Goal: Task Accomplishment & Management: Manage account settings

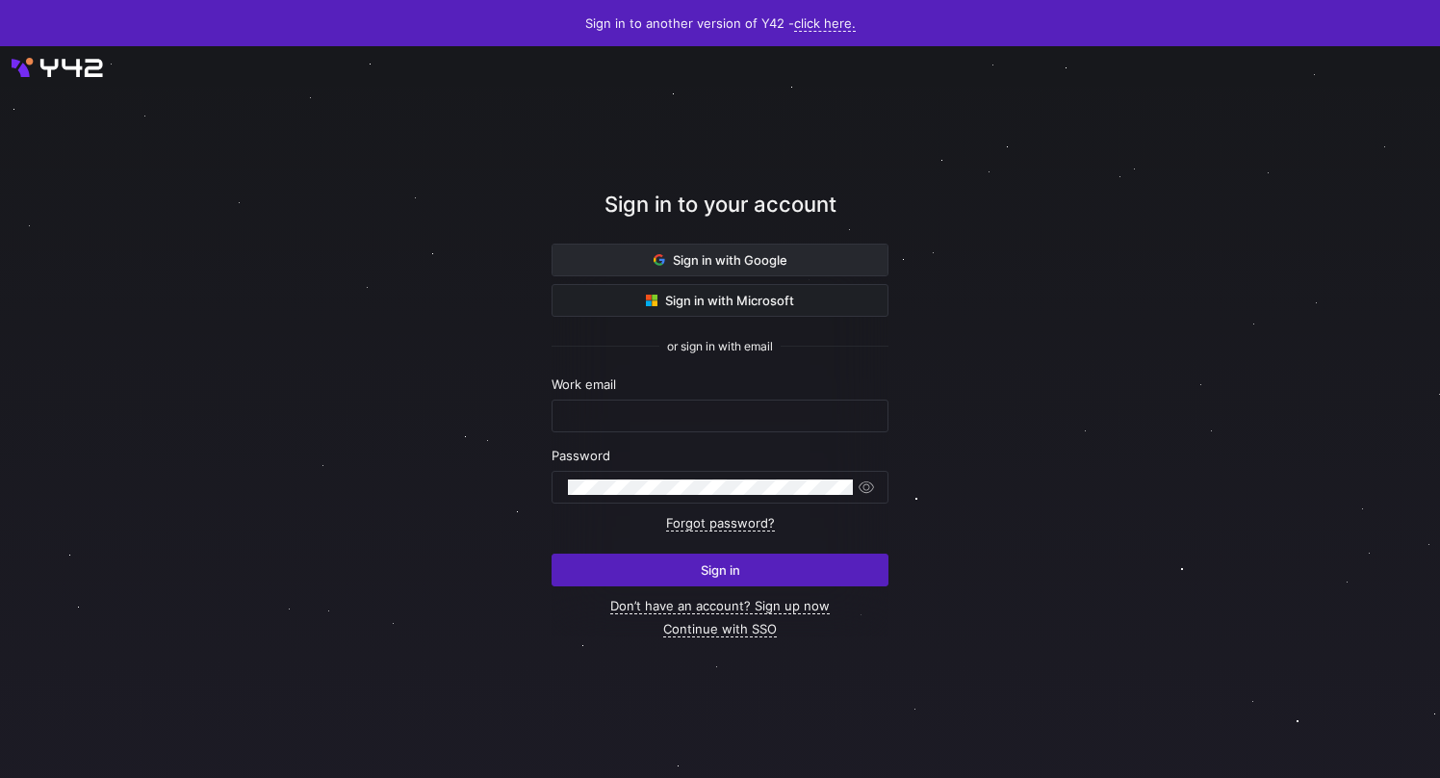
click at [752, 265] on span "Sign in with Google" at bounding box center [721, 259] width 134 height 15
click at [727, 628] on link "Continue with SSO" at bounding box center [720, 629] width 114 height 16
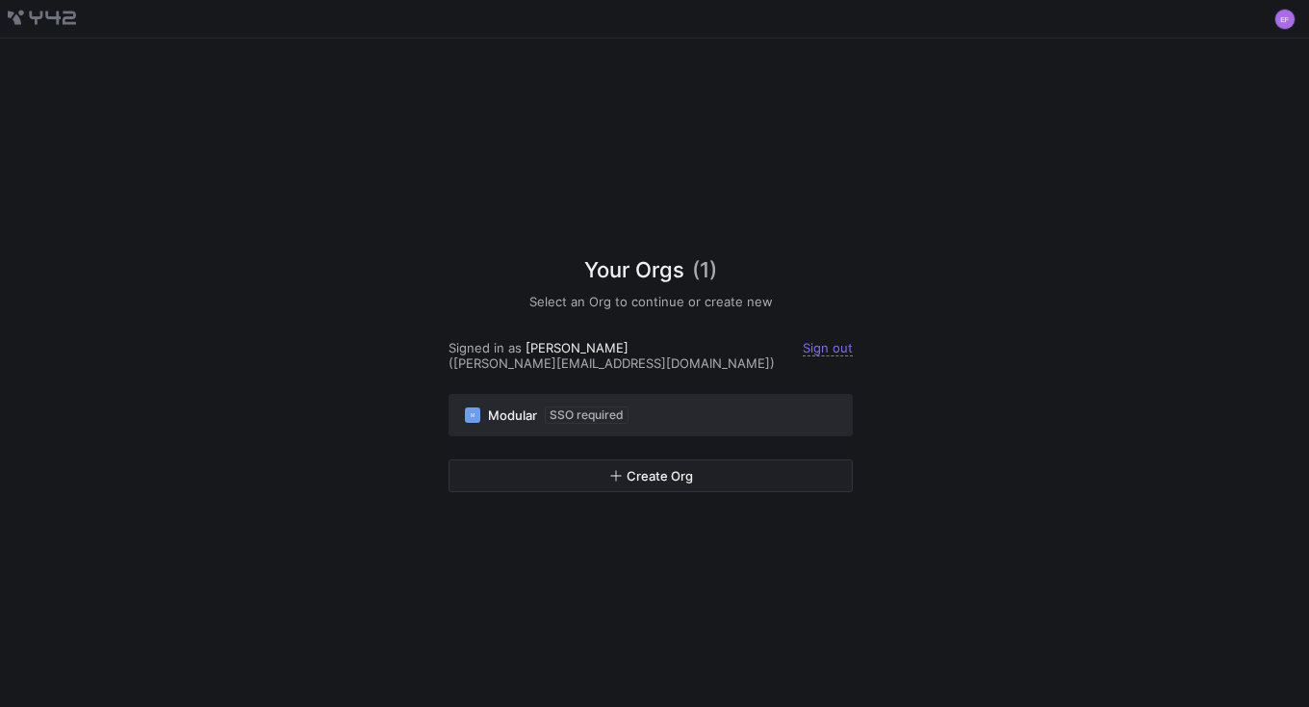
click at [621, 414] on span "SSO required" at bounding box center [587, 414] width 84 height 17
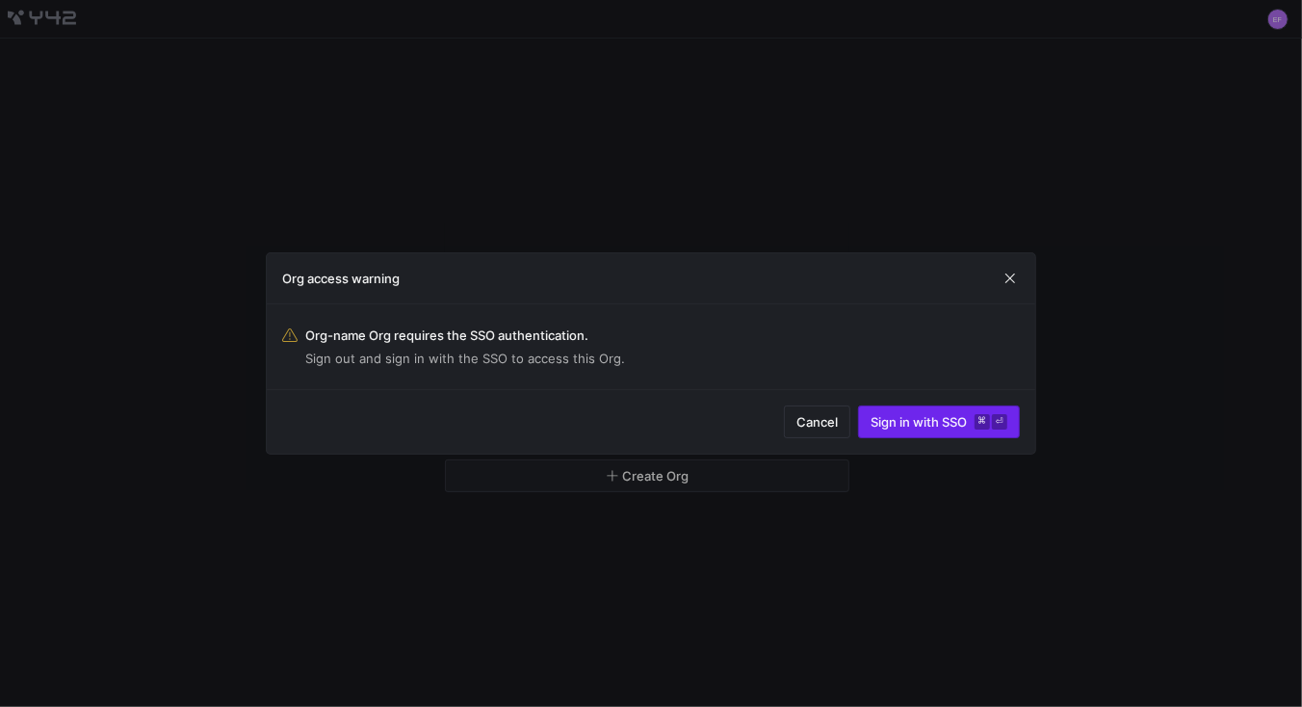
click at [893, 430] on span "submit" at bounding box center [939, 421] width 160 height 31
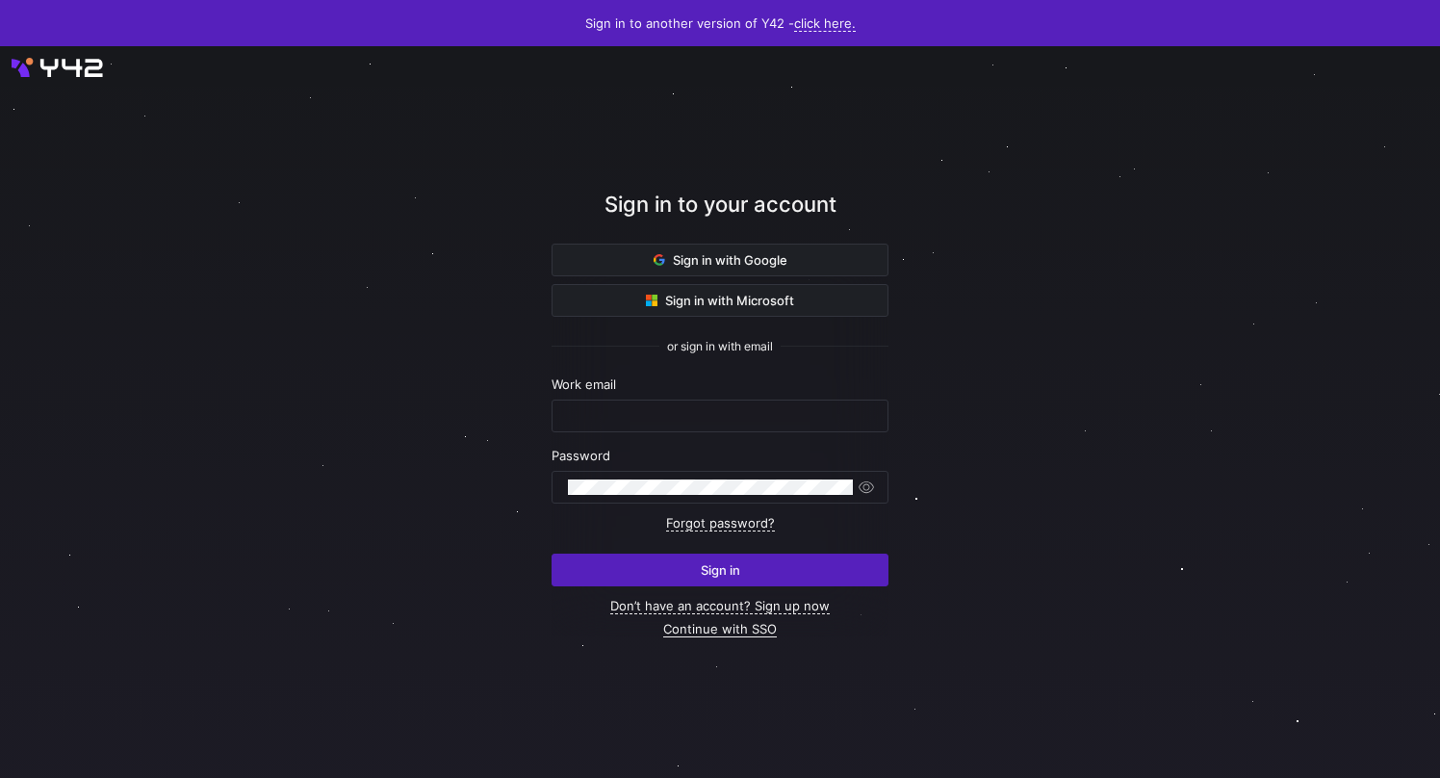
click at [705, 628] on link "Continue with SSO" at bounding box center [720, 629] width 114 height 16
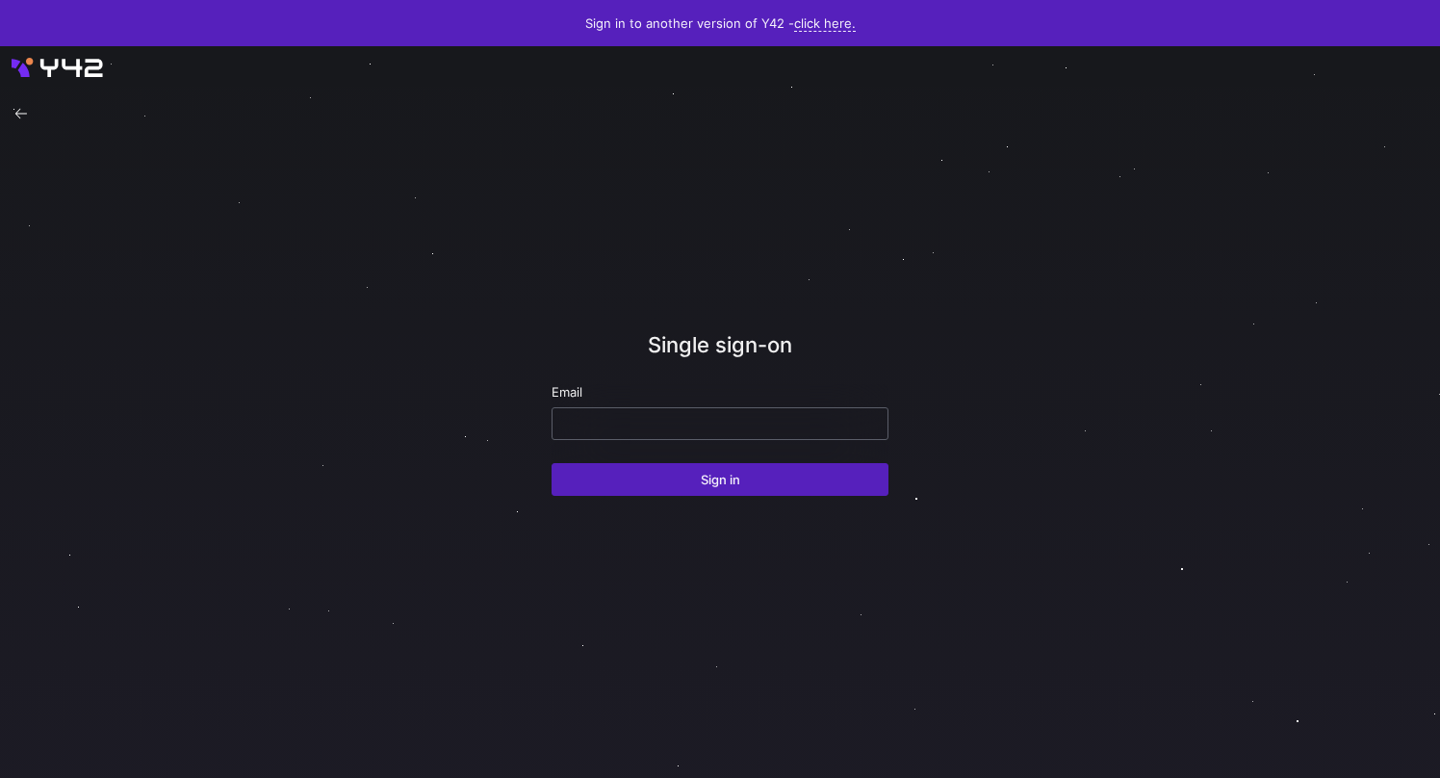
click at [674, 418] on input "email" at bounding box center [720, 423] width 304 height 15
type input "[PERSON_NAME][EMAIL_ADDRESS][DOMAIN_NAME]"
click at [552, 463] on button "Sign in" at bounding box center [720, 479] width 337 height 33
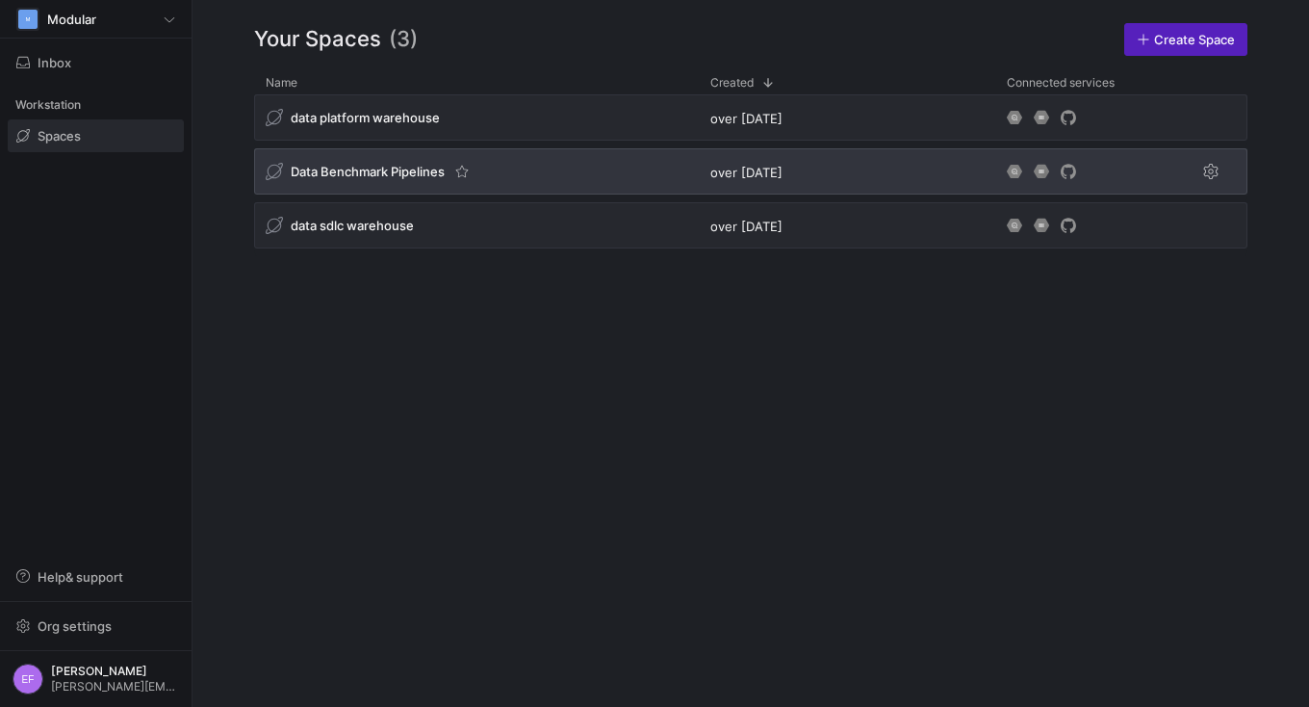
click at [435, 184] on div "Data Benchmark Pipelines" at bounding box center [476, 171] width 445 height 46
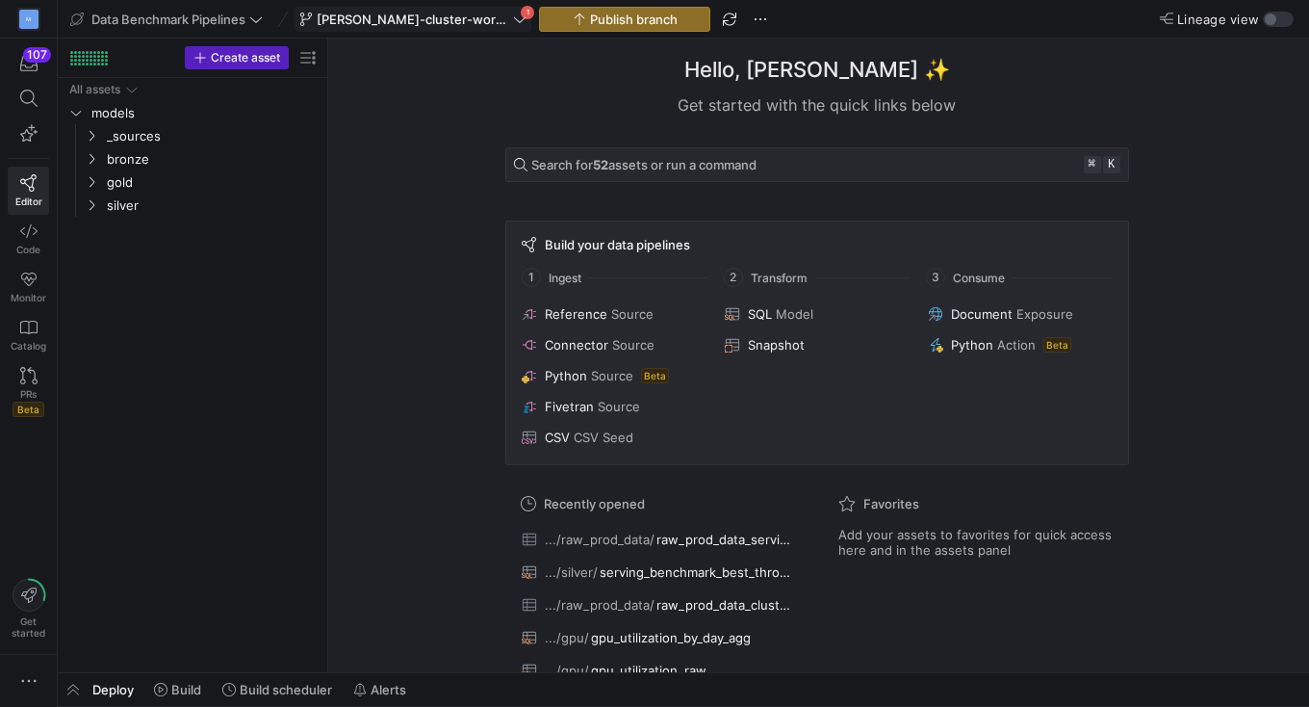
click at [513, 19] on icon at bounding box center [519, 19] width 13 height 13
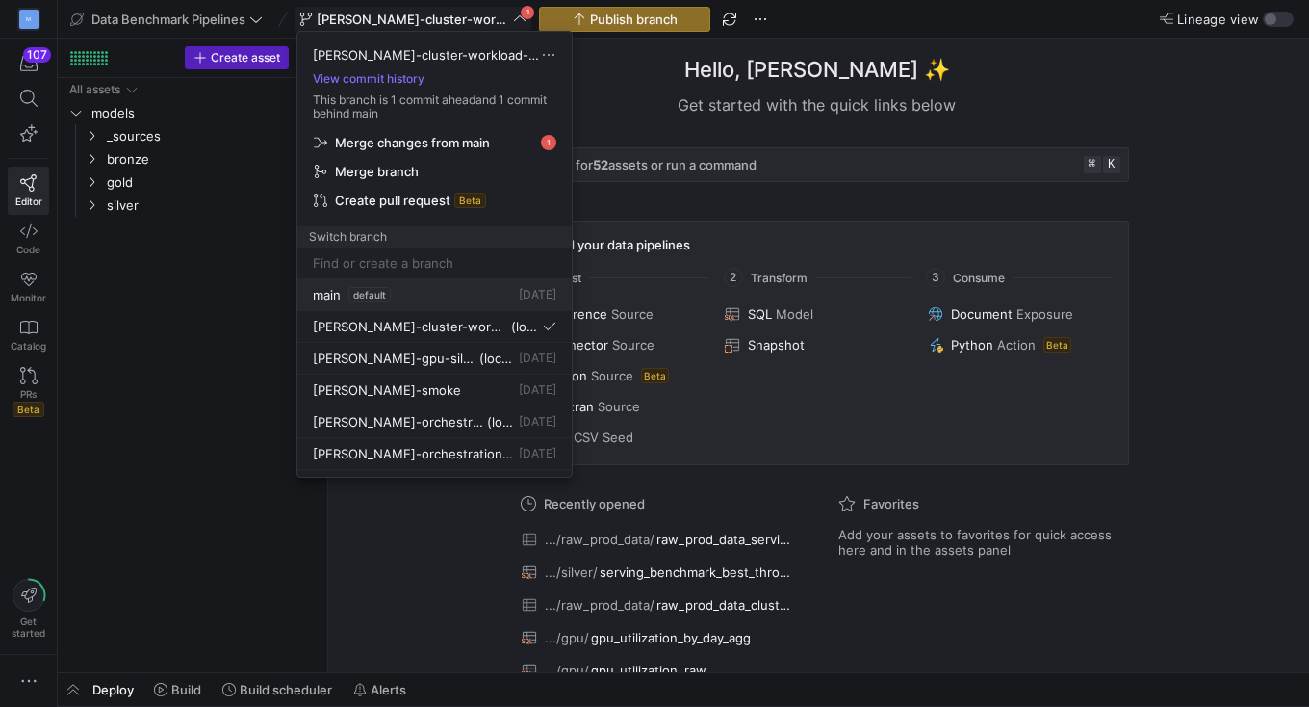
click at [319, 294] on span "main" at bounding box center [327, 294] width 28 height 15
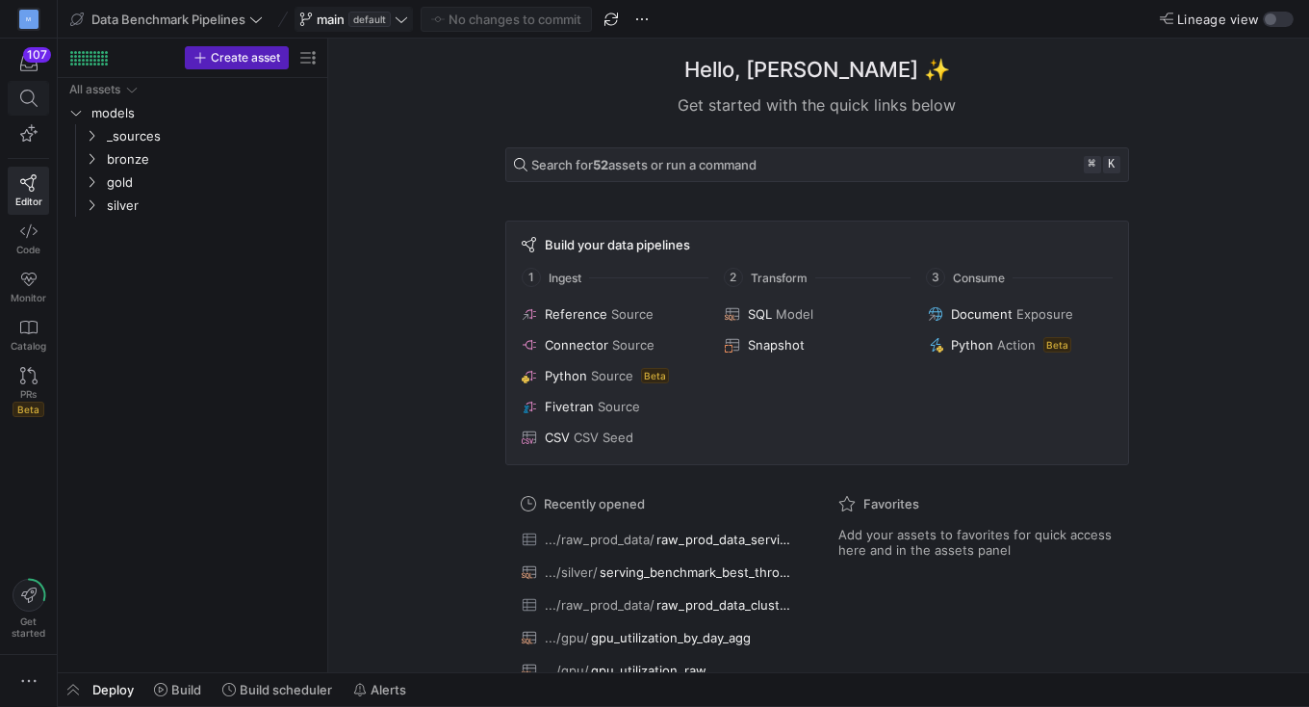
click at [38, 97] on span at bounding box center [28, 98] width 24 height 17
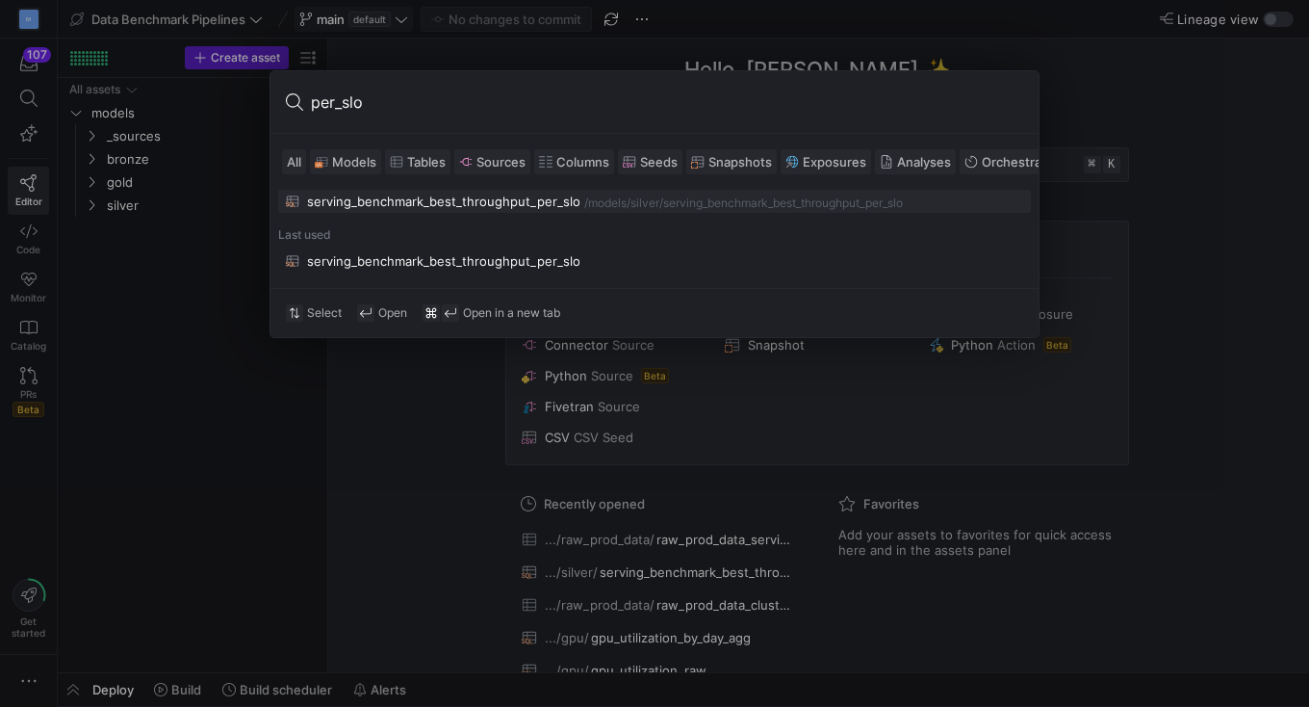
type input "per_slo"
click at [496, 198] on div "serving_benchmark_best_throughput_per_slo" at bounding box center [443, 200] width 273 height 15
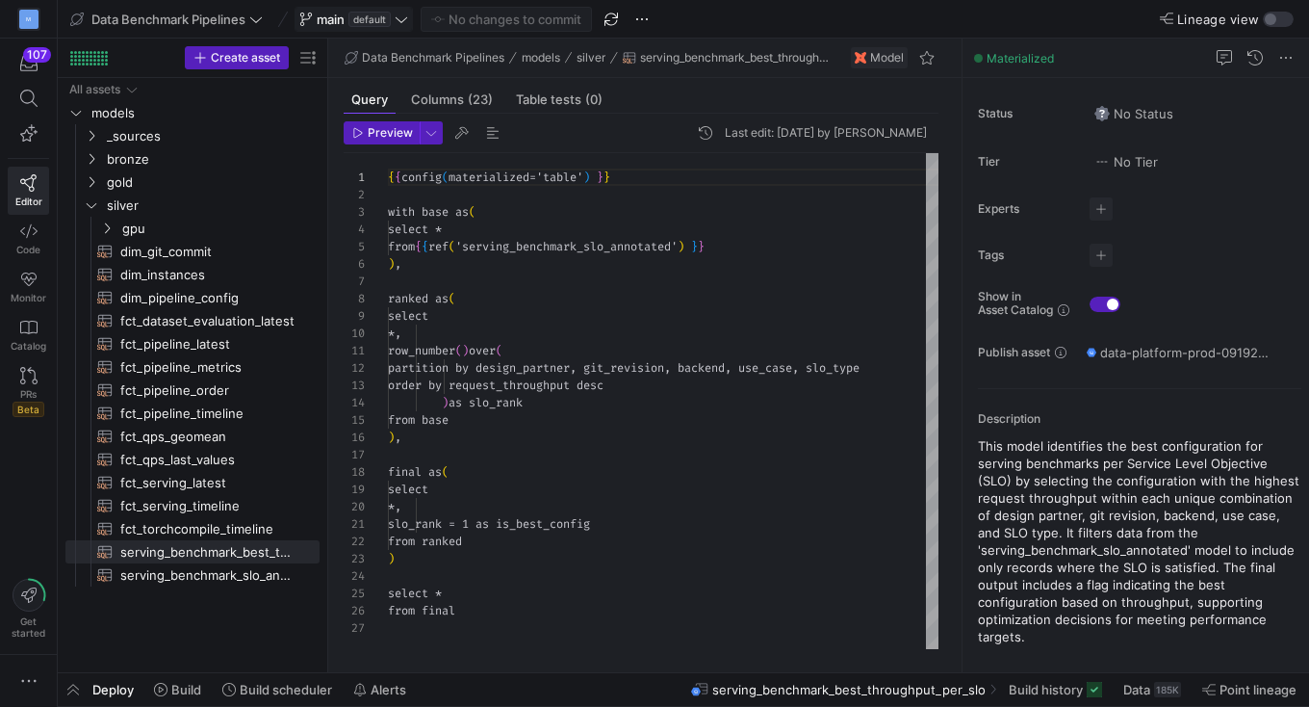
scroll to position [173, 0]
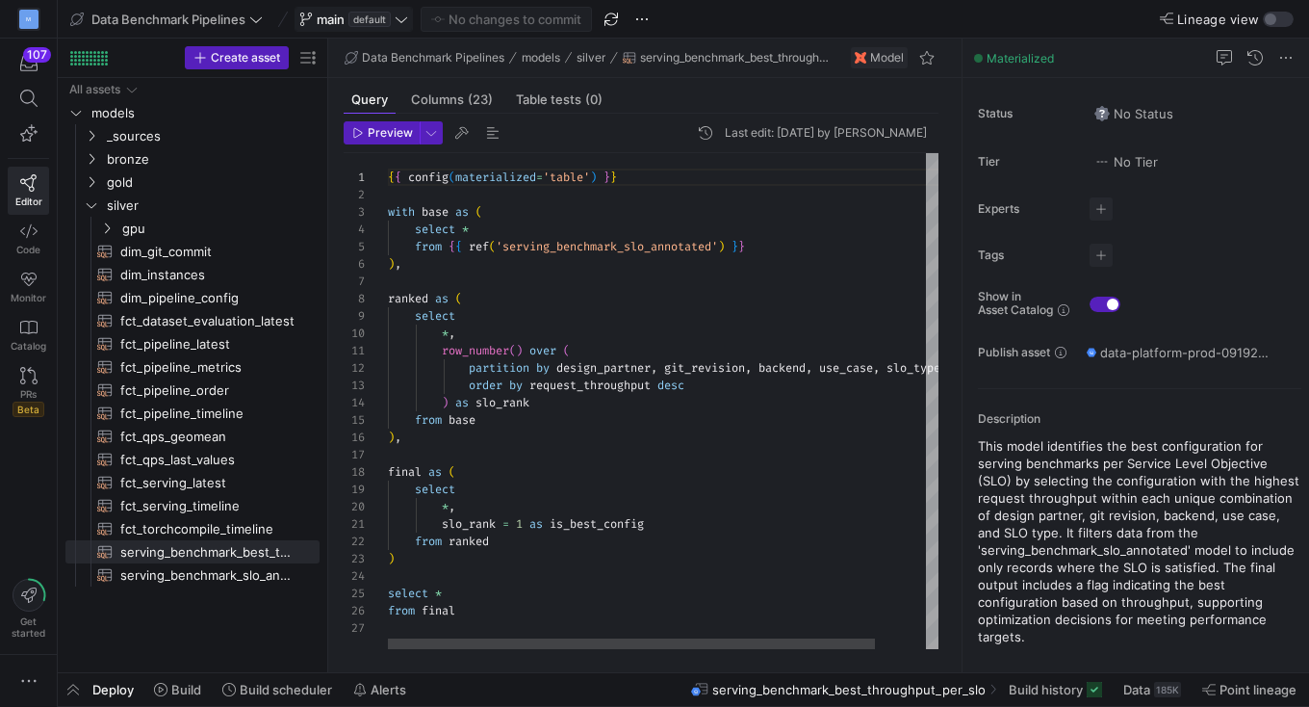
click at [632, 249] on div "{ { config ( materialized = 'table' ) } } with base as ( select * from { { ref …" at bounding box center [692, 401] width 608 height 497
click at [458, 97] on span "Columns (23)" at bounding box center [452, 99] width 82 height 13
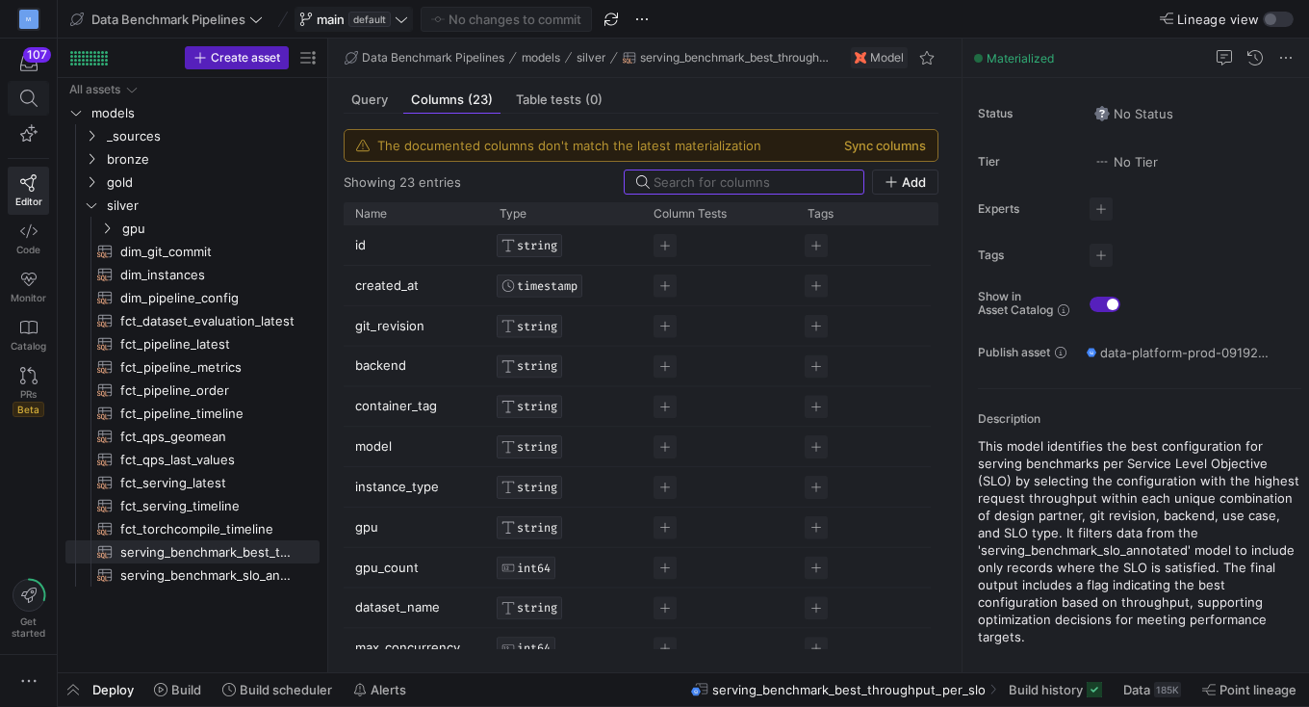
click at [35, 94] on icon at bounding box center [28, 98] width 17 height 17
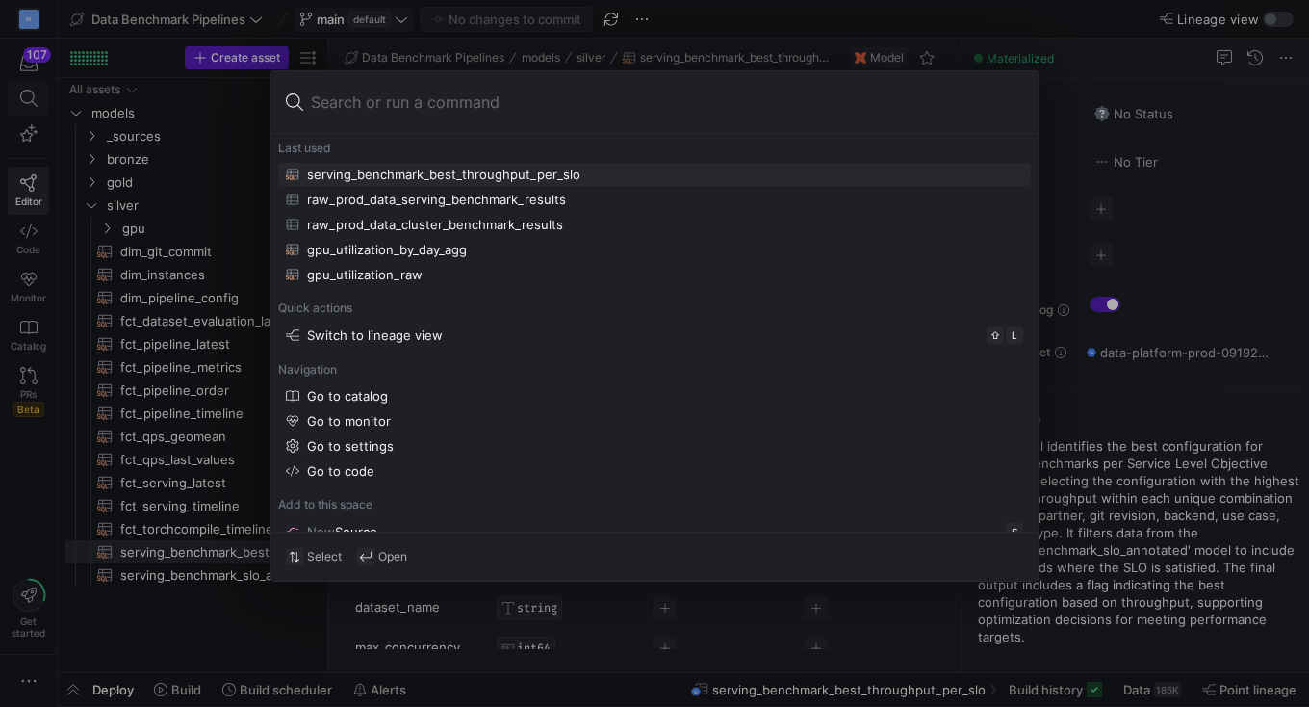
type input "serving_benchmark_slo_annotated"
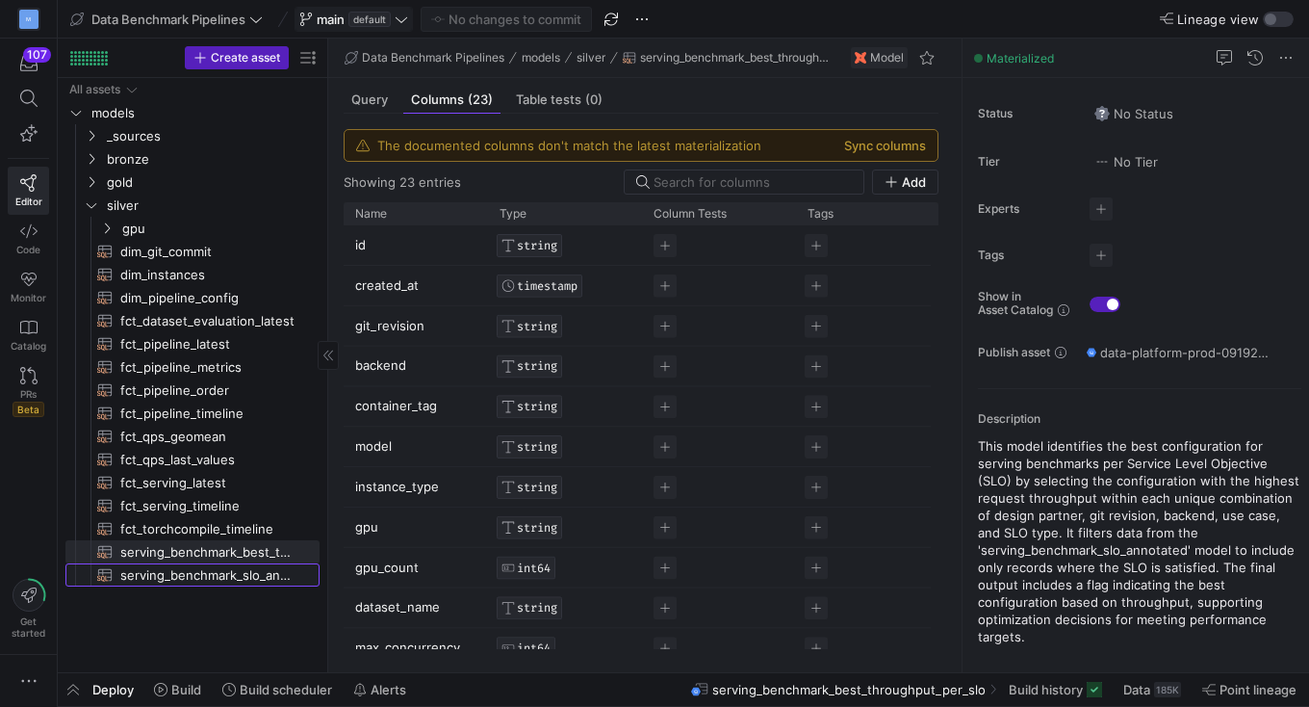
click at [236, 575] on span "serving_benchmark_slo_annotated​​​​​​​​​​" at bounding box center [208, 575] width 177 height 22
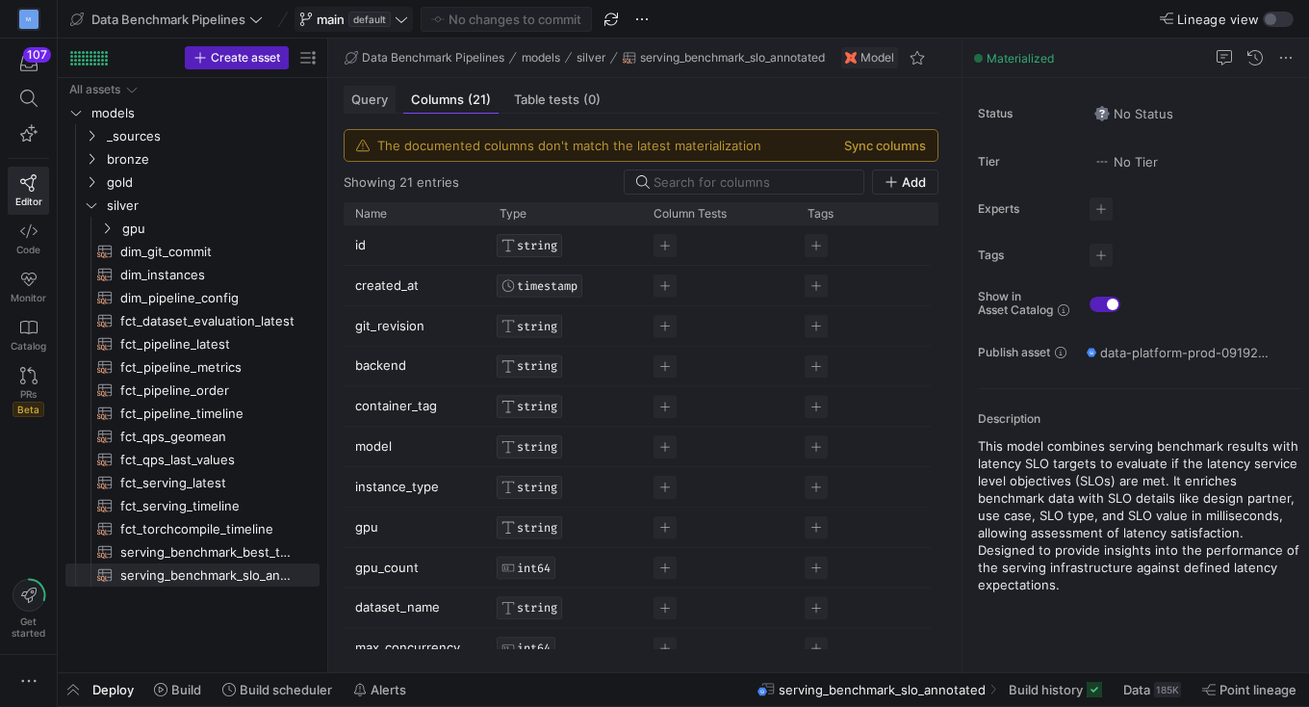
click at [373, 103] on span "Query" at bounding box center [369, 99] width 37 height 13
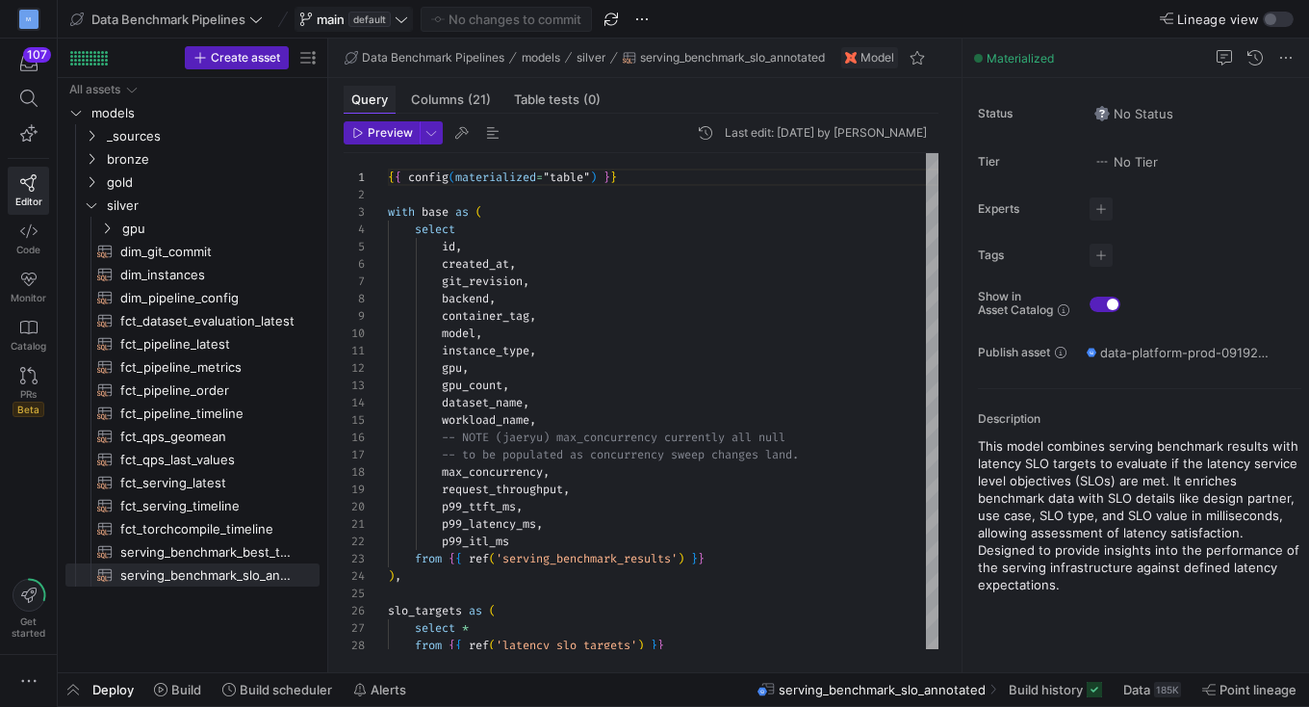
scroll to position [173, 0]
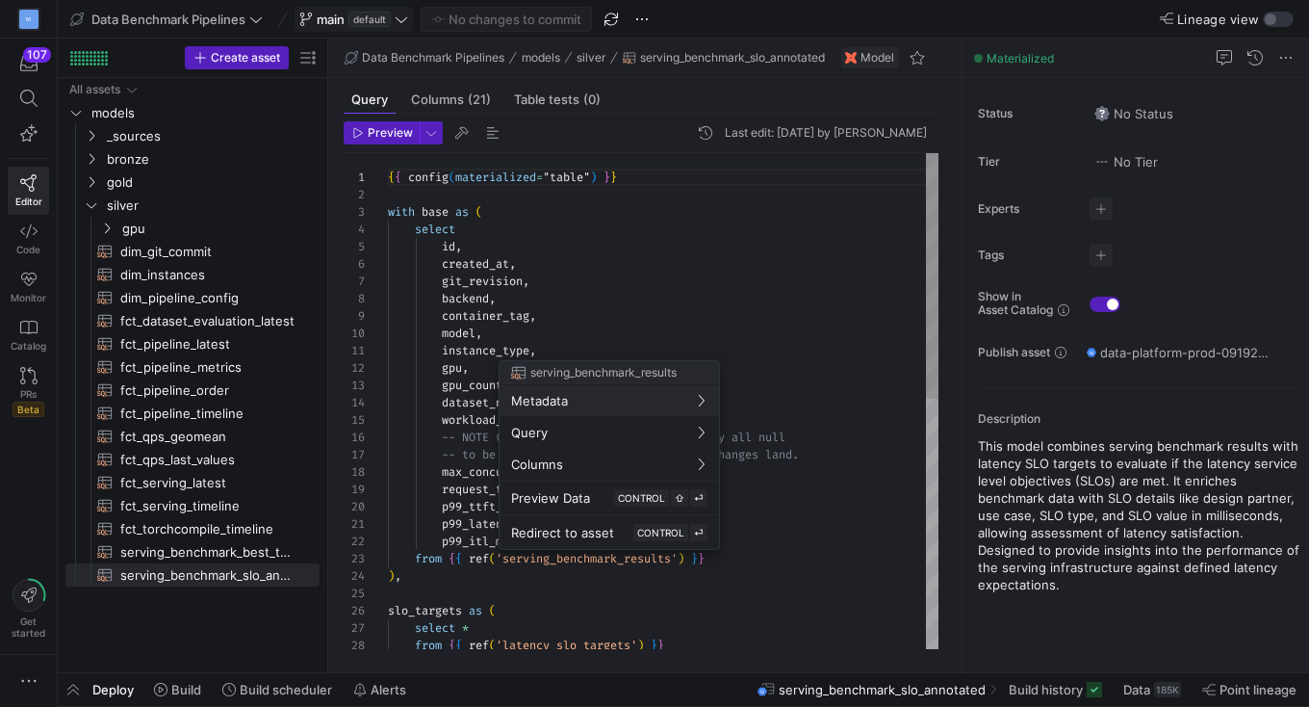
click at [617, 560] on div at bounding box center [654, 353] width 1309 height 707
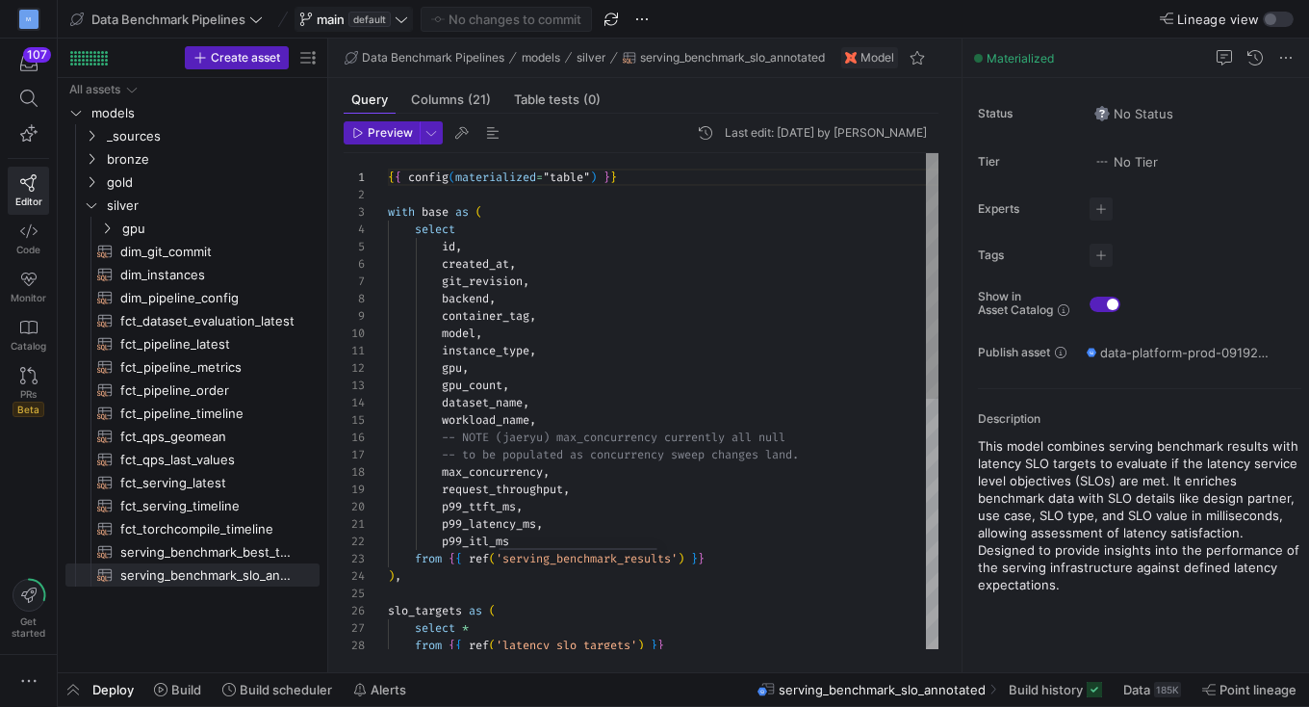
scroll to position [34, 229]
click at [617, 560] on div "{ { config ( materialized = "table" ) } } with base as ( select id , created_at…" at bounding box center [664, 654] width 552 height 1003
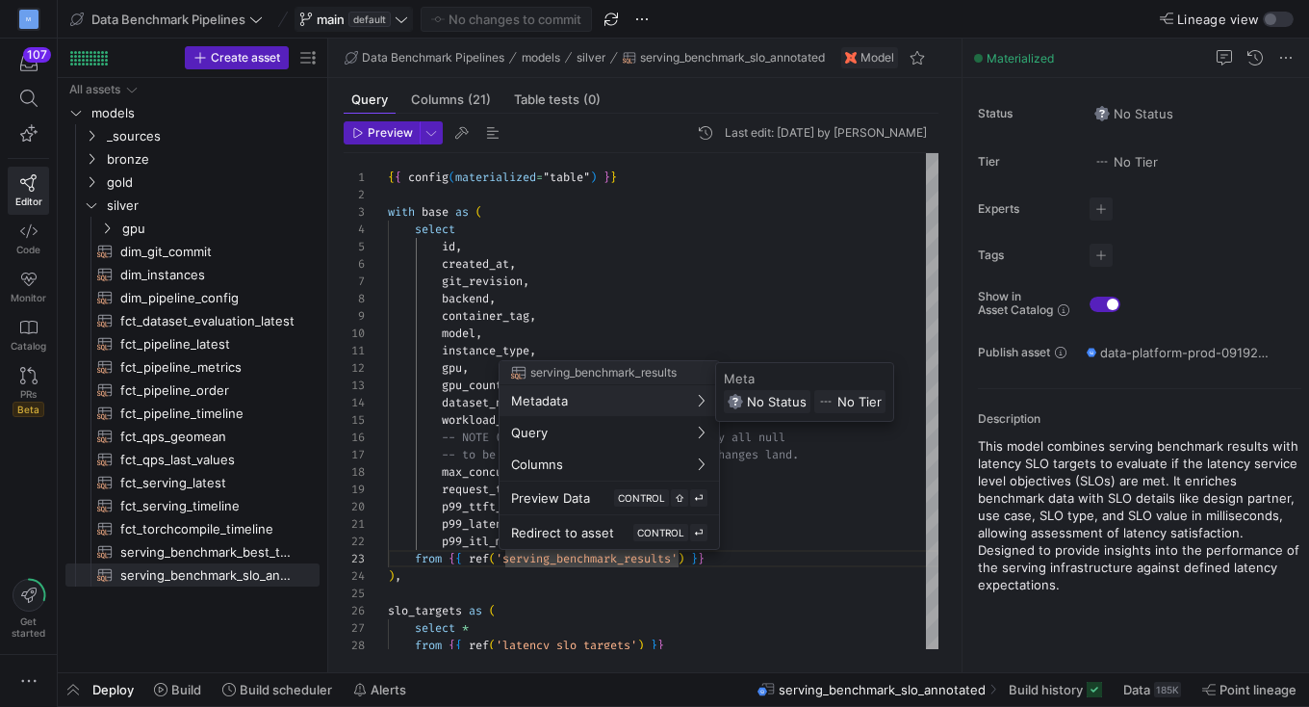
click at [478, 305] on div at bounding box center [654, 353] width 1309 height 707
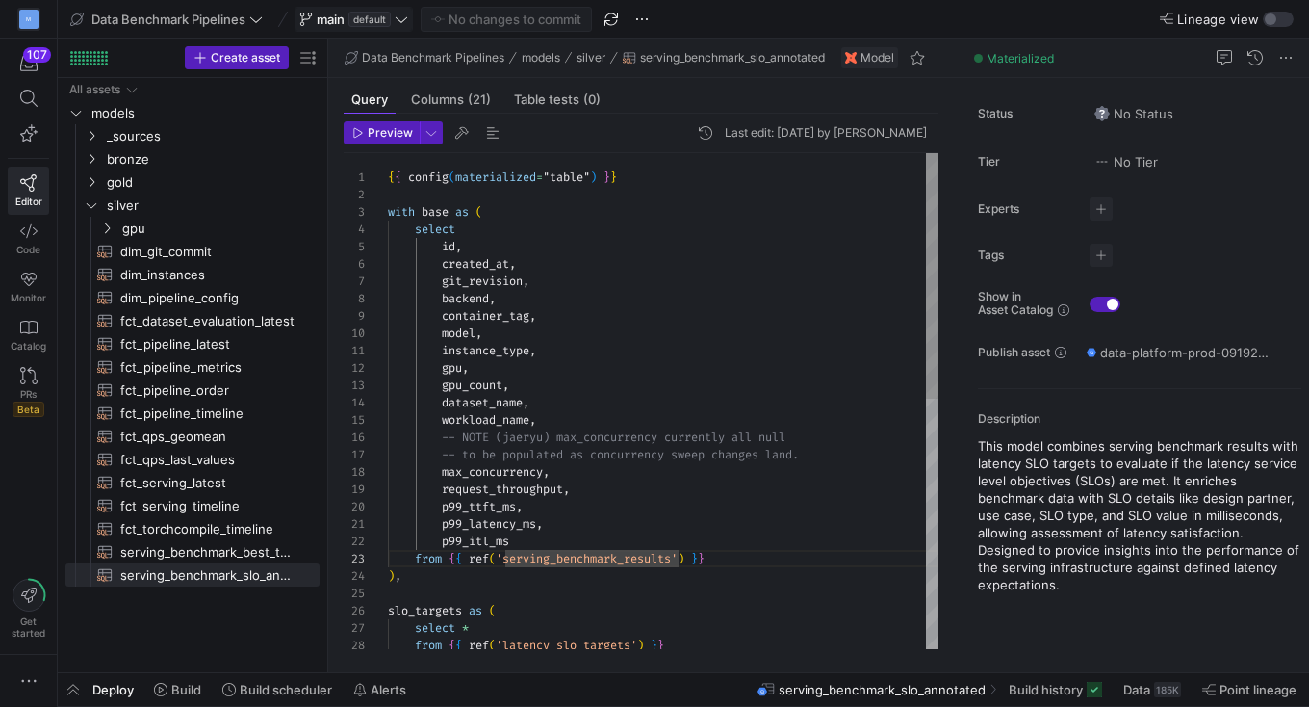
click at [487, 262] on div "{ { config ( materialized = "table" ) } } with base as ( select id , created_at…" at bounding box center [664, 654] width 552 height 1003
click at [221, 547] on span "serving_benchmark_best_throughput_per_slo​​​​​​​​​​" at bounding box center [208, 552] width 177 height 22
type textarea "{{ config(materialized='table') }} with base as ( select * from {{ ref('serving…"
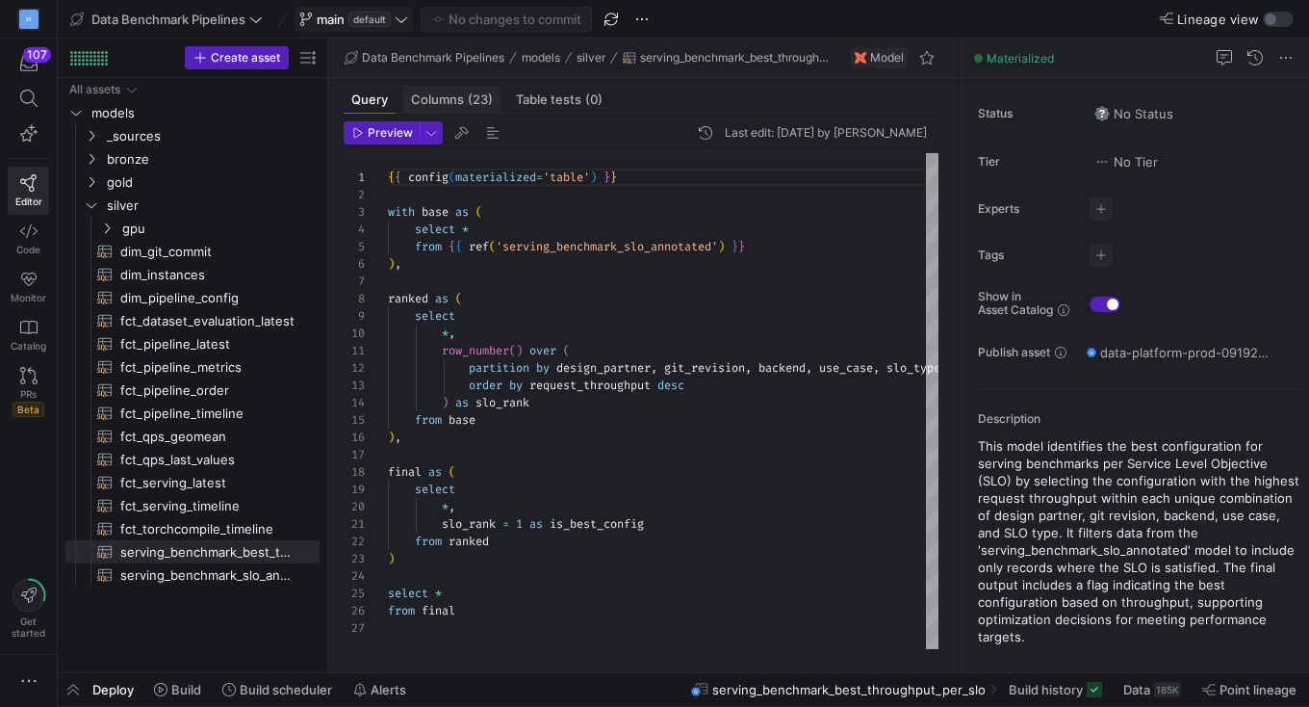
click at [475, 100] on span "(23)" at bounding box center [480, 99] width 25 height 13
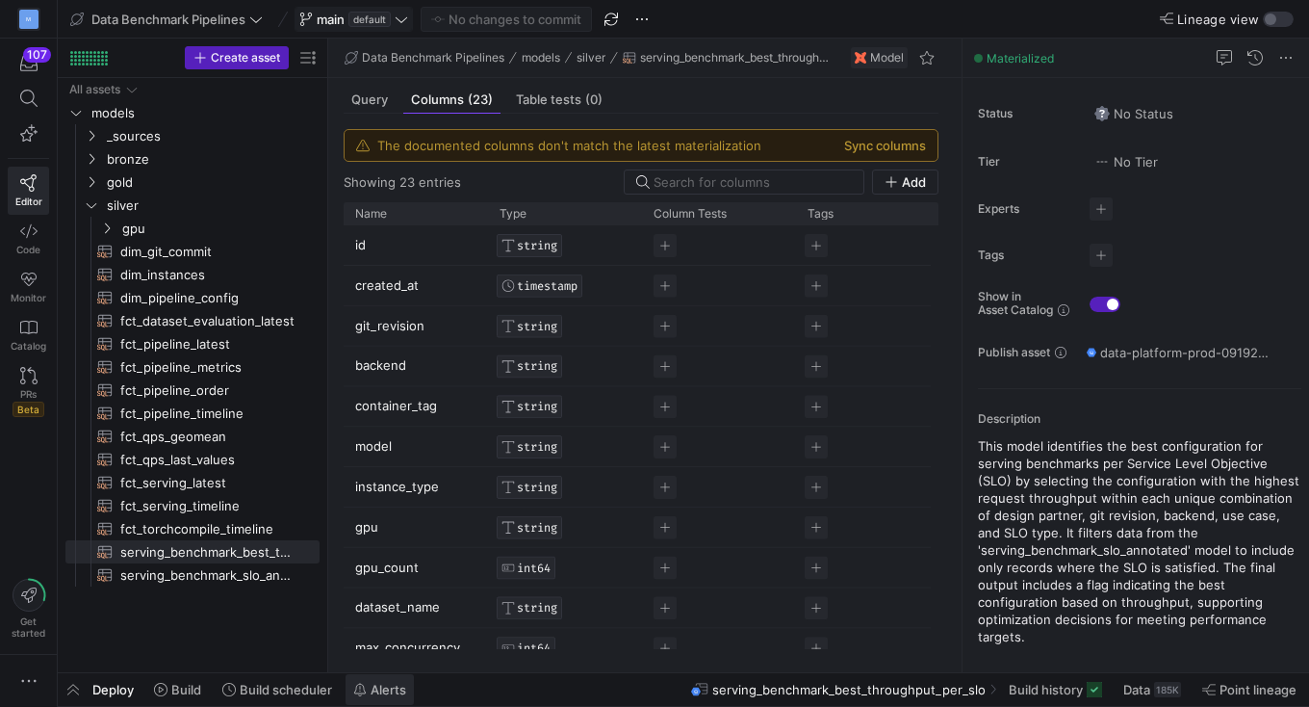
click at [377, 691] on span "Alerts" at bounding box center [389, 689] width 36 height 15
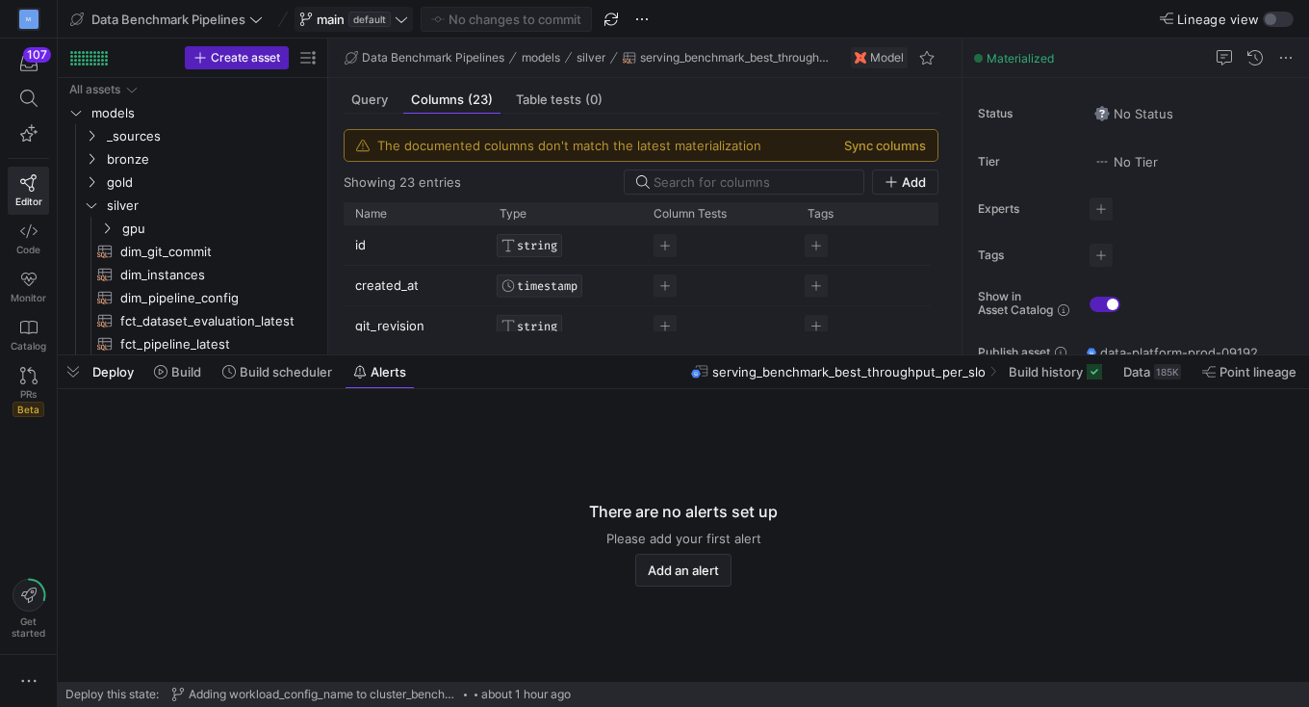
click at [404, 25] on icon at bounding box center [401, 19] width 13 height 13
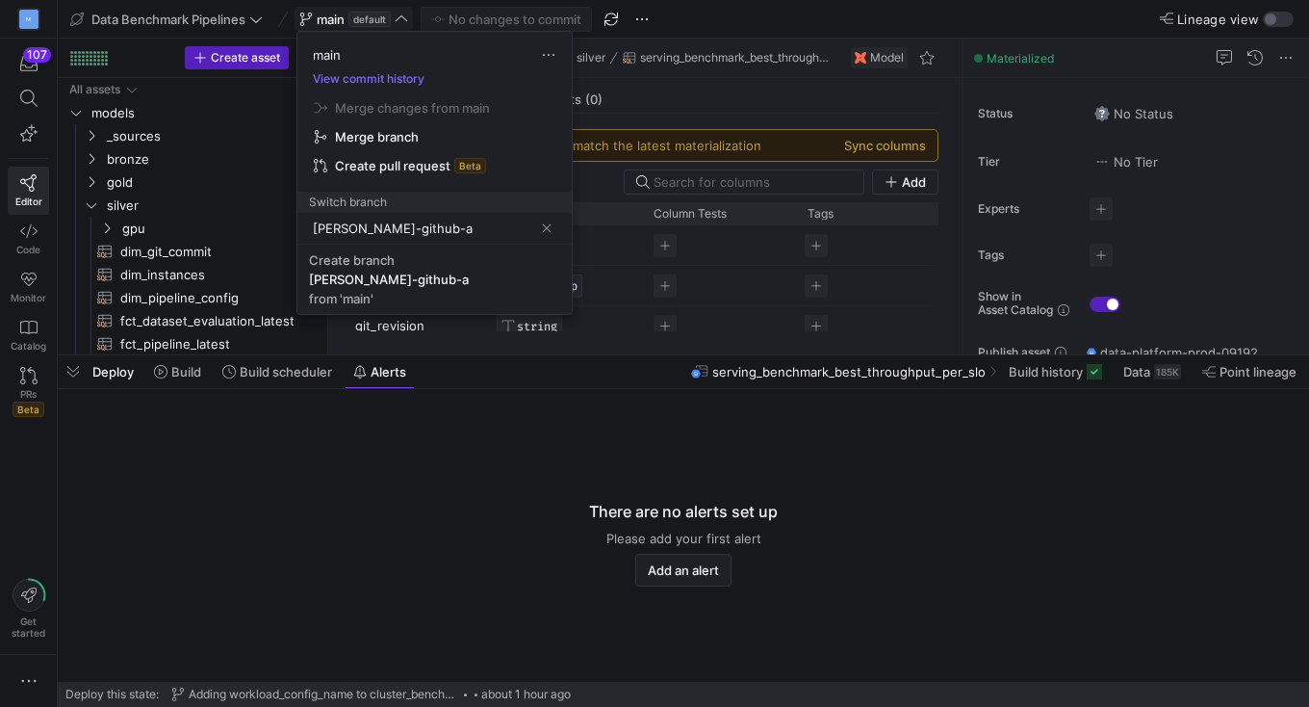
type input "erica-github-a"
click at [617, 10] on div at bounding box center [654, 353] width 1309 height 707
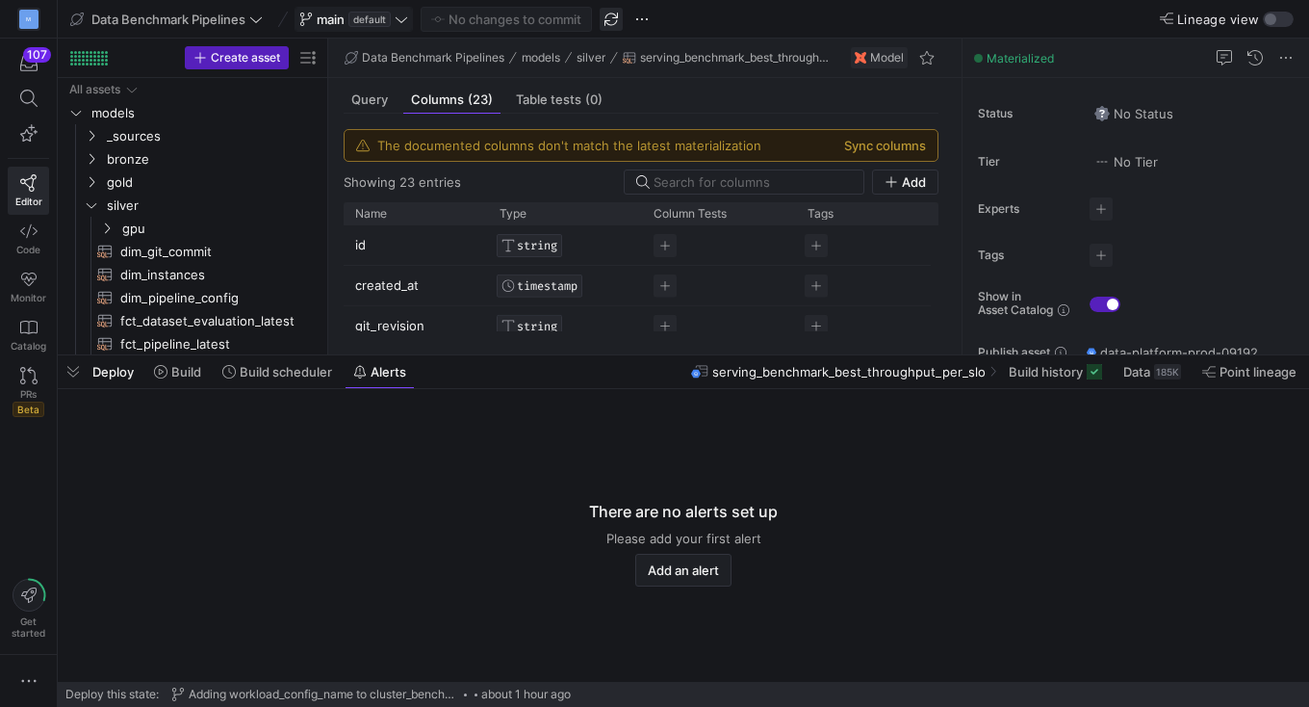
click at [617, 13] on span "button" at bounding box center [611, 19] width 23 height 23
click at [259, 15] on icon at bounding box center [255, 19] width 13 height 13
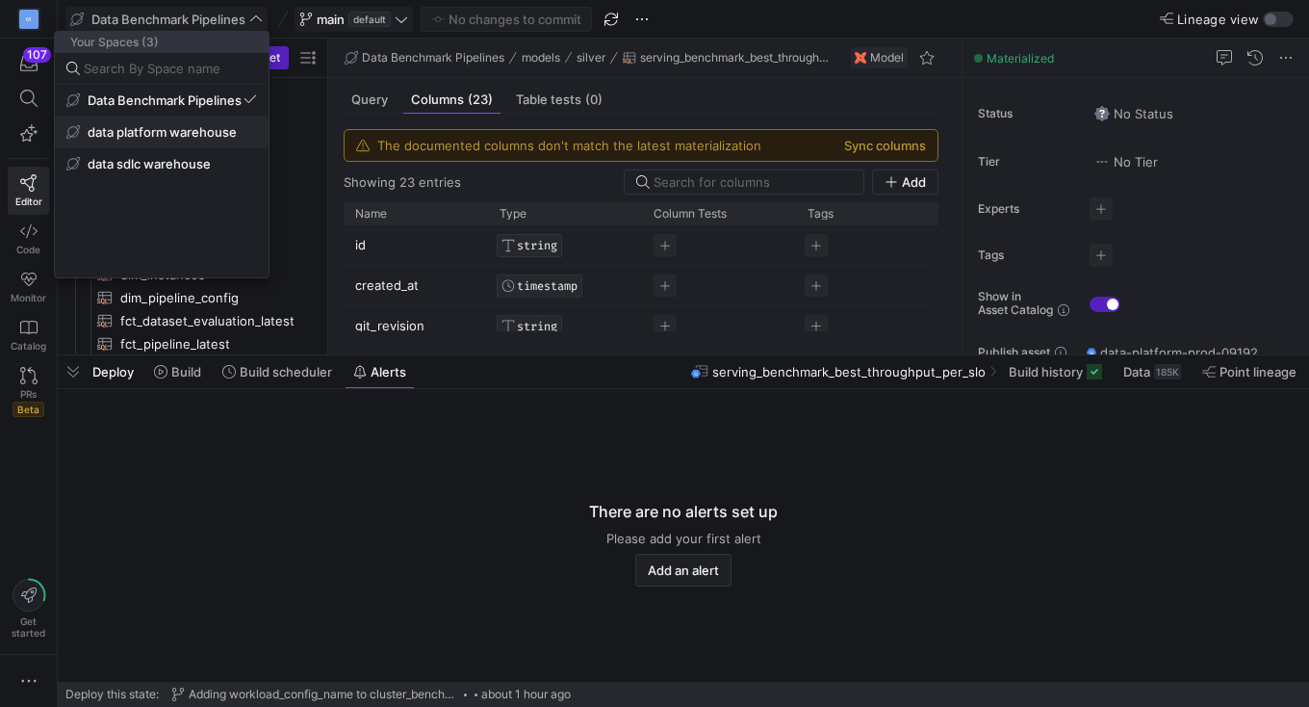
click at [227, 127] on span "data platform warehouse" at bounding box center [162, 131] width 149 height 15
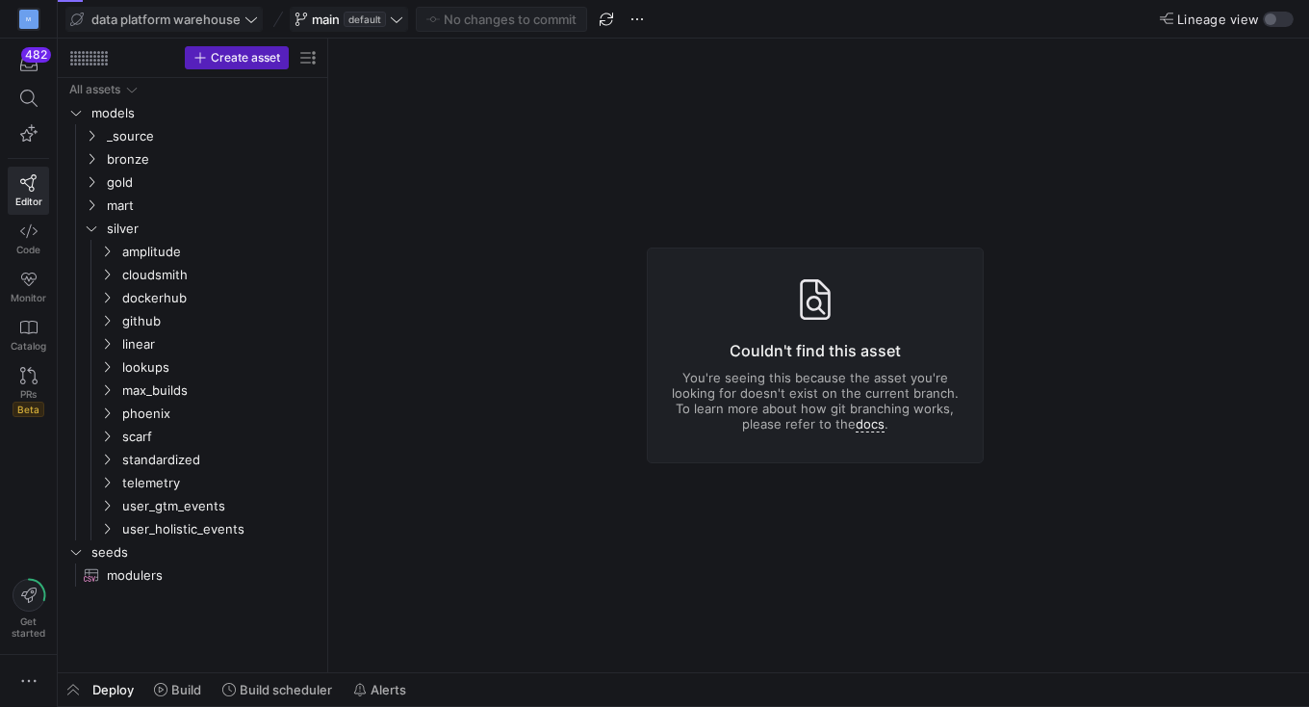
click at [396, 19] on icon at bounding box center [396, 19] width 13 height 13
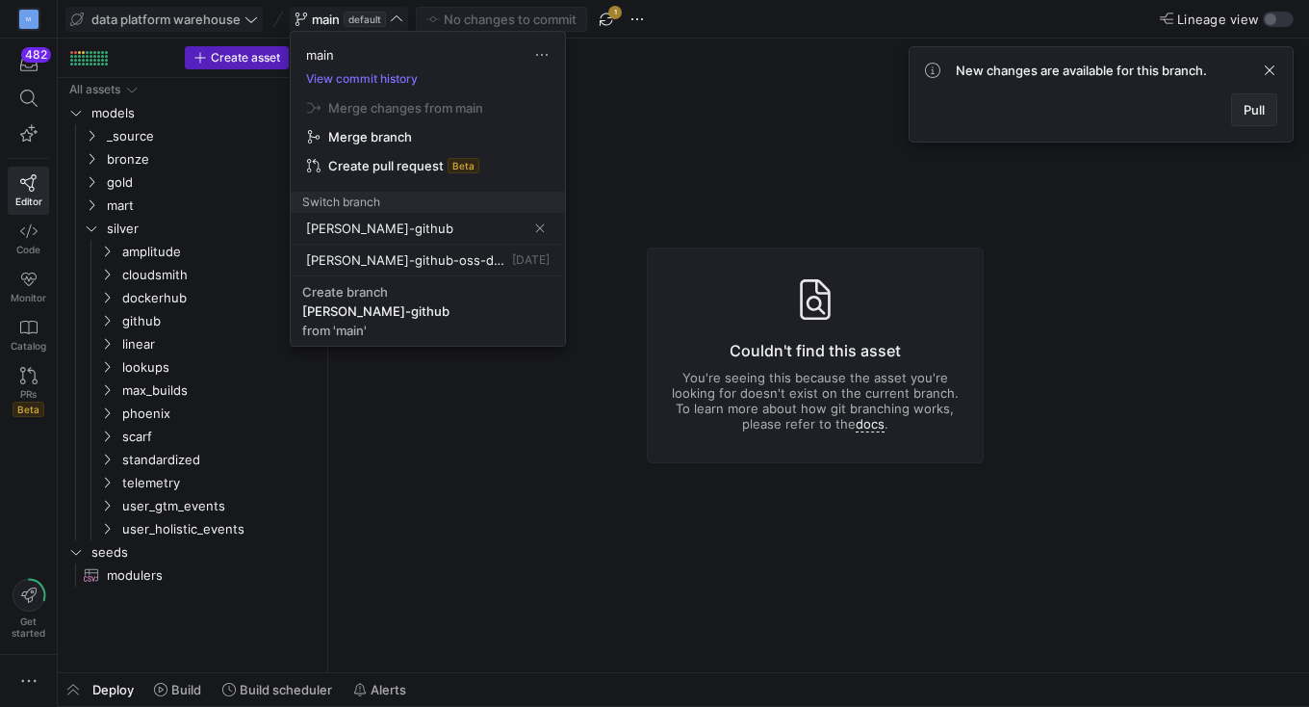
type input "erica-github"
click at [1242, 97] on span at bounding box center [1254, 109] width 44 height 31
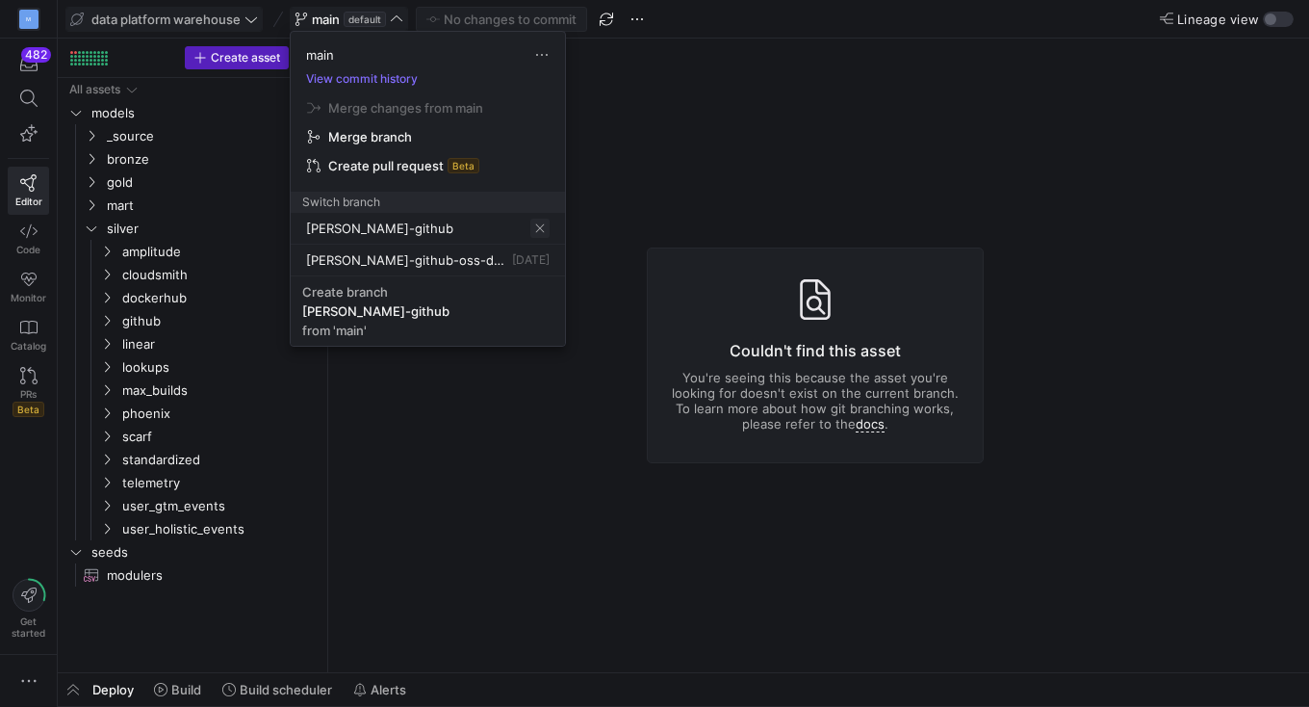
click at [543, 230] on span at bounding box center [539, 228] width 19 height 19
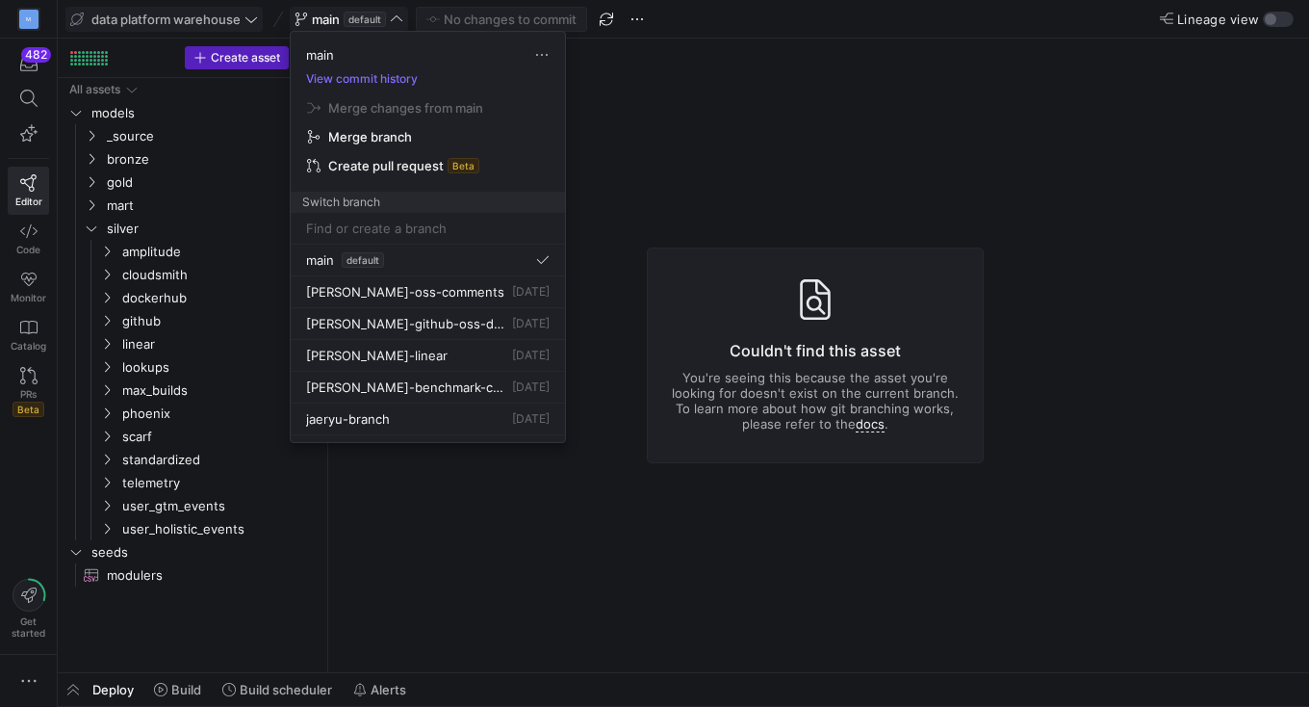
click at [371, 231] on input at bounding box center [428, 227] width 244 height 15
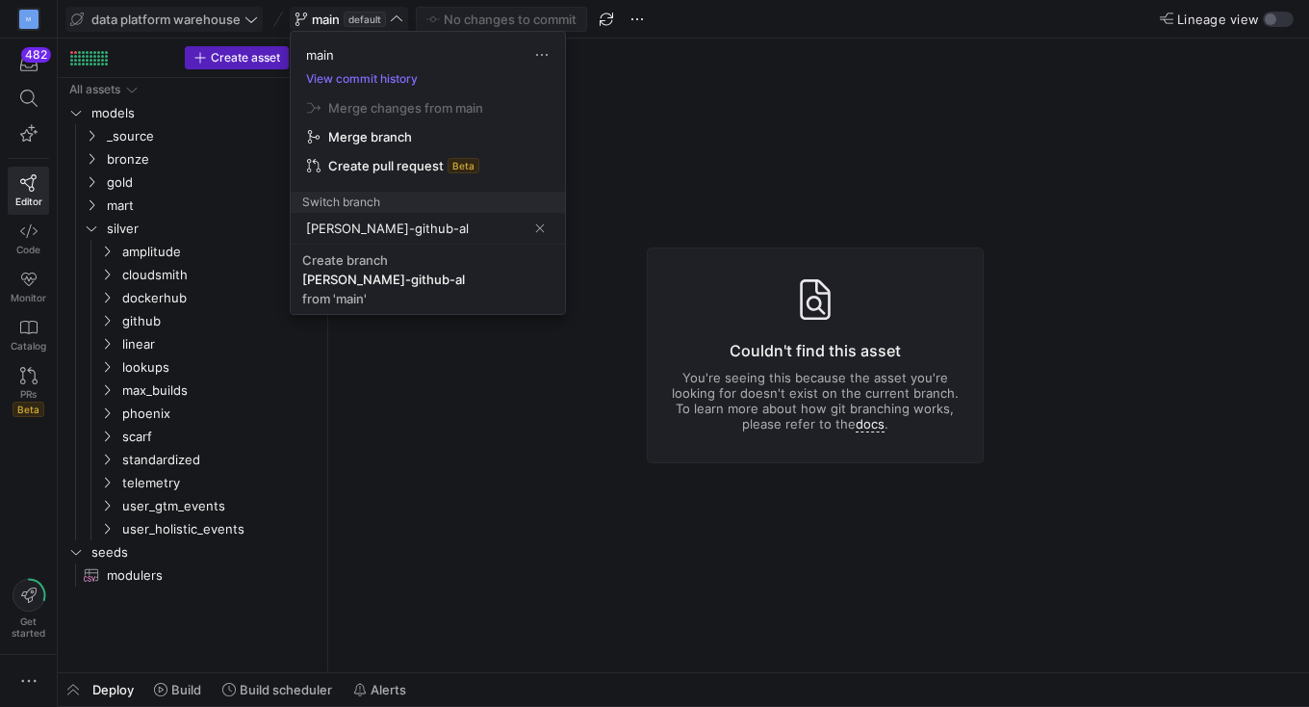
type input "erica-github-al"
click at [647, 195] on div at bounding box center [654, 353] width 1309 height 707
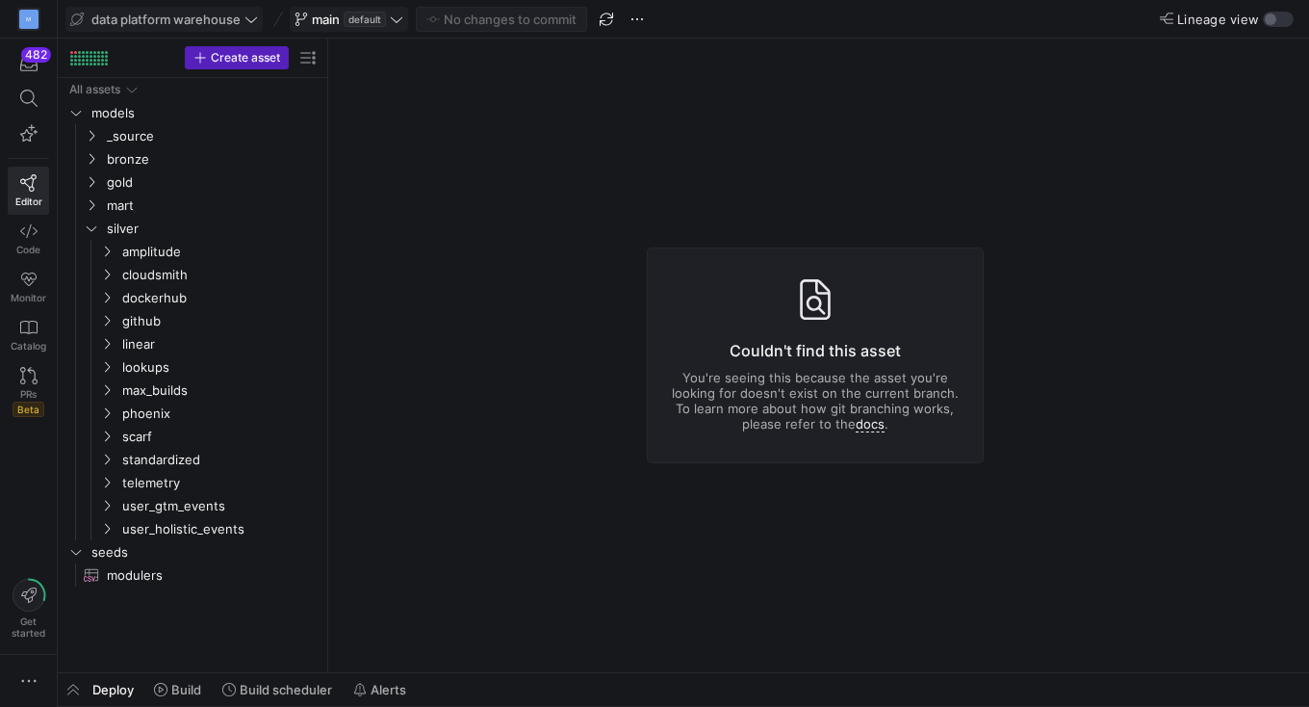
click at [342, 17] on y42-badge "default" at bounding box center [363, 19] width 46 height 15
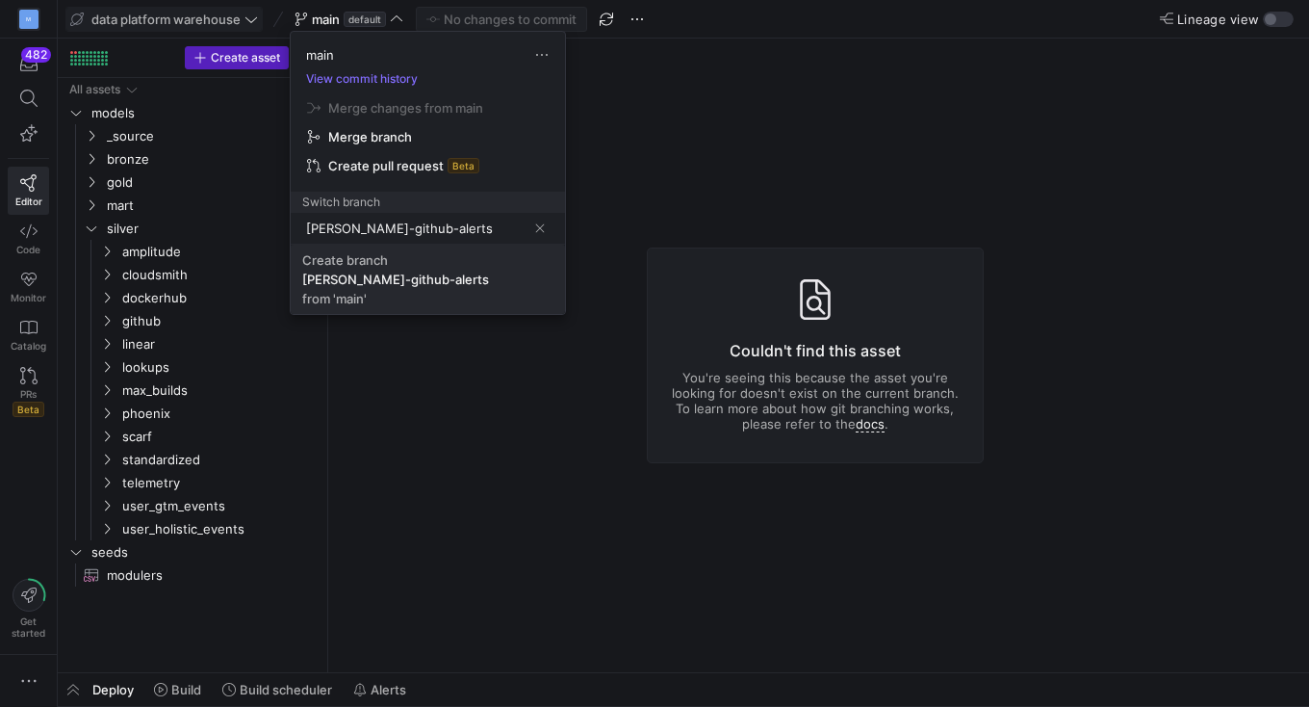
type input "erica-github-alerts"
click at [448, 292] on span "Create branch erica-github-alerts from 'main'" at bounding box center [427, 279] width 251 height 54
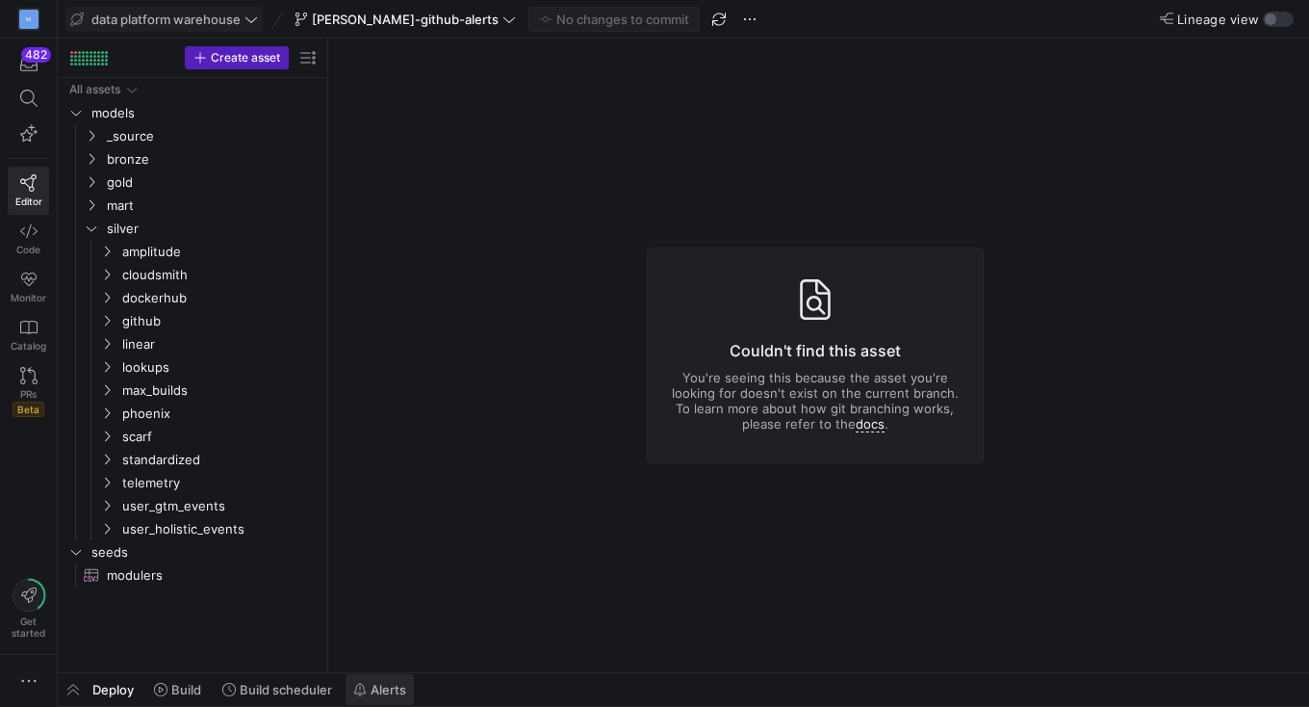
click at [362, 687] on icon at bounding box center [359, 689] width 13 height 13
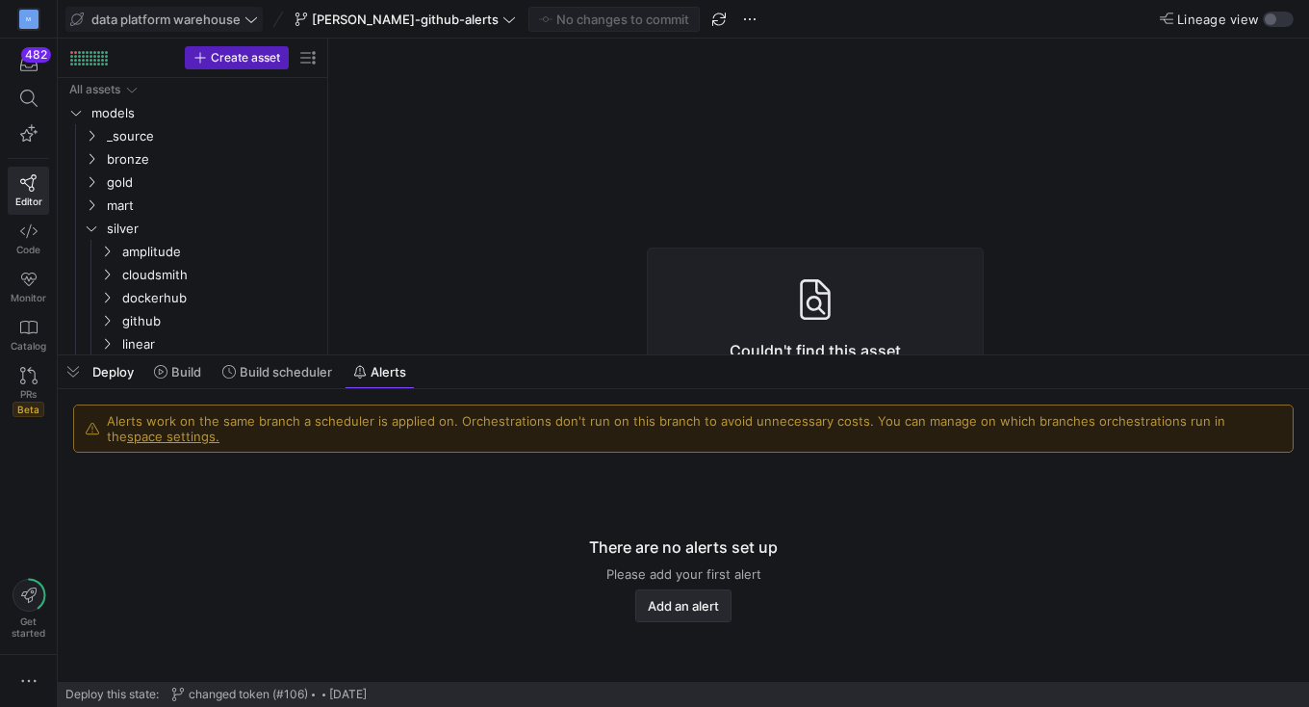
click at [681, 606] on span "Add an alert" at bounding box center [683, 605] width 71 height 15
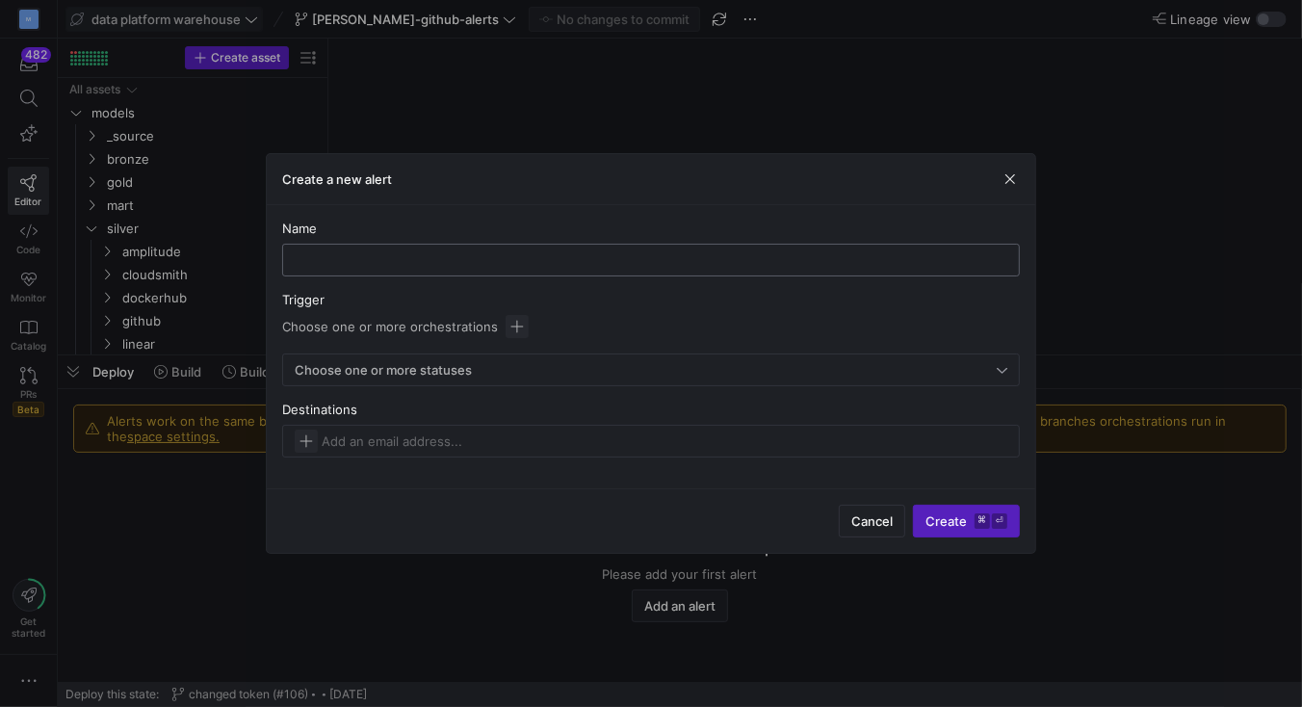
click at [318, 261] on input "text" at bounding box center [650, 259] width 705 height 15
drag, startPoint x: 341, startPoint y: 259, endPoint x: 418, endPoint y: 263, distance: 77.1
click at [418, 263] on input "github_orchestration_failure" at bounding box center [650, 259] width 705 height 15
type input "github_run_failure"
click at [509, 331] on span "button" at bounding box center [516, 326] width 23 height 23
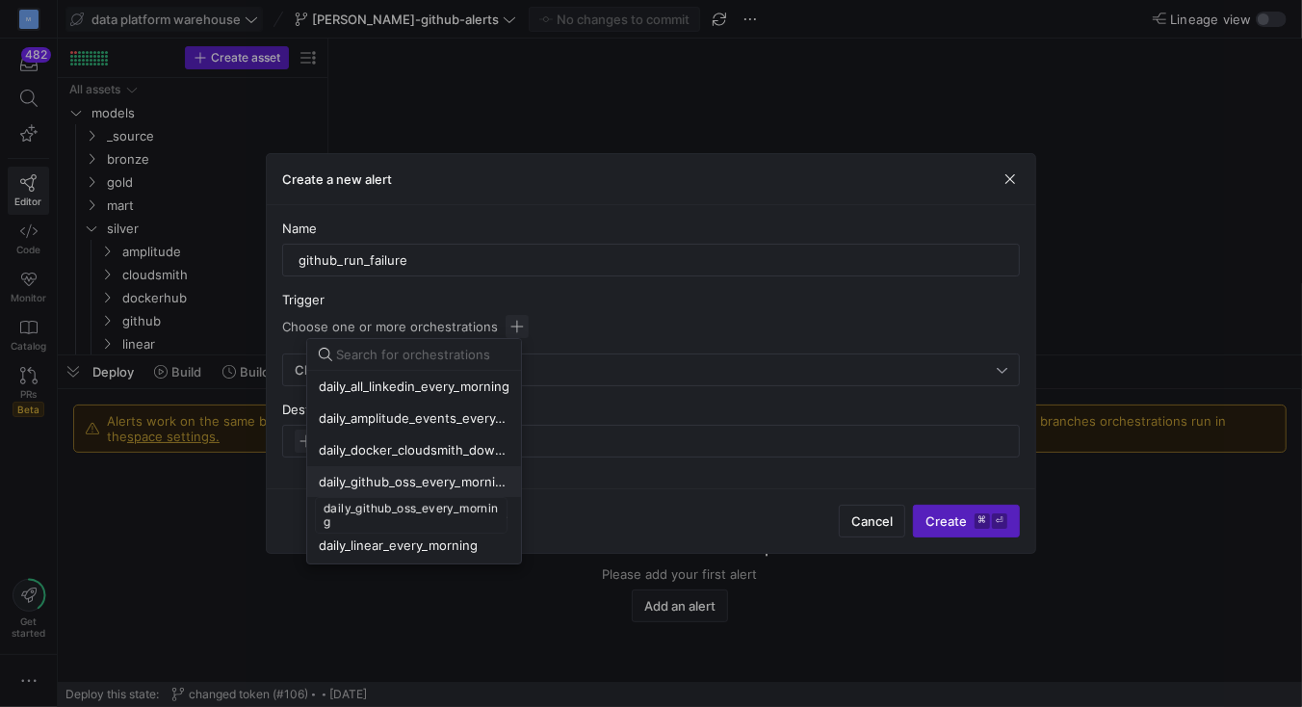
click at [447, 481] on span "daily_github_oss_every_morning" at bounding box center [414, 481] width 191 height 15
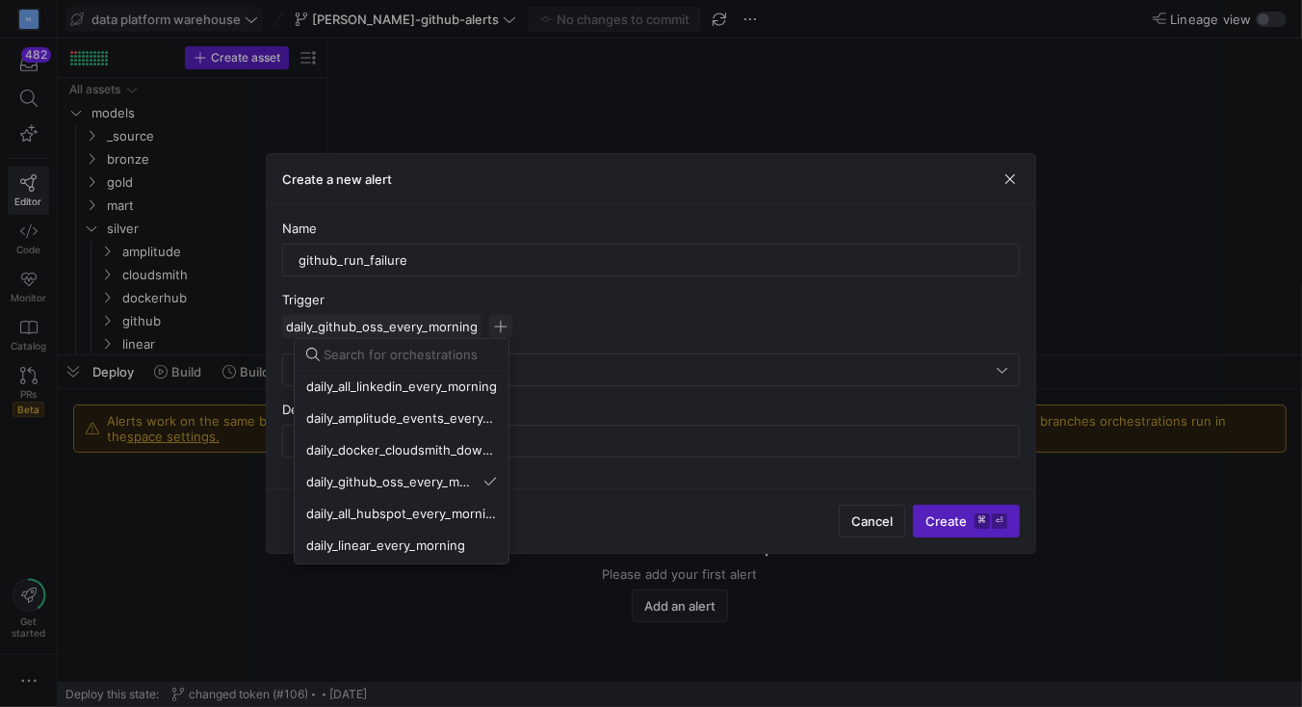
click at [638, 299] on div at bounding box center [651, 353] width 1302 height 707
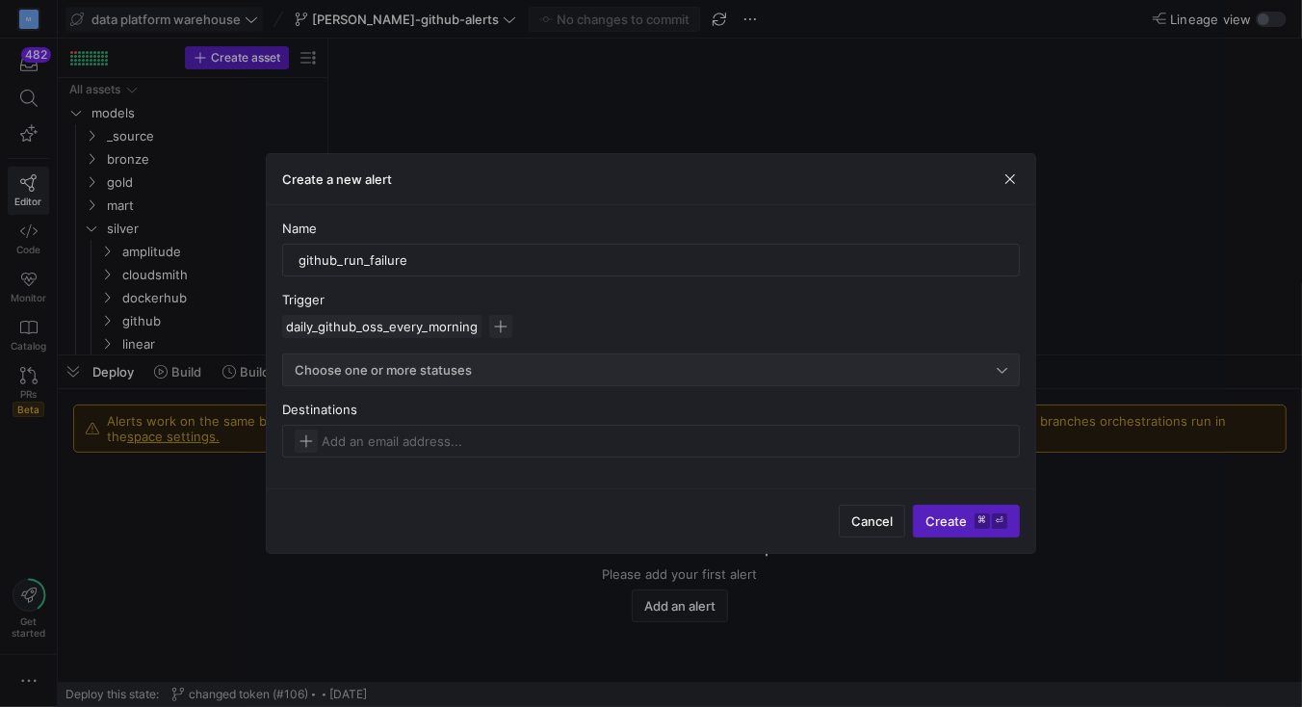
click at [529, 368] on div "Choose one or more statuses" at bounding box center [646, 369] width 702 height 15
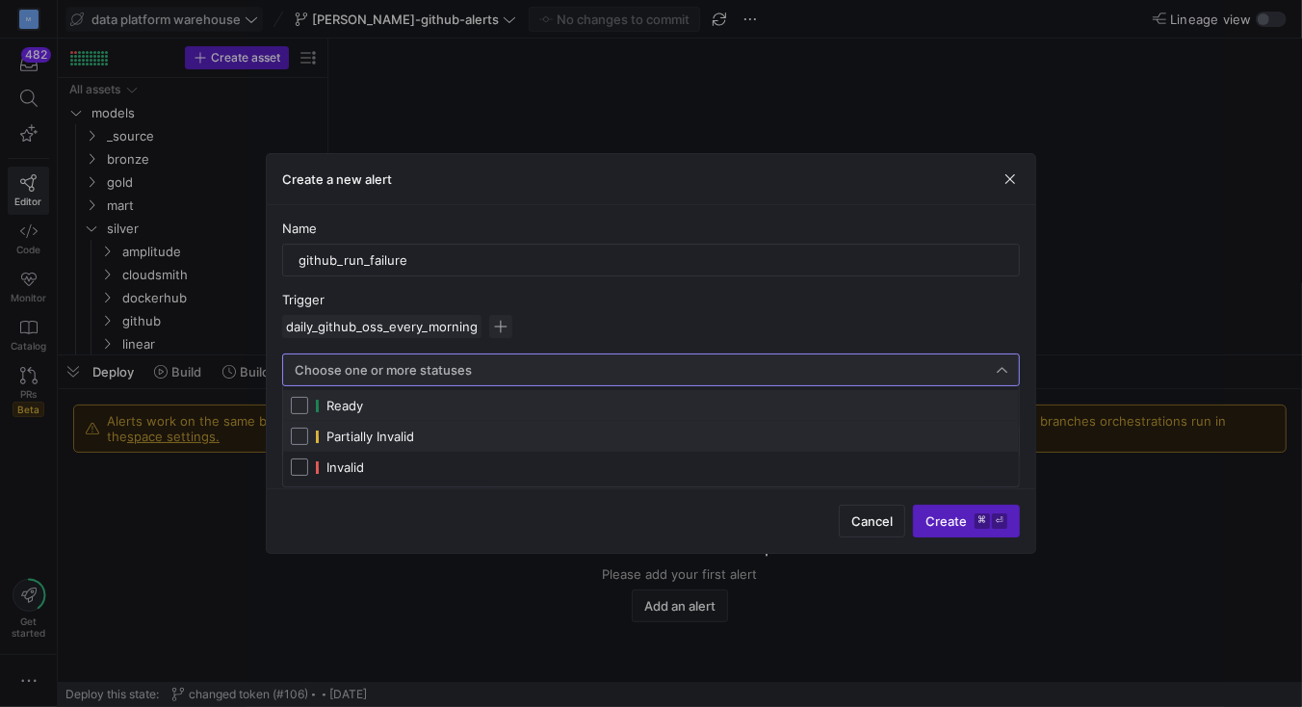
click at [478, 444] on span "Partially Invalid" at bounding box center [663, 435] width 695 height 15
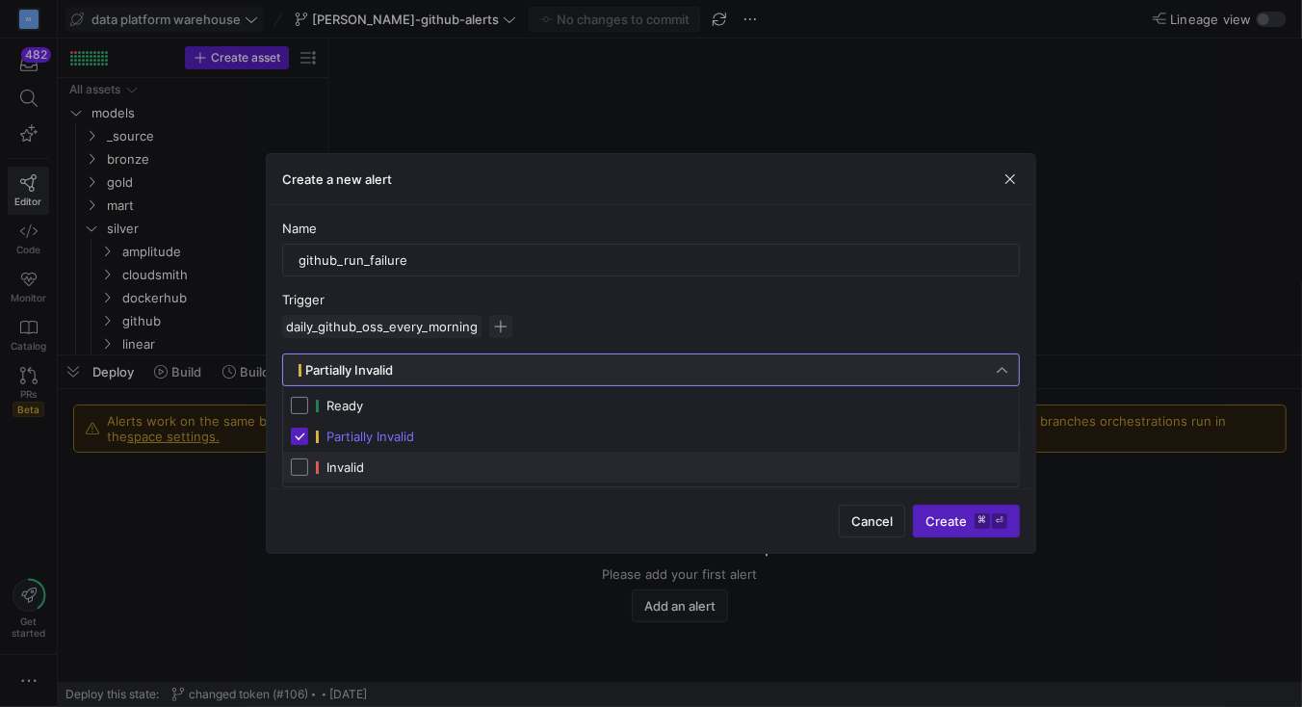
click at [473, 465] on span "Invalid" at bounding box center [663, 466] width 695 height 15
click at [617, 315] on div at bounding box center [651, 353] width 1302 height 707
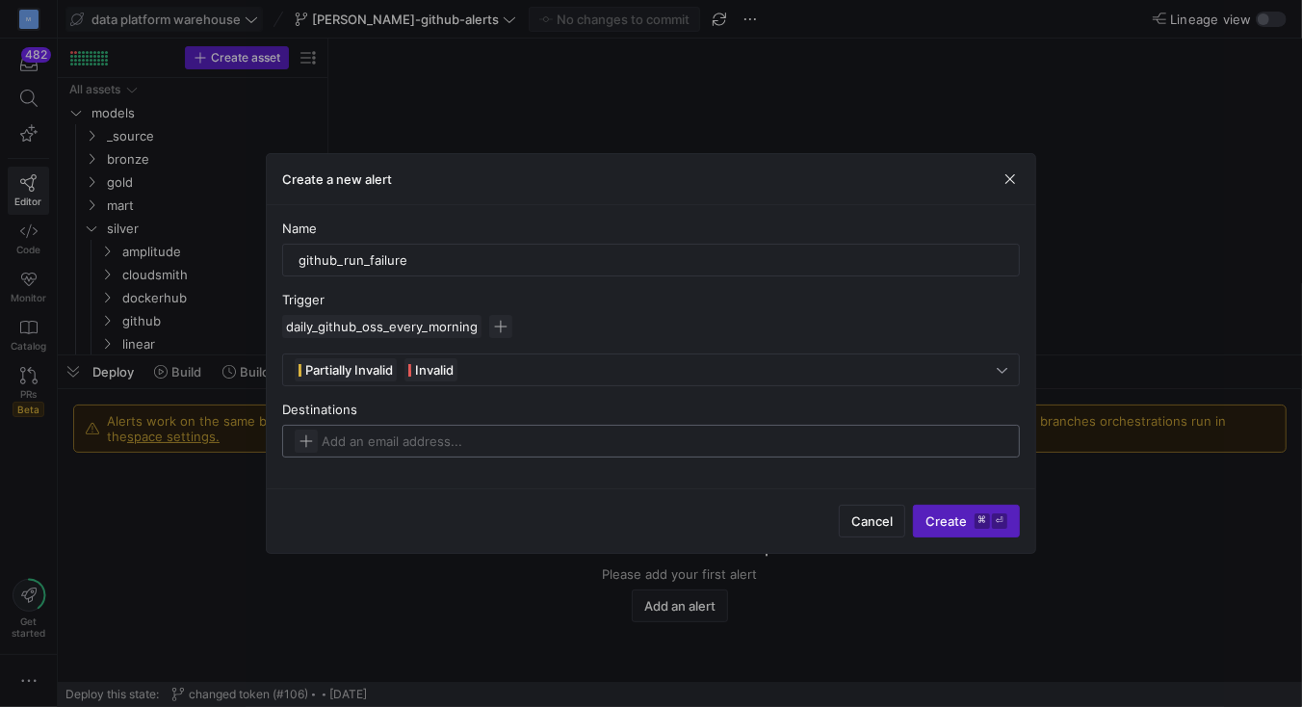
click at [518, 439] on div at bounding box center [651, 440] width 712 height 23
click at [307, 441] on span "button" at bounding box center [306, 440] width 23 height 23
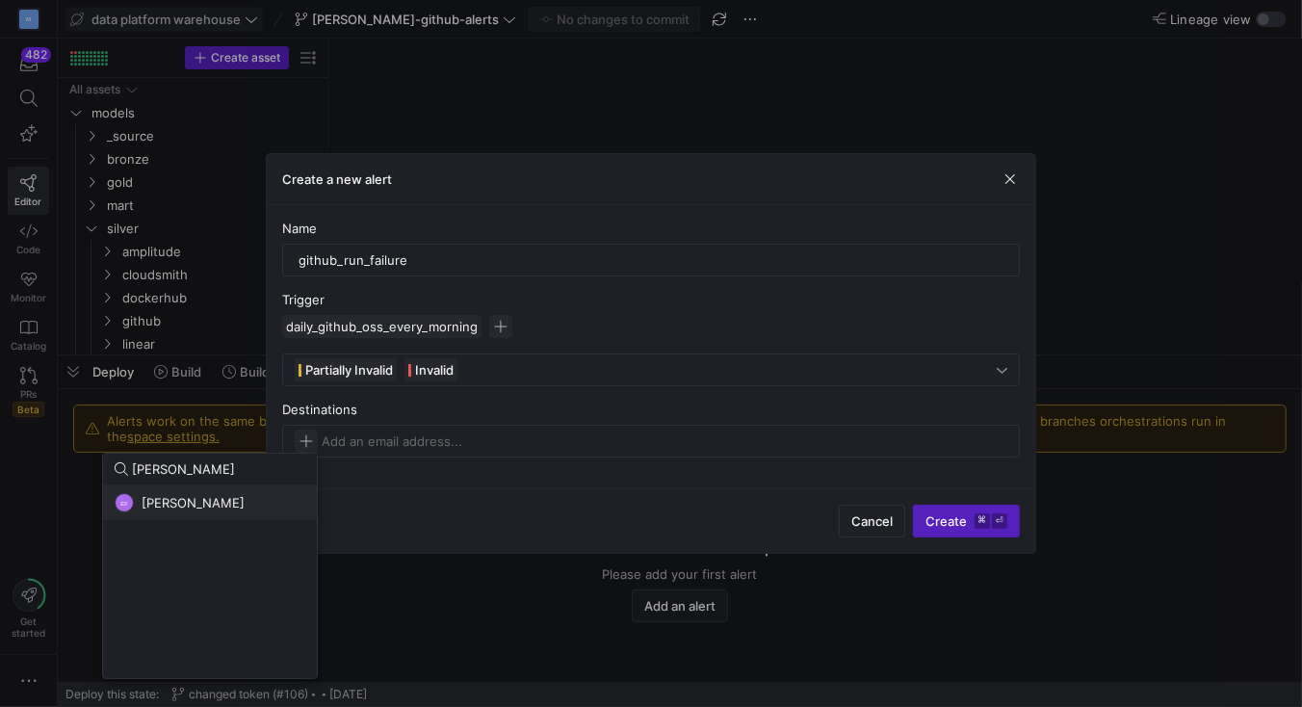
type input "[PERSON_NAME]"
click at [196, 499] on span "Erica Fagin" at bounding box center [193, 502] width 103 height 15
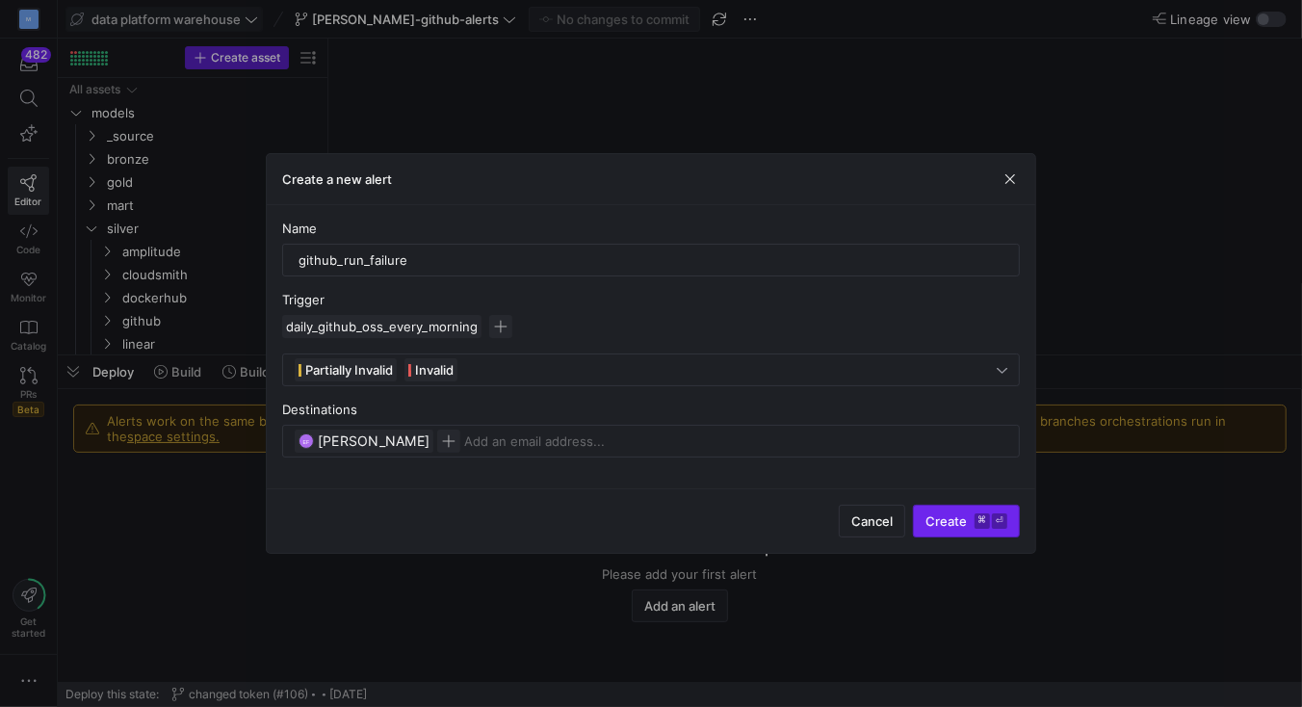
click at [942, 521] on span "Create ⌘ ⏎" at bounding box center [966, 520] width 82 height 15
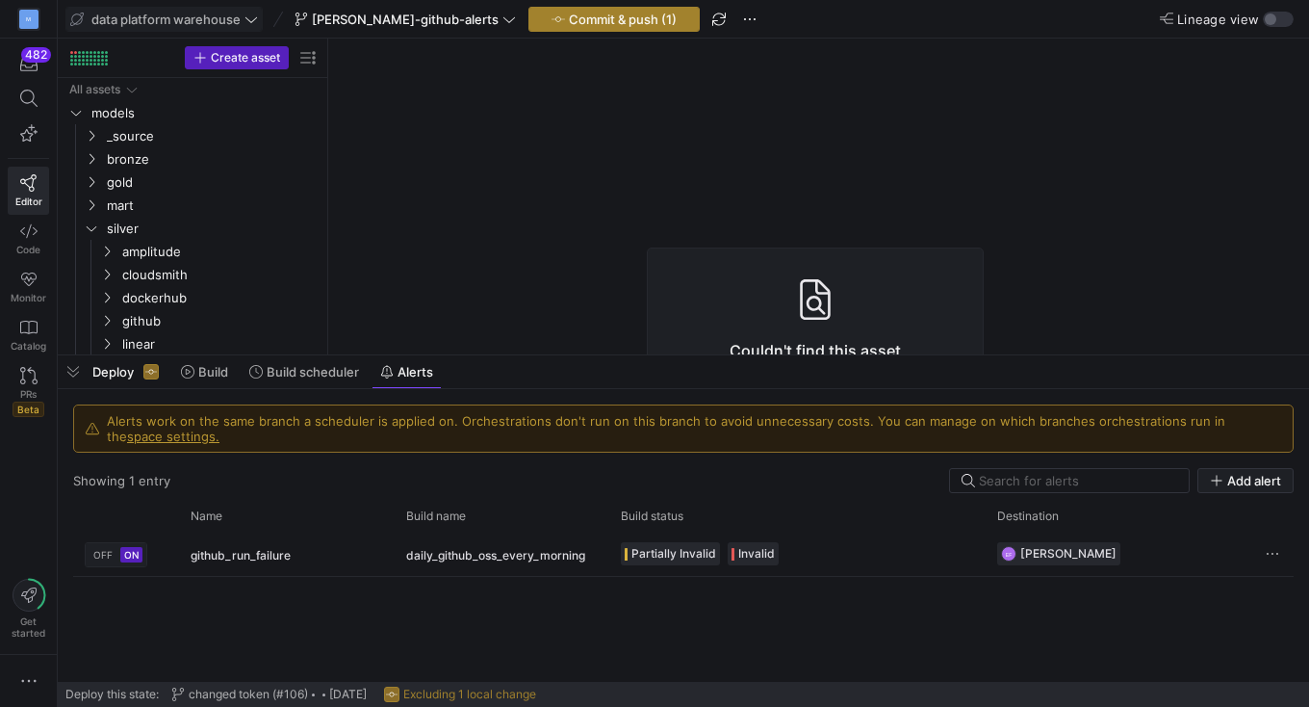
click at [569, 22] on span "Commit & push (1)" at bounding box center [623, 19] width 108 height 15
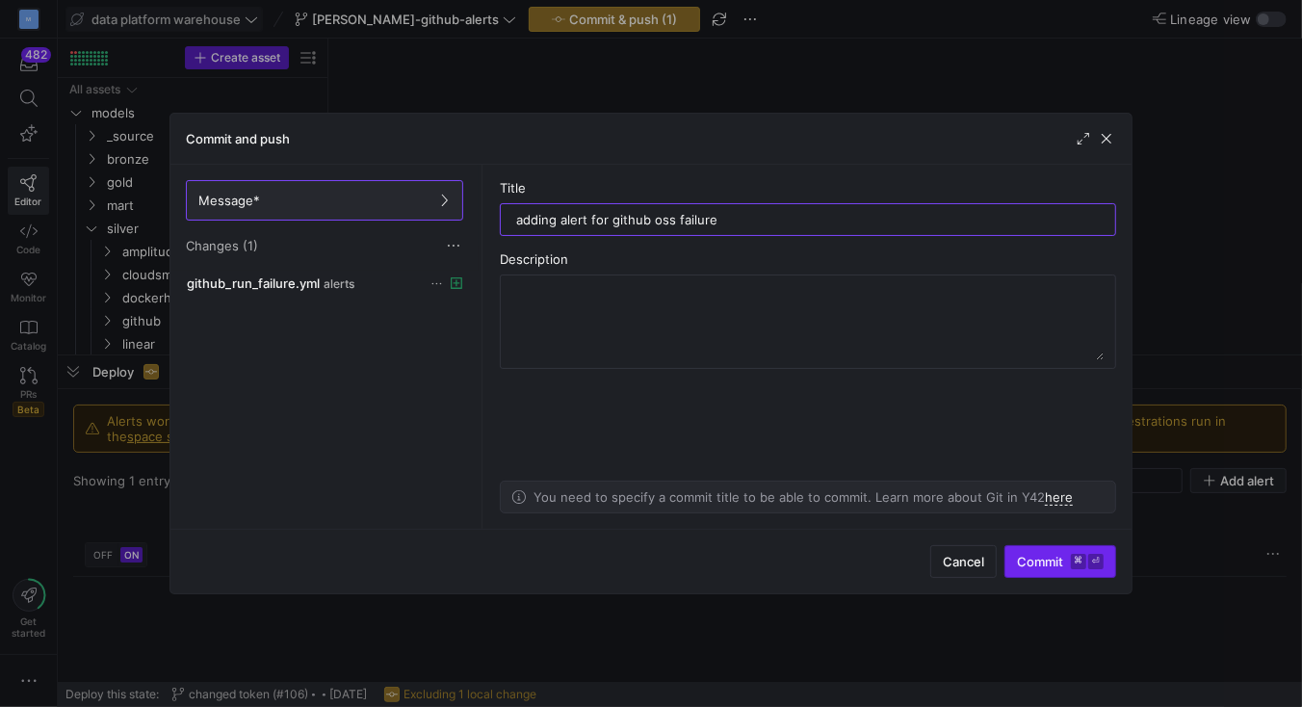
type input "adding alert for github oss failure"
click at [1043, 557] on span "Commit ⌘ ⏎" at bounding box center [1060, 561] width 87 height 15
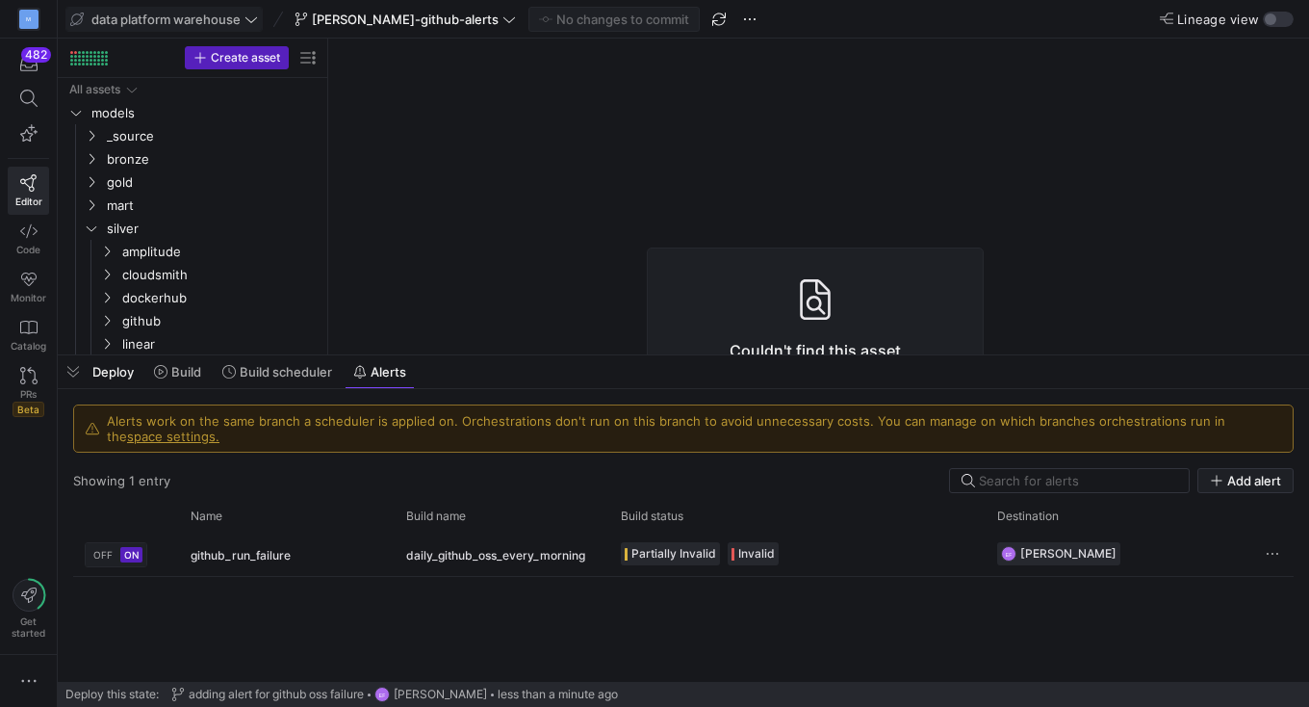
click at [503, 18] on icon at bounding box center [509, 19] width 13 height 13
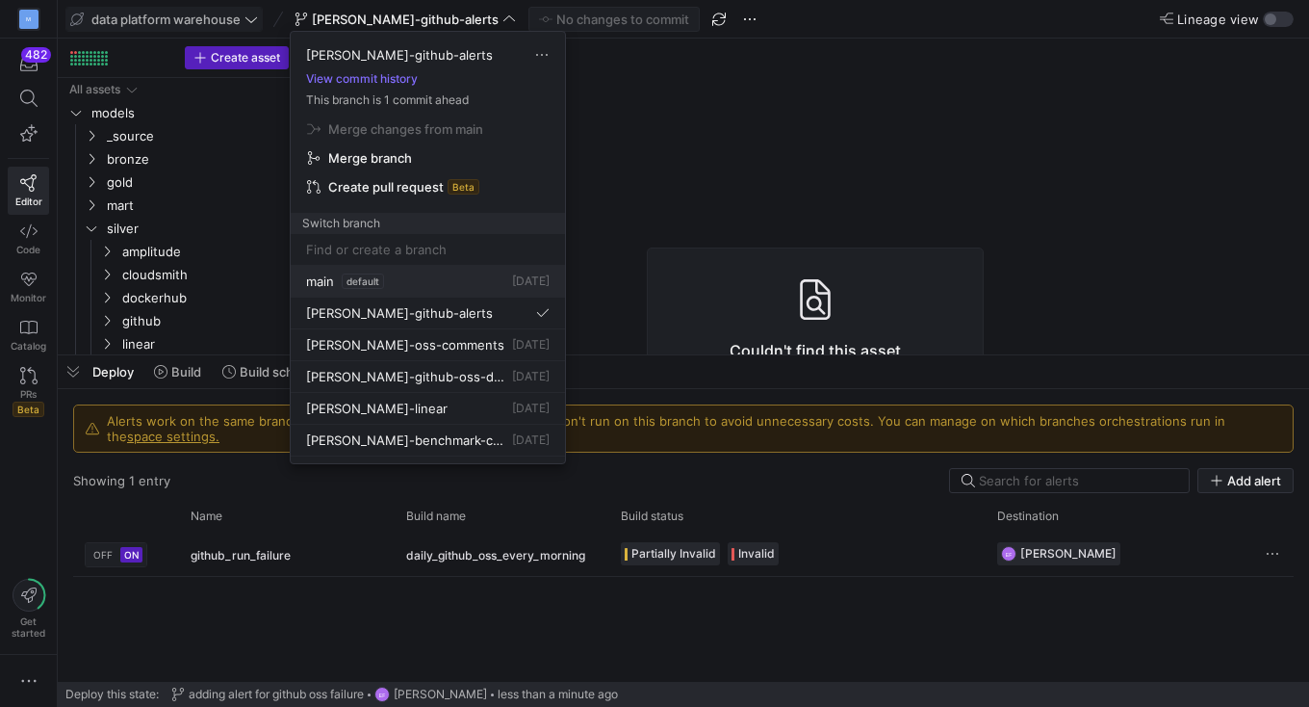
click at [311, 285] on span "main" at bounding box center [320, 280] width 28 height 15
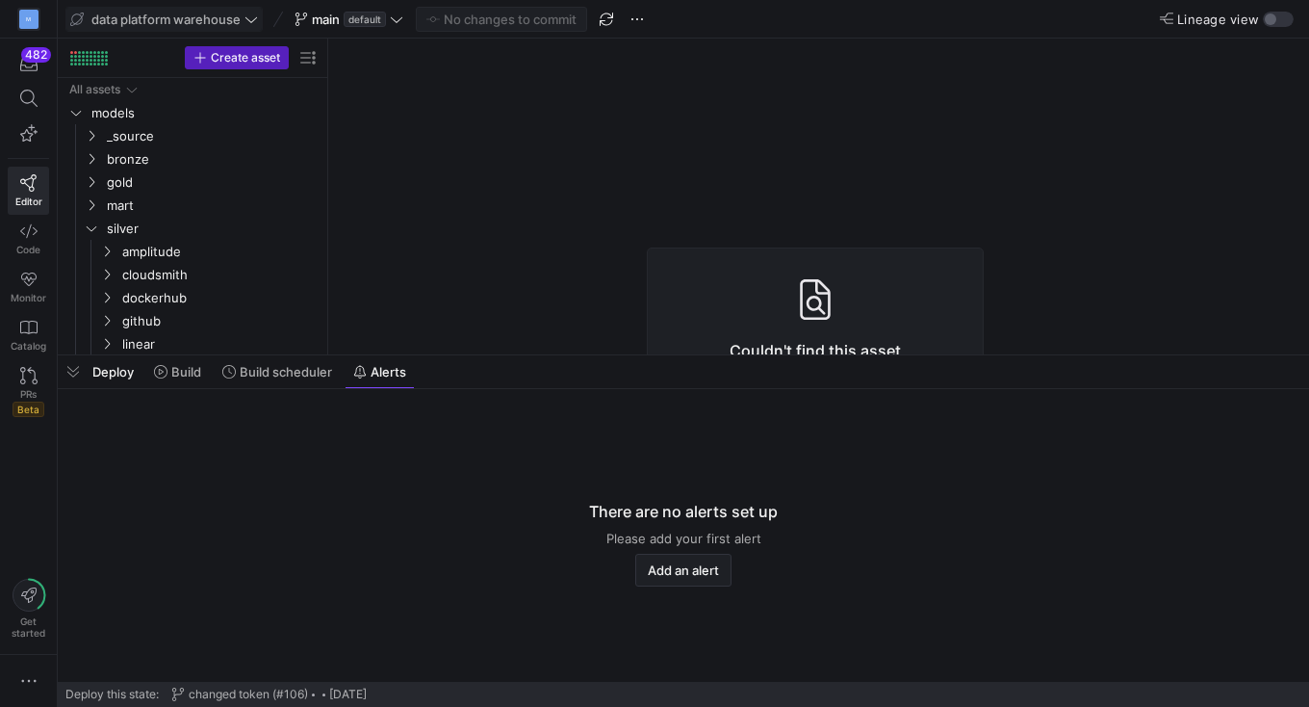
click at [400, 13] on icon at bounding box center [396, 19] width 13 height 13
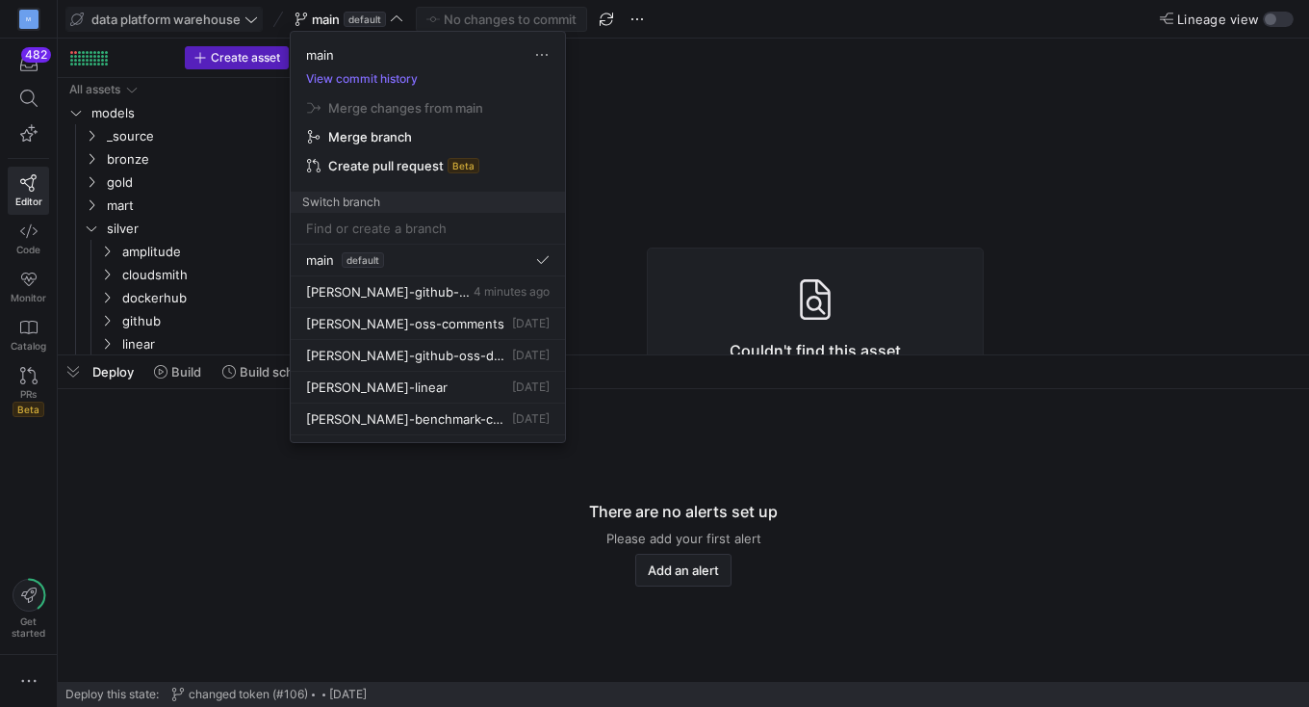
click at [603, 16] on div at bounding box center [654, 353] width 1309 height 707
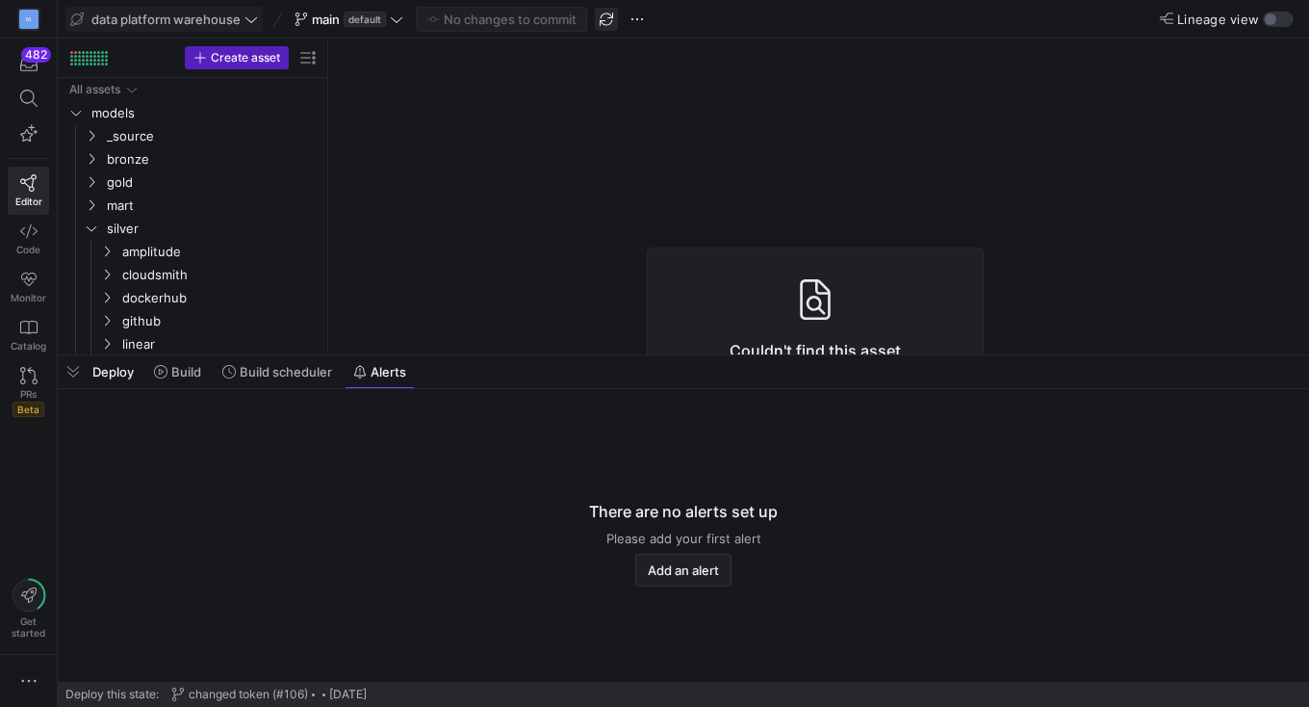
click at [603, 26] on span "button" at bounding box center [606, 19] width 23 height 23
click at [403, 25] on span at bounding box center [349, 19] width 116 height 23
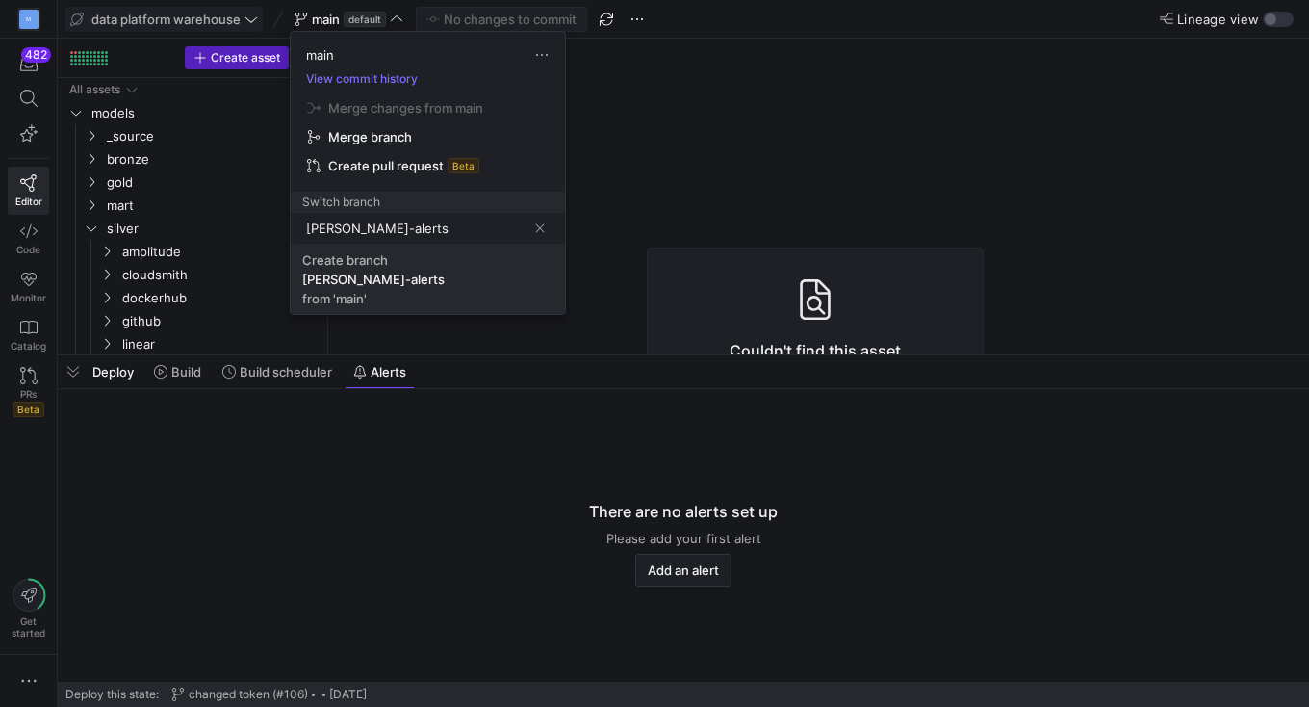
type input "erica-alerts"
click at [397, 284] on span "Create branch erica-alerts from 'main'" at bounding box center [427, 279] width 251 height 54
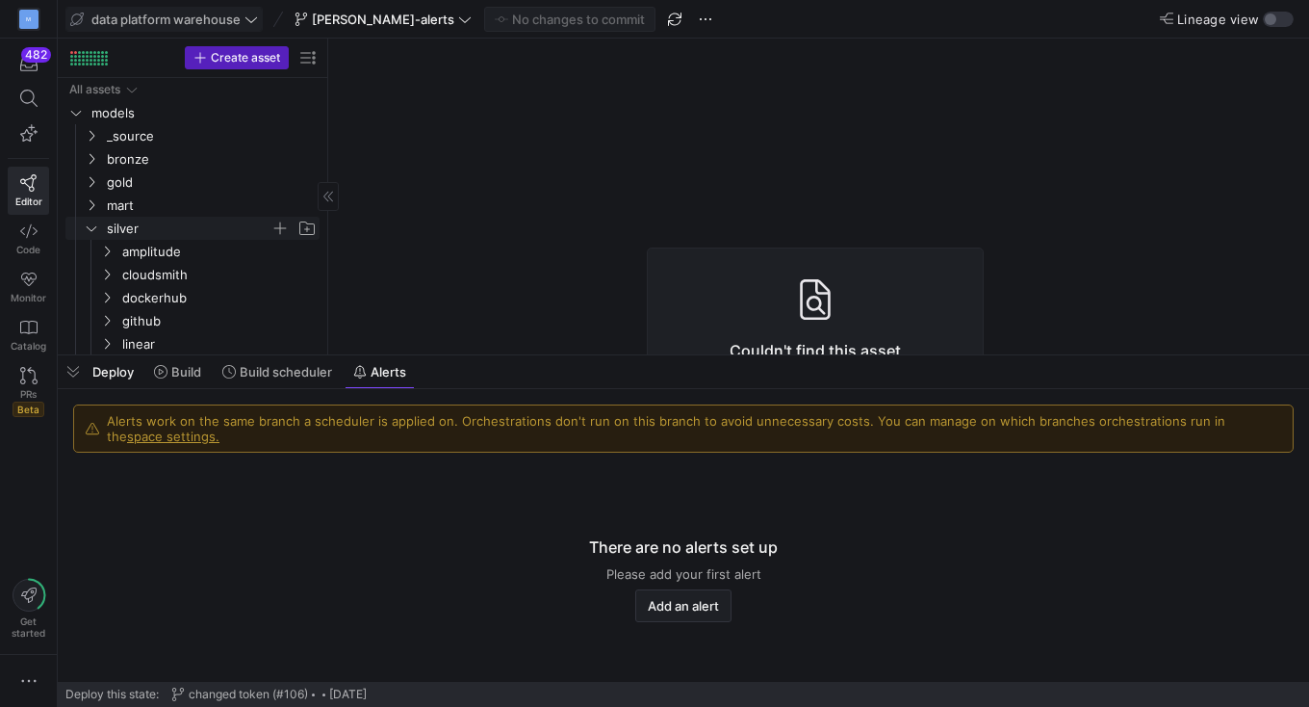
click at [91, 230] on icon "Press SPACE to select this row." at bounding box center [91, 228] width 13 height 12
click at [687, 608] on span "Add an alert" at bounding box center [683, 605] width 71 height 15
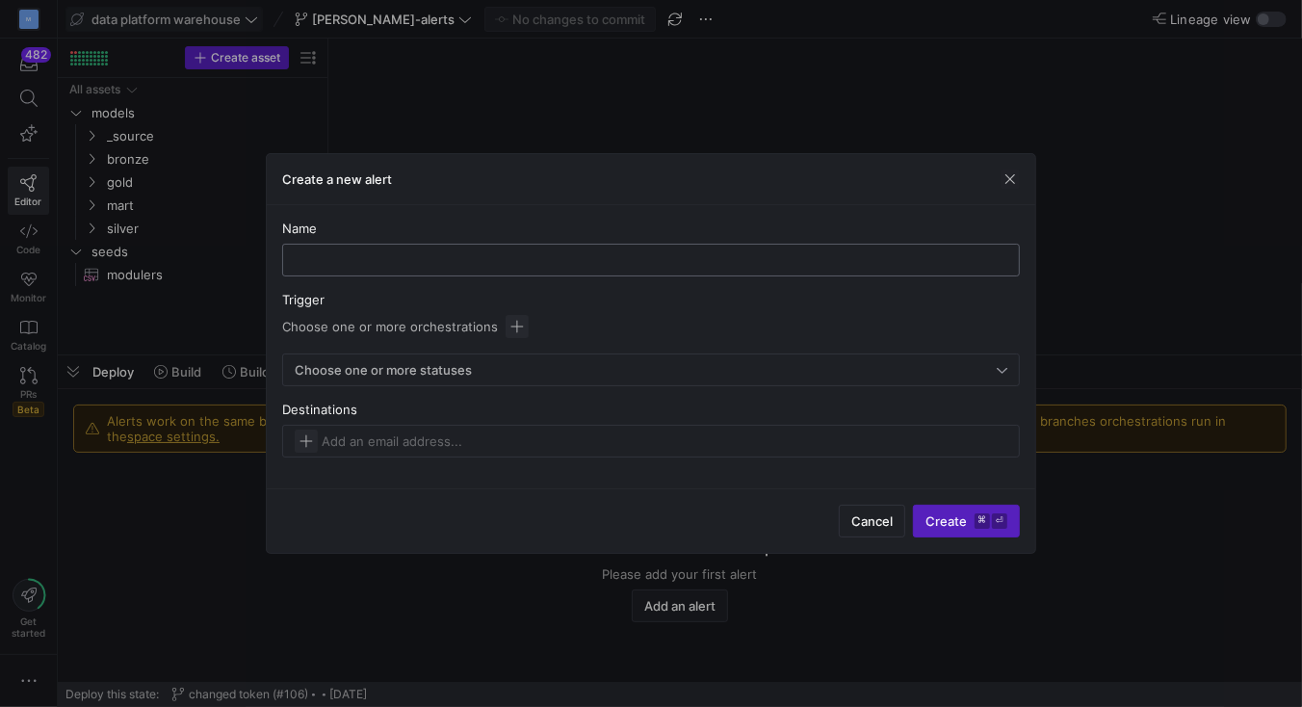
click at [421, 264] on input "text" at bounding box center [650, 259] width 705 height 15
type input "github_orchestration_failure"
click at [508, 327] on span "button" at bounding box center [516, 326] width 23 height 23
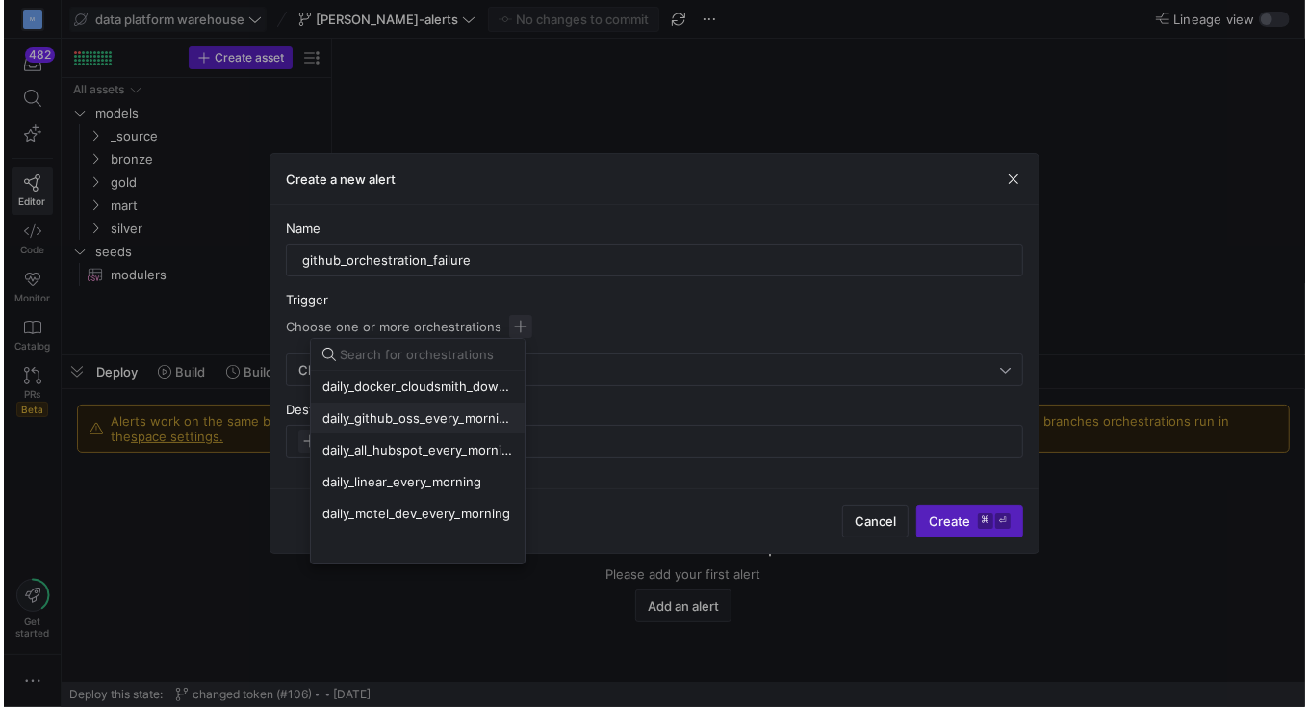
scroll to position [57, 0]
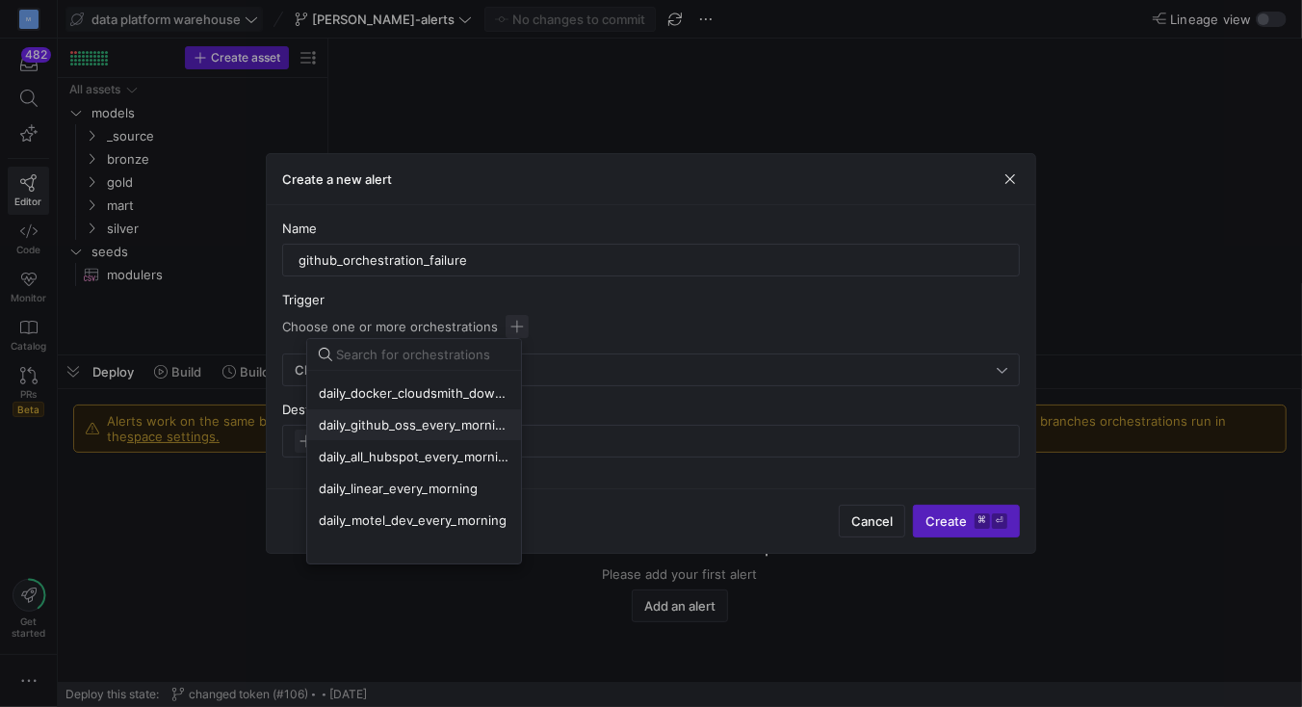
click at [436, 428] on span "daily_github_oss_every_morning" at bounding box center [414, 424] width 191 height 15
click at [611, 318] on div at bounding box center [651, 353] width 1302 height 707
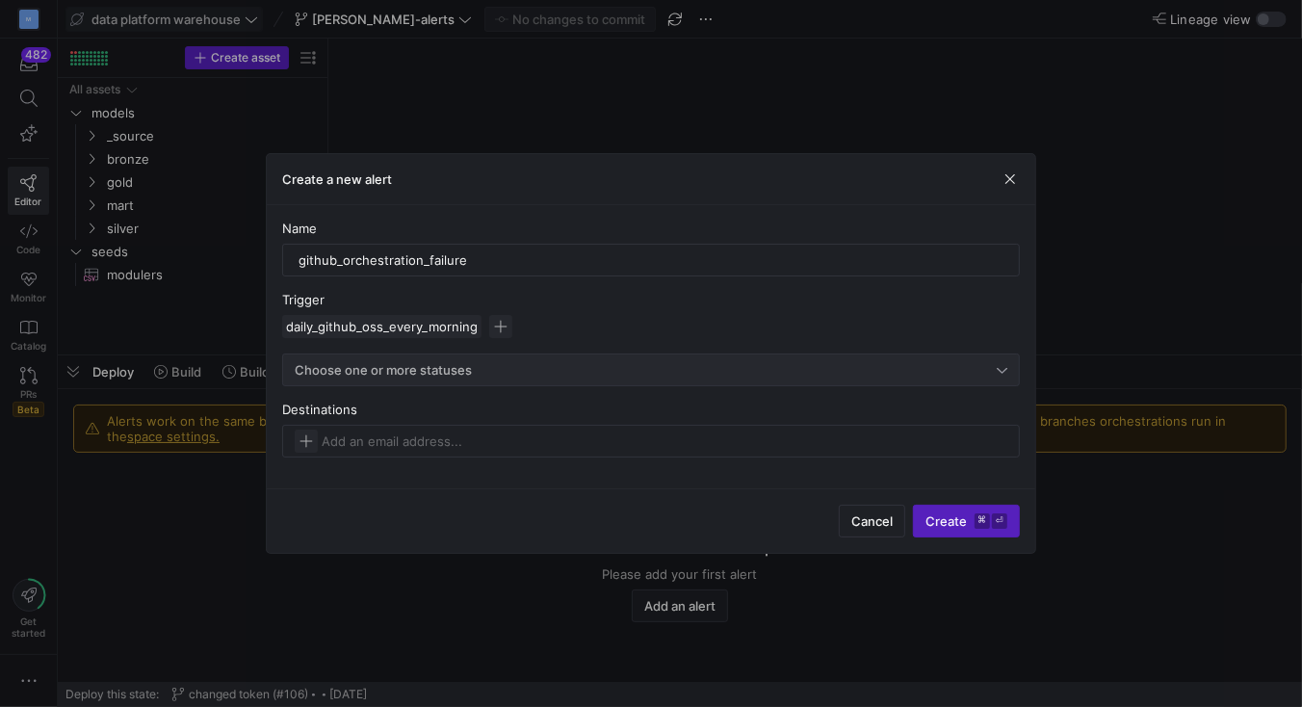
click at [404, 374] on span "Choose one or more statuses" at bounding box center [383, 369] width 177 height 15
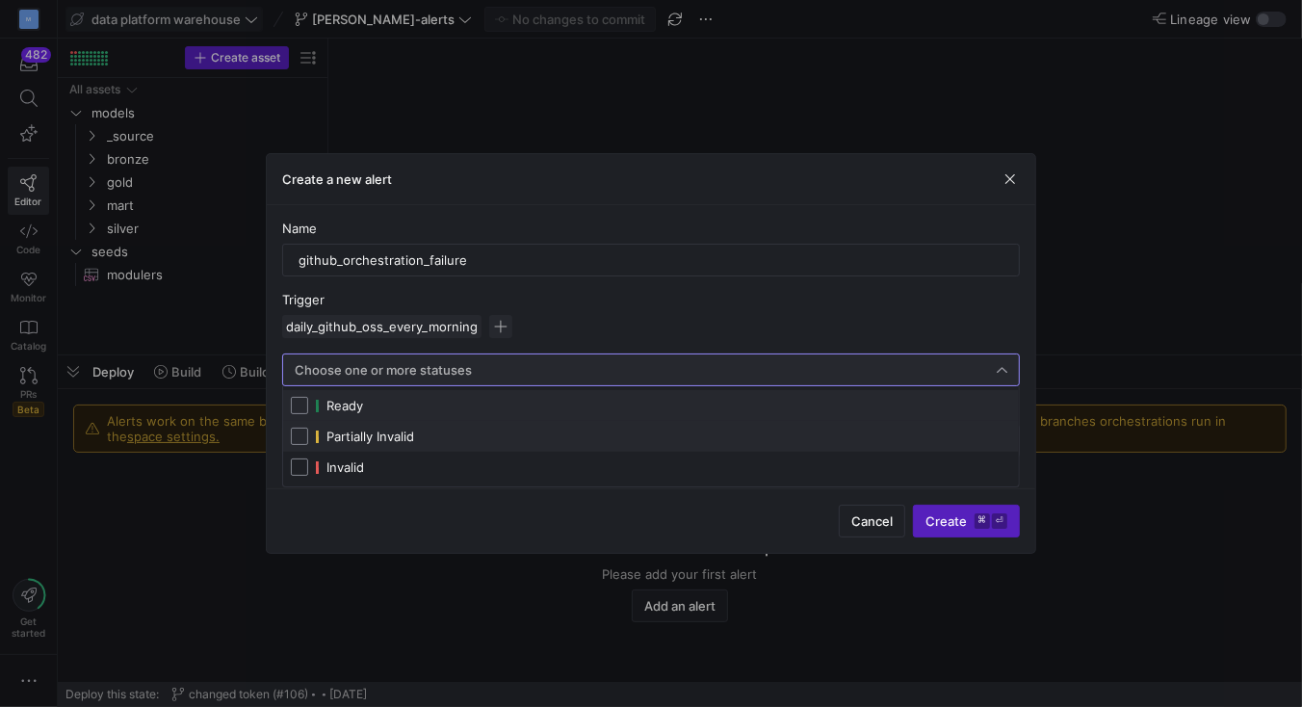
click at [348, 432] on span "Partially Invalid" at bounding box center [370, 435] width 88 height 15
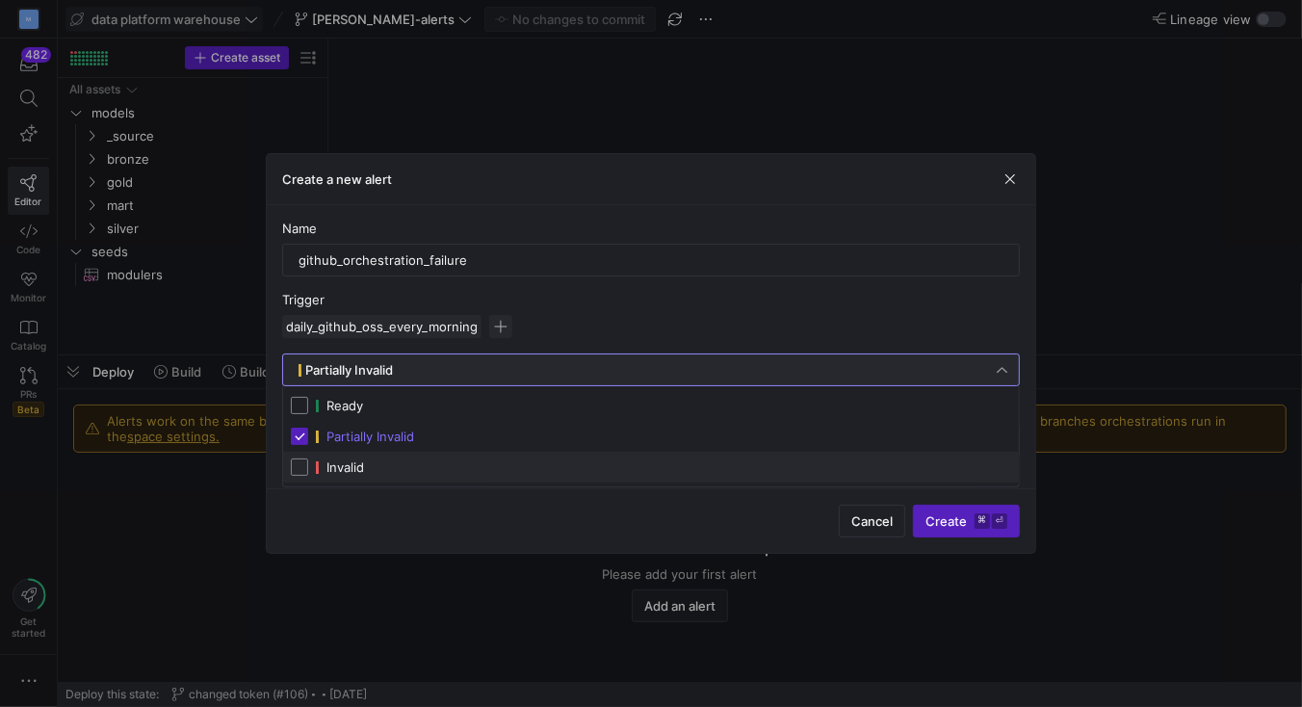
click at [334, 469] on span "Invalid" at bounding box center [345, 466] width 38 height 15
click at [446, 544] on div at bounding box center [651, 353] width 1302 height 707
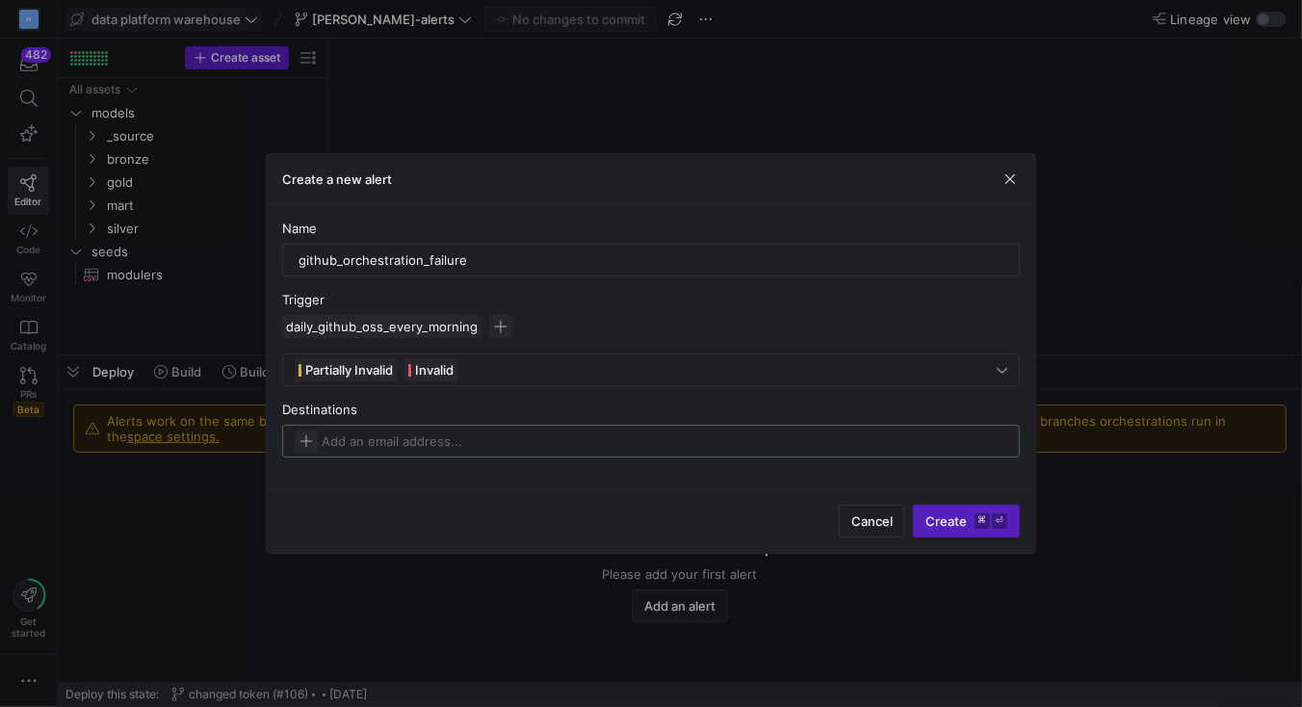
click at [419, 447] on input at bounding box center [420, 440] width 196 height 15
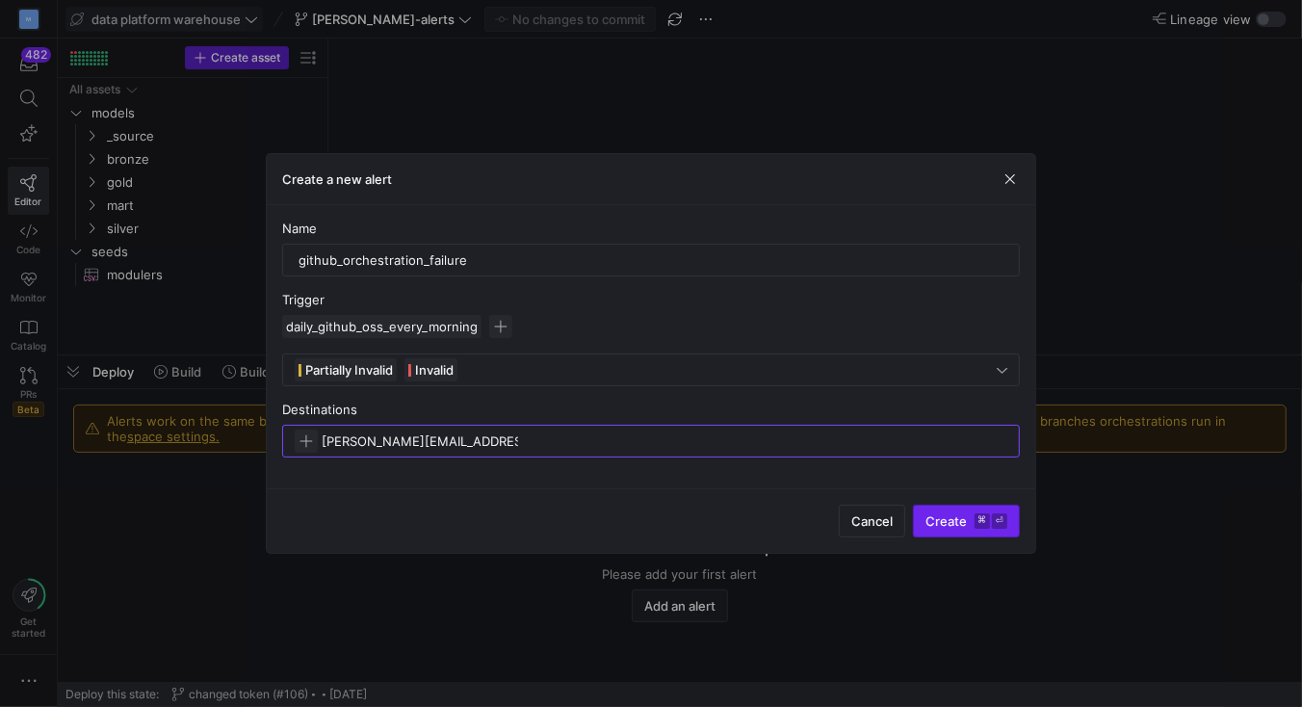
type input "[PERSON_NAME][EMAIL_ADDRESS][DOMAIN_NAME]"
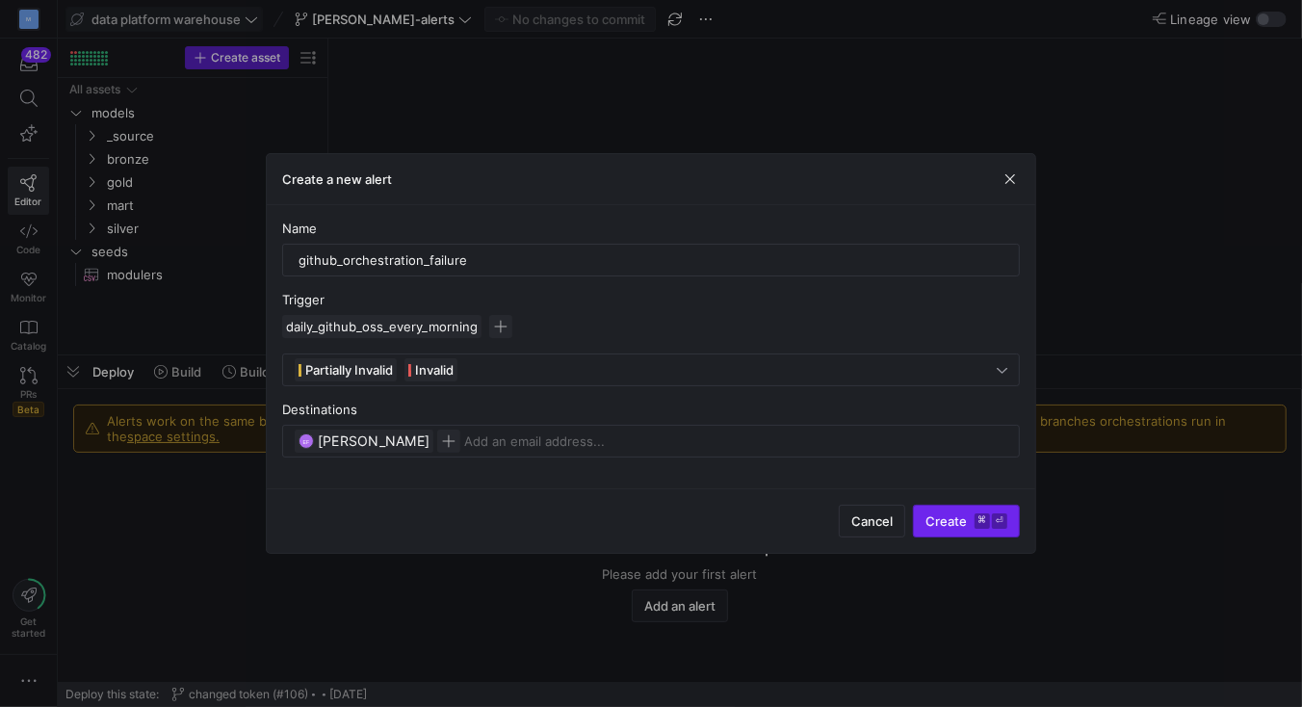
click at [936, 529] on span "submit" at bounding box center [966, 520] width 105 height 31
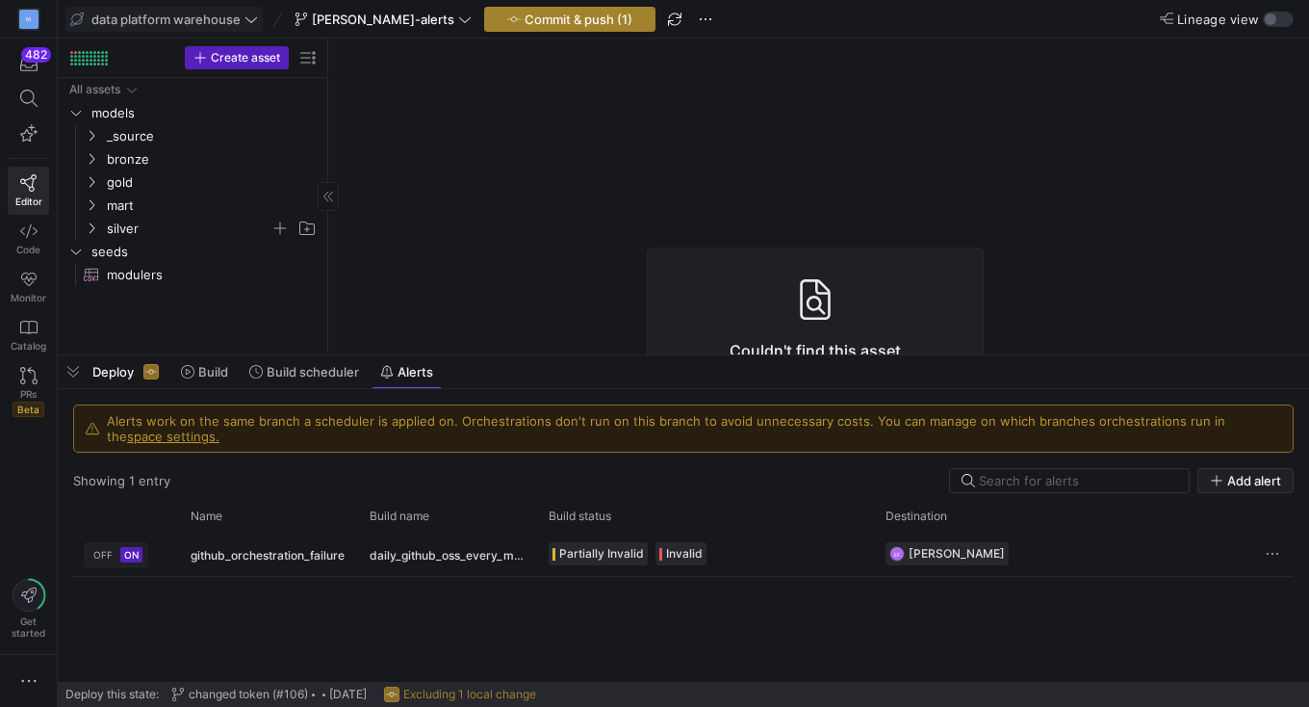
click at [530, 19] on span "Commit & push (1)" at bounding box center [579, 19] width 108 height 15
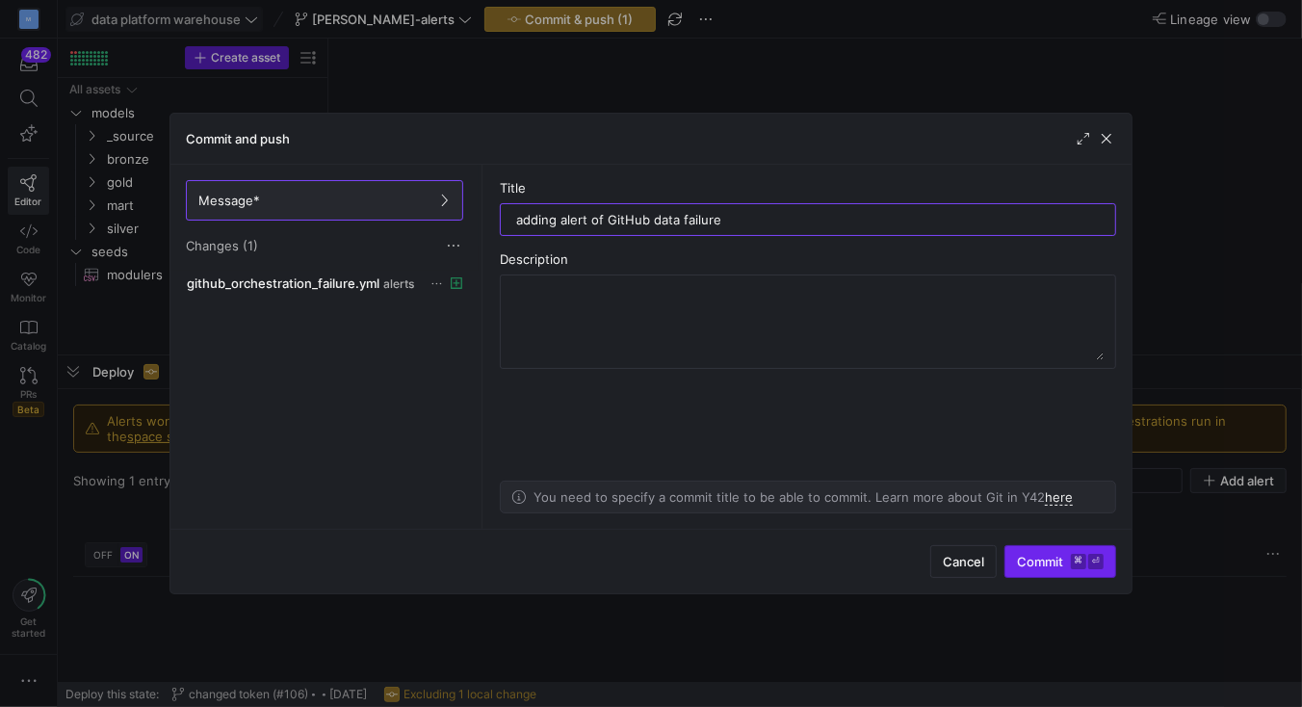
type input "adding alert of GitHub data failure"
click at [1047, 557] on span "Commit ⌘ ⏎" at bounding box center [1060, 561] width 87 height 15
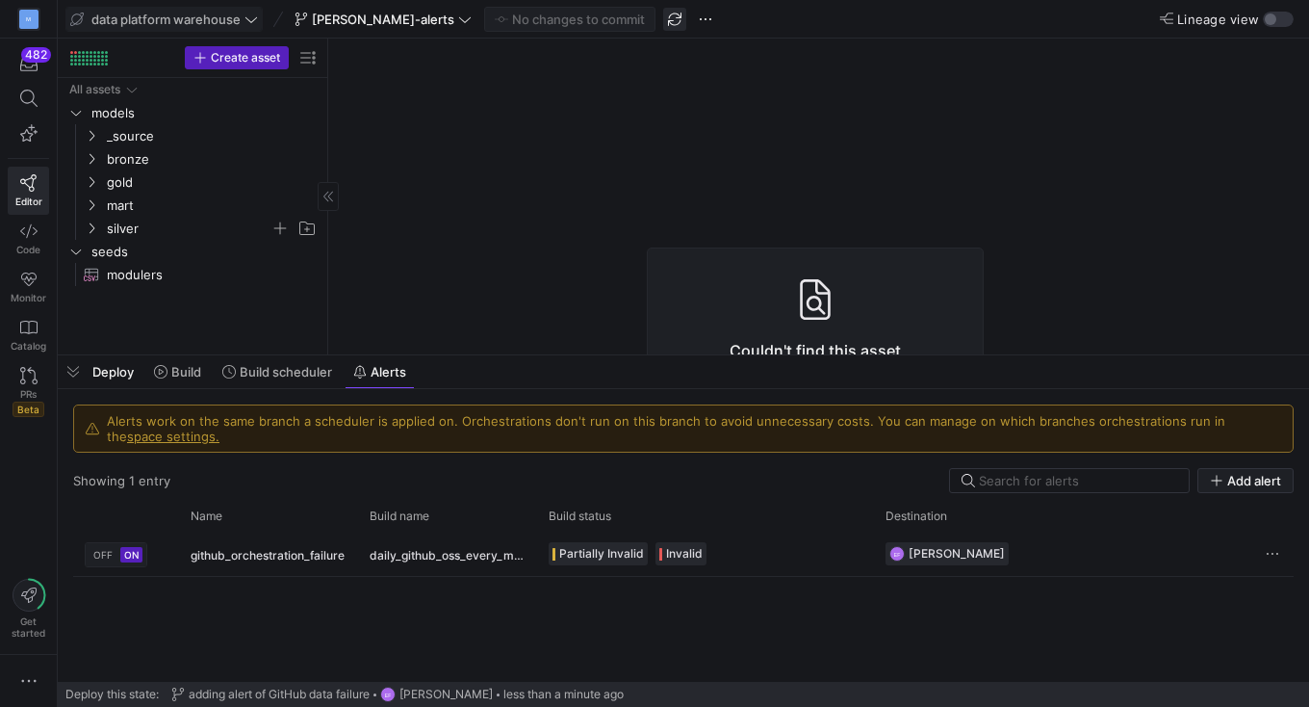
click at [663, 19] on span "button" at bounding box center [674, 19] width 23 height 23
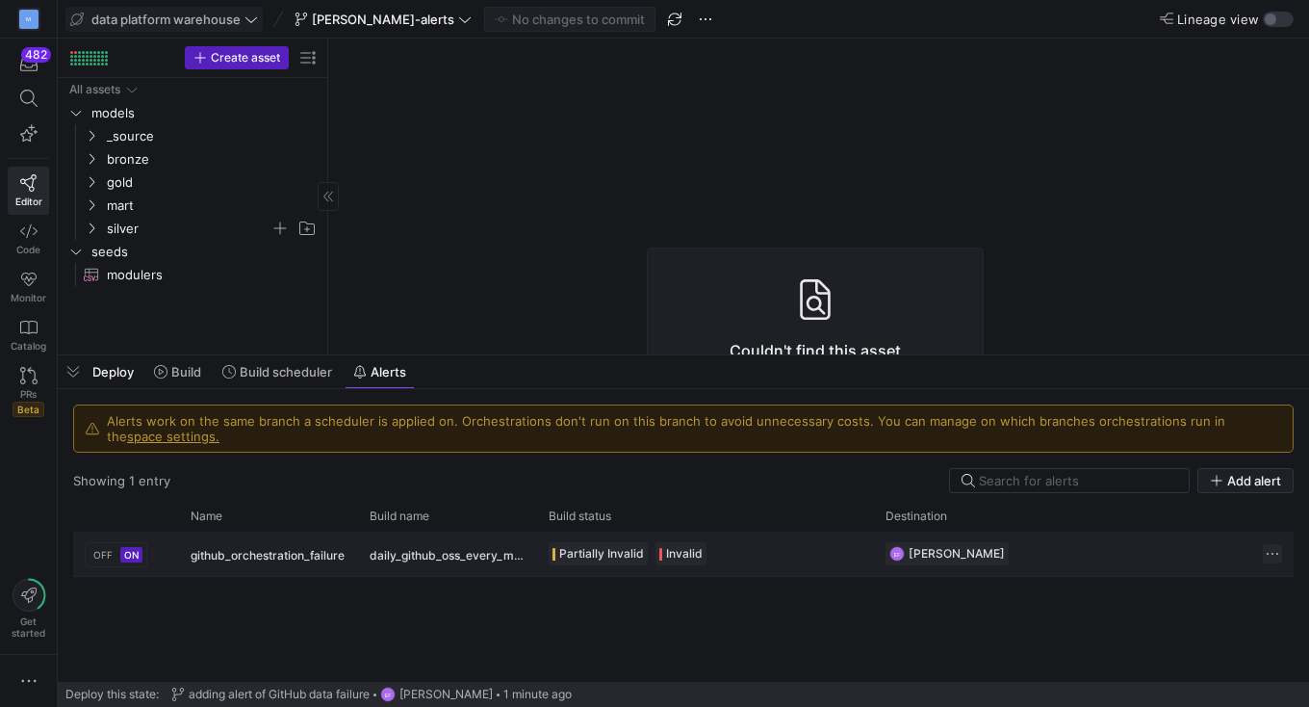
click at [1274, 553] on span "Press SPACE to select this row." at bounding box center [1272, 553] width 19 height 19
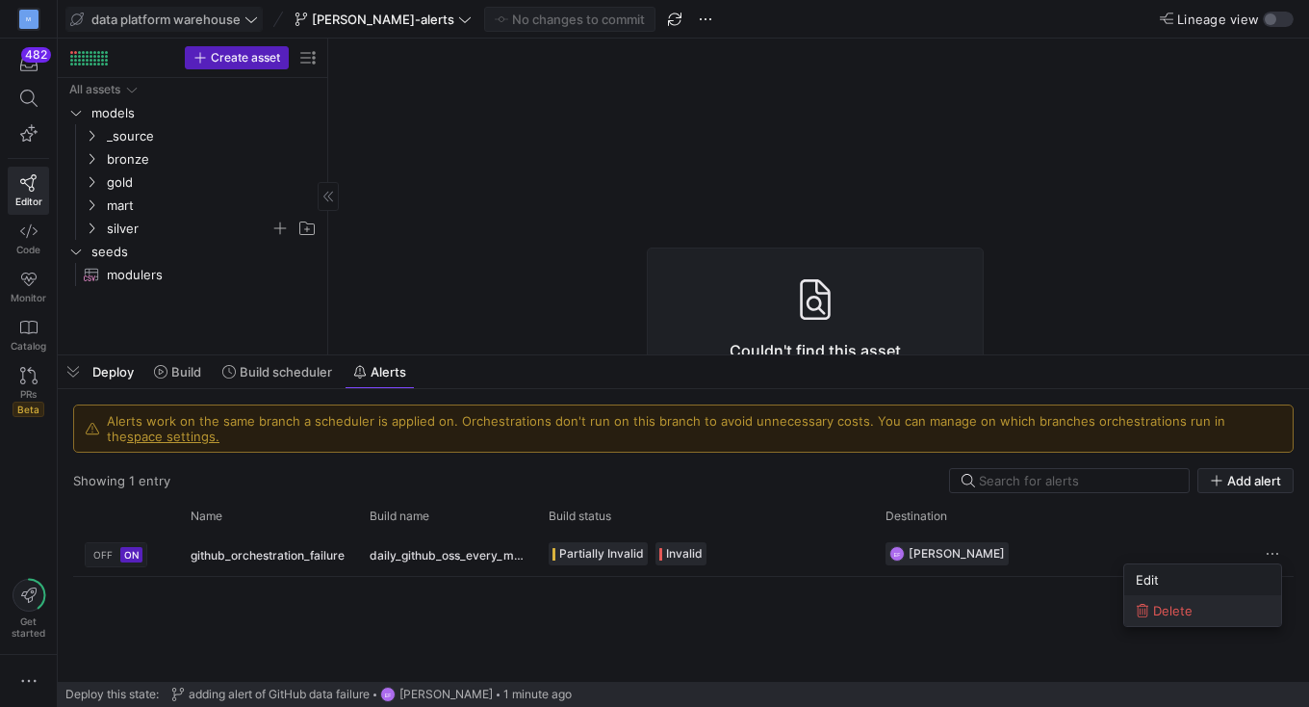
click at [1182, 615] on span "Delete" at bounding box center [1172, 610] width 39 height 15
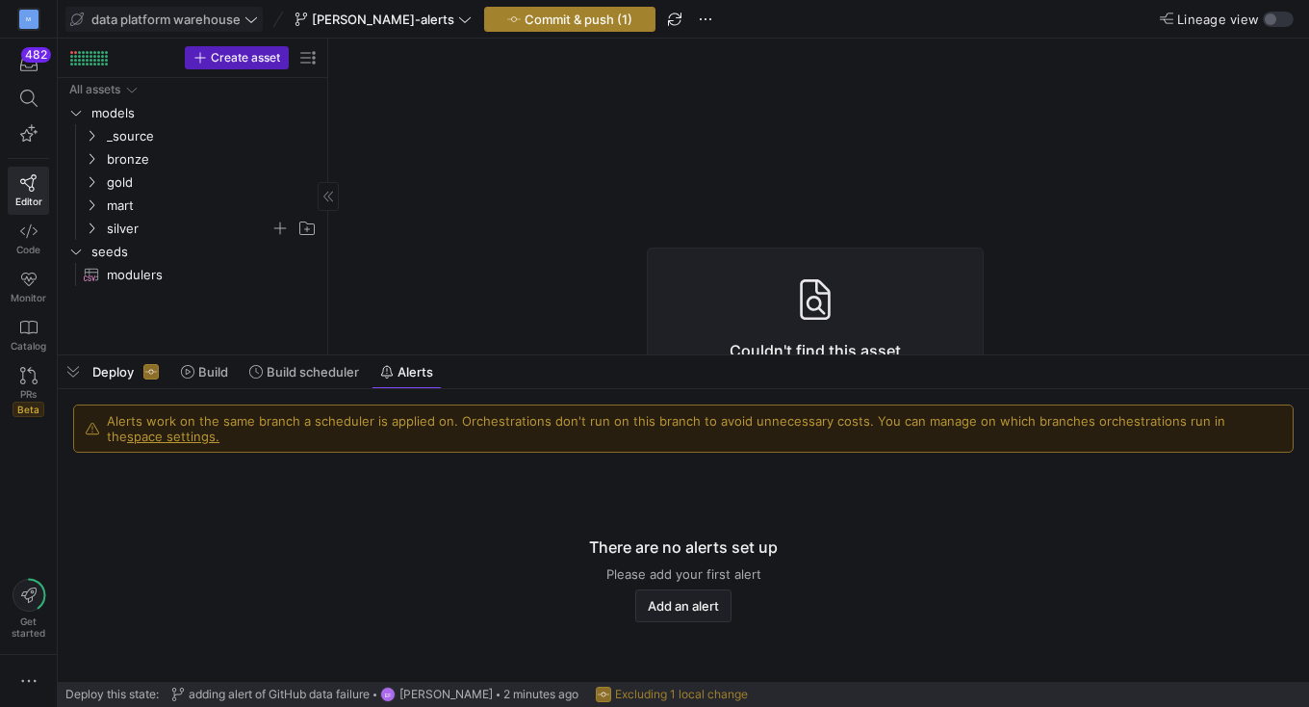
click at [544, 13] on span "Commit & push (1)" at bounding box center [579, 19] width 108 height 15
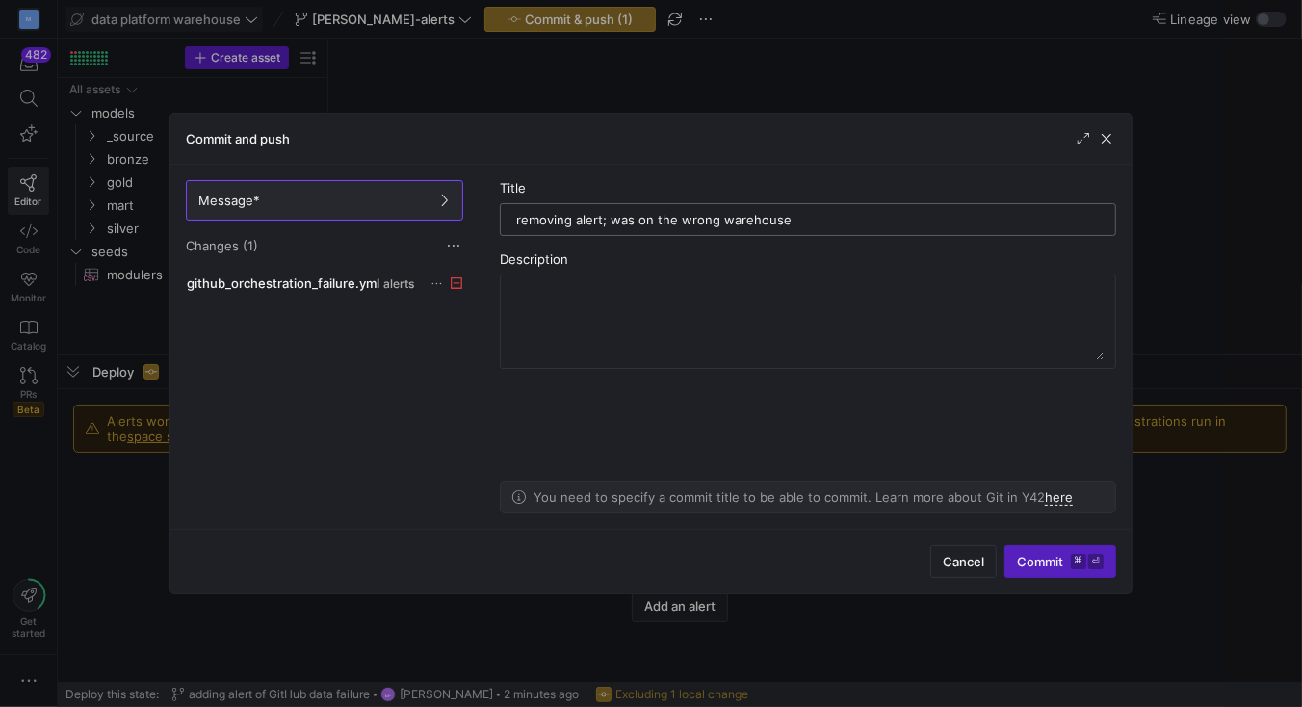
click at [644, 224] on input "removing alert; was on the wrong warehouse" at bounding box center [807, 219] width 583 height 15
type input "removing alert; was in the wrong warehouse"
click at [1032, 564] on span "Commit ⌘ ⏎" at bounding box center [1060, 561] width 87 height 15
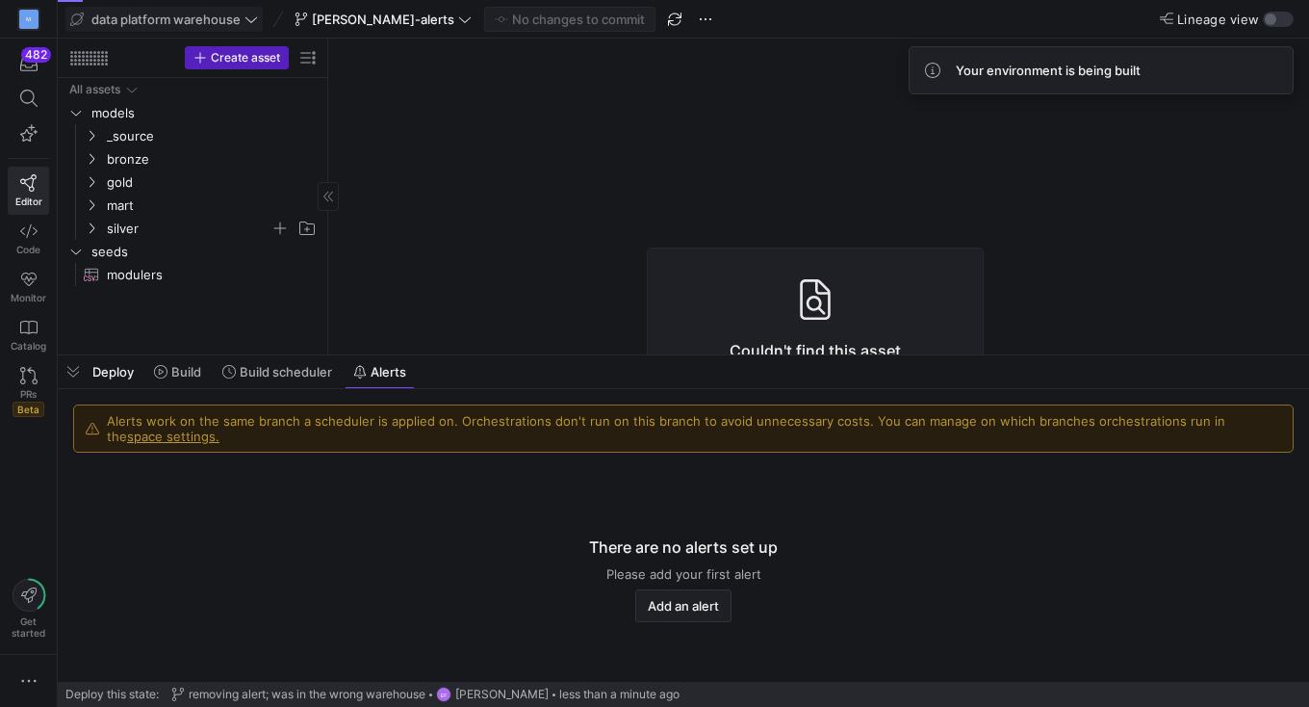
click at [255, 19] on icon at bounding box center [251, 19] width 13 height 13
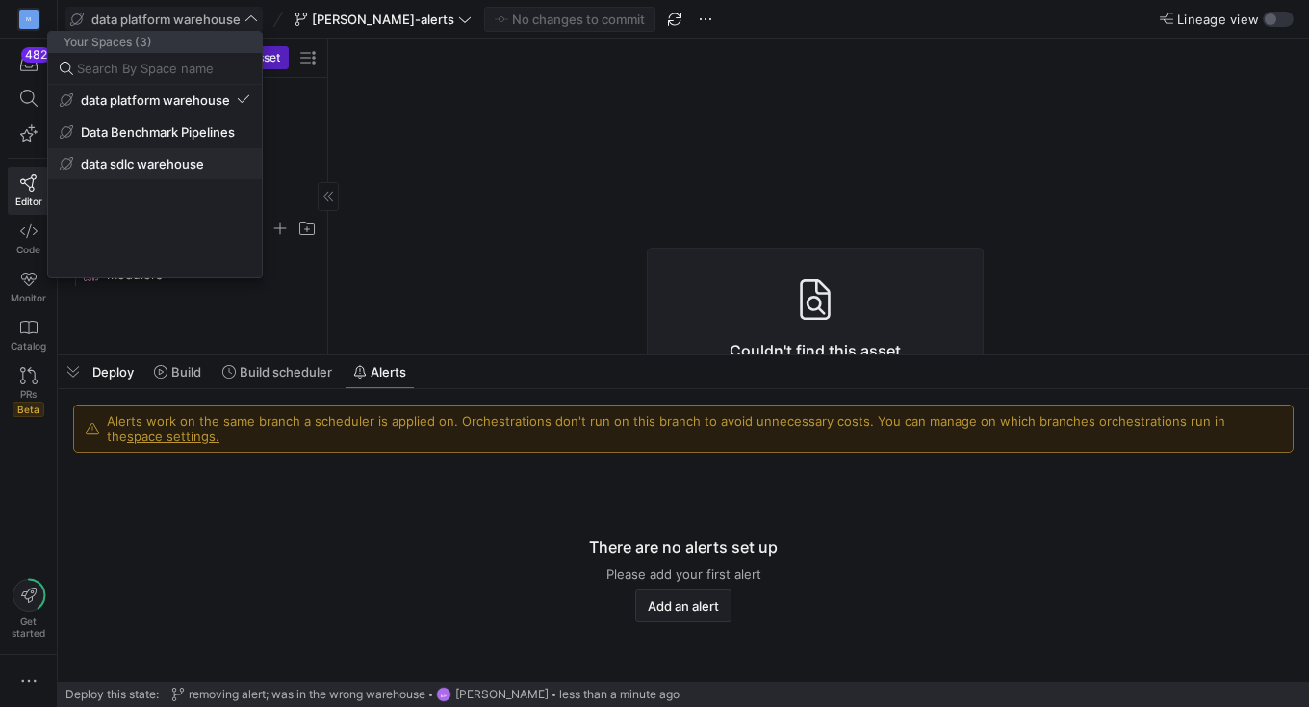
click at [192, 163] on span "data sdlc warehouse" at bounding box center [142, 163] width 123 height 15
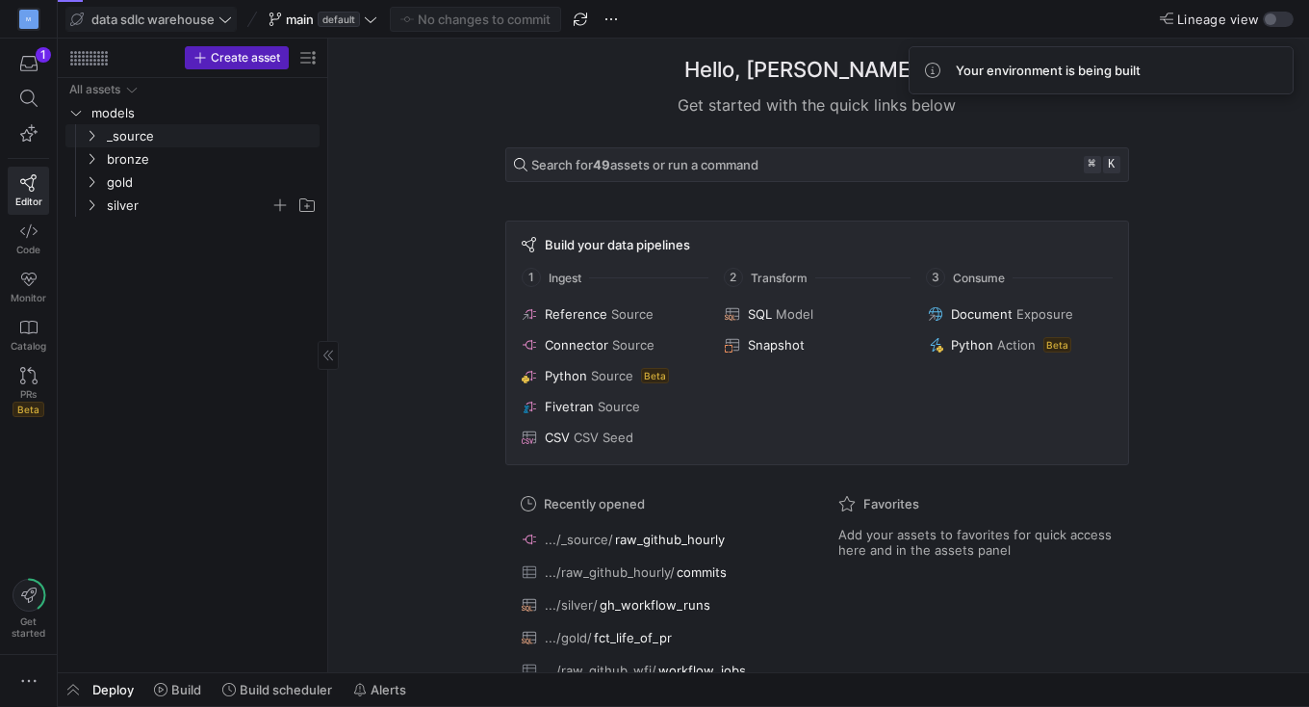
click at [93, 137] on icon "Press SPACE to select this row." at bounding box center [92, 136] width 5 height 11
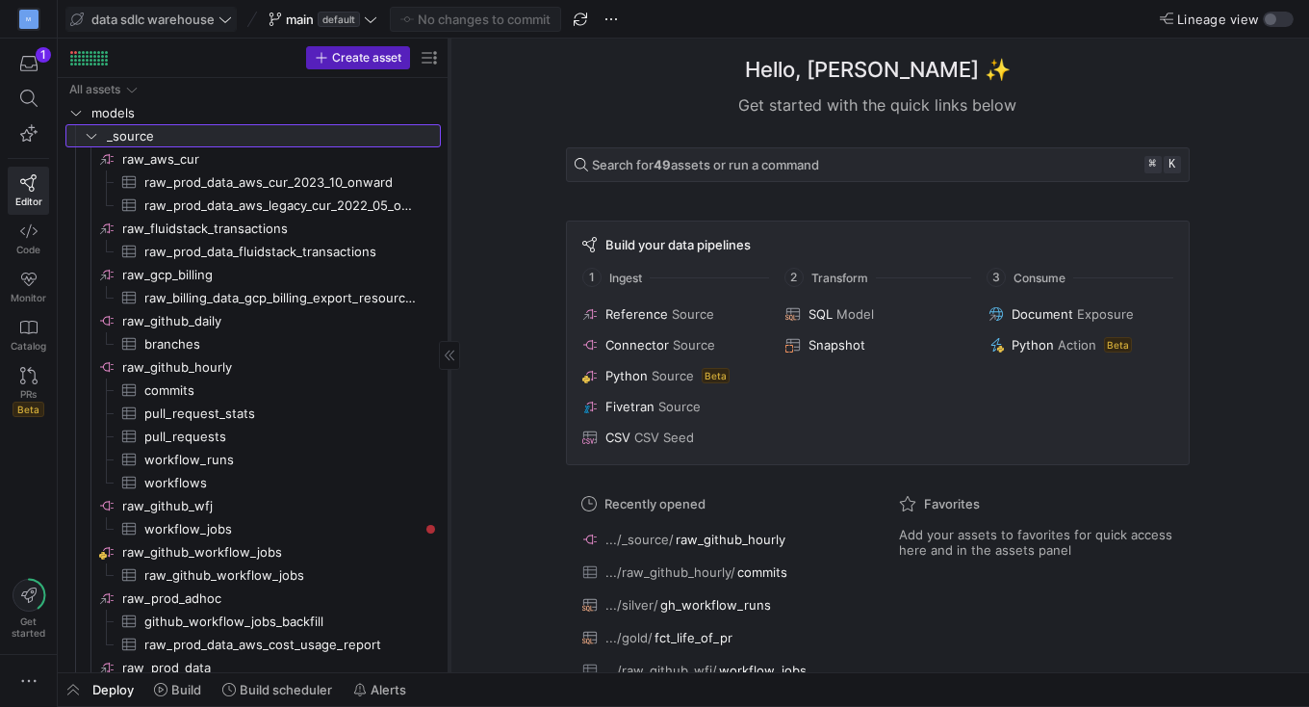
drag, startPoint x: 326, startPoint y: 471, endPoint x: 448, endPoint y: 472, distance: 121.3
click at [449, 472] on div at bounding box center [449, 355] width 1 height 633
click at [92, 133] on icon "Press SPACE to select this row." at bounding box center [91, 136] width 13 height 12
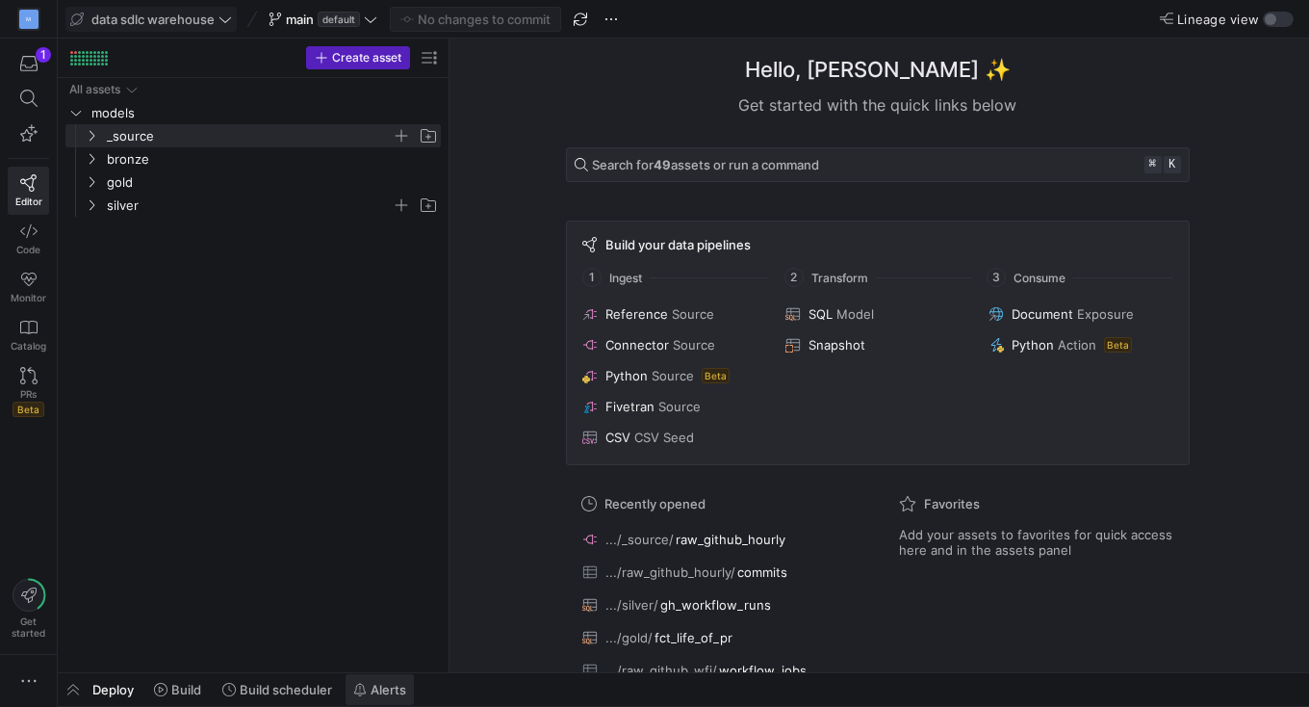
click at [388, 688] on span "Alerts" at bounding box center [389, 689] width 36 height 15
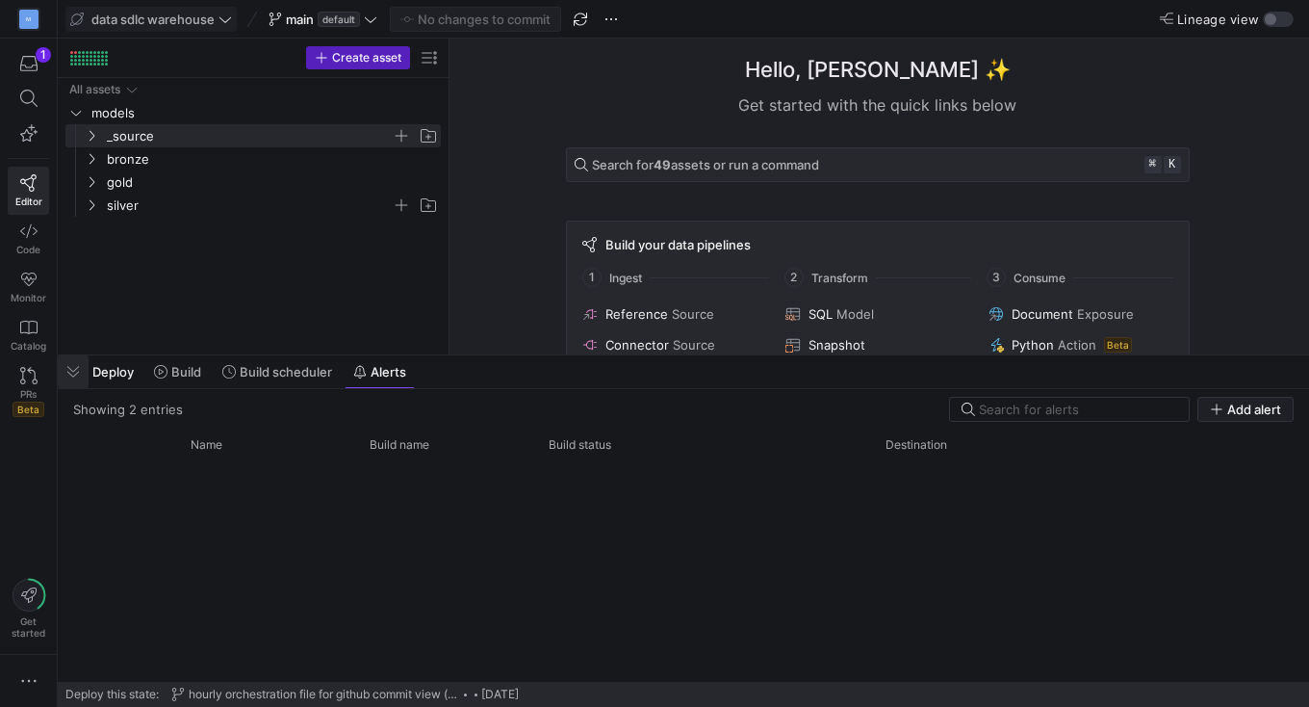
click at [77, 373] on span "button" at bounding box center [73, 371] width 31 height 33
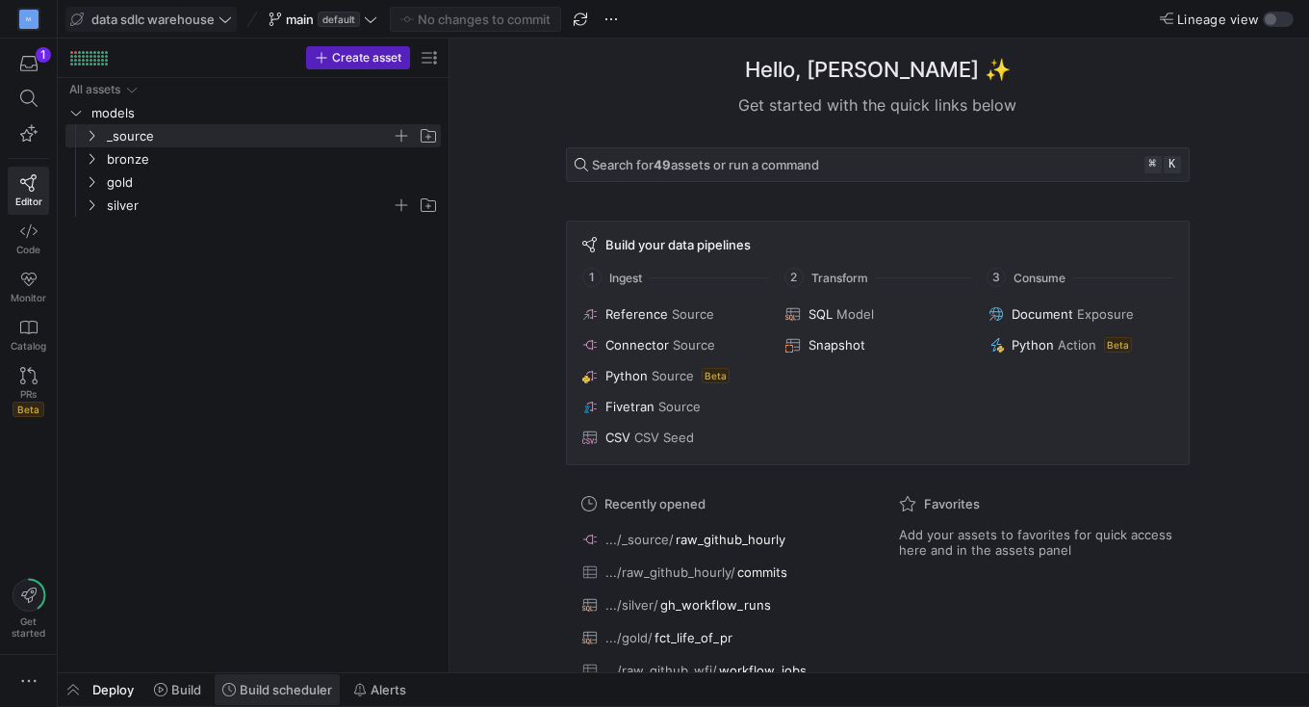
click at [291, 691] on span "Build scheduler" at bounding box center [286, 689] width 92 height 15
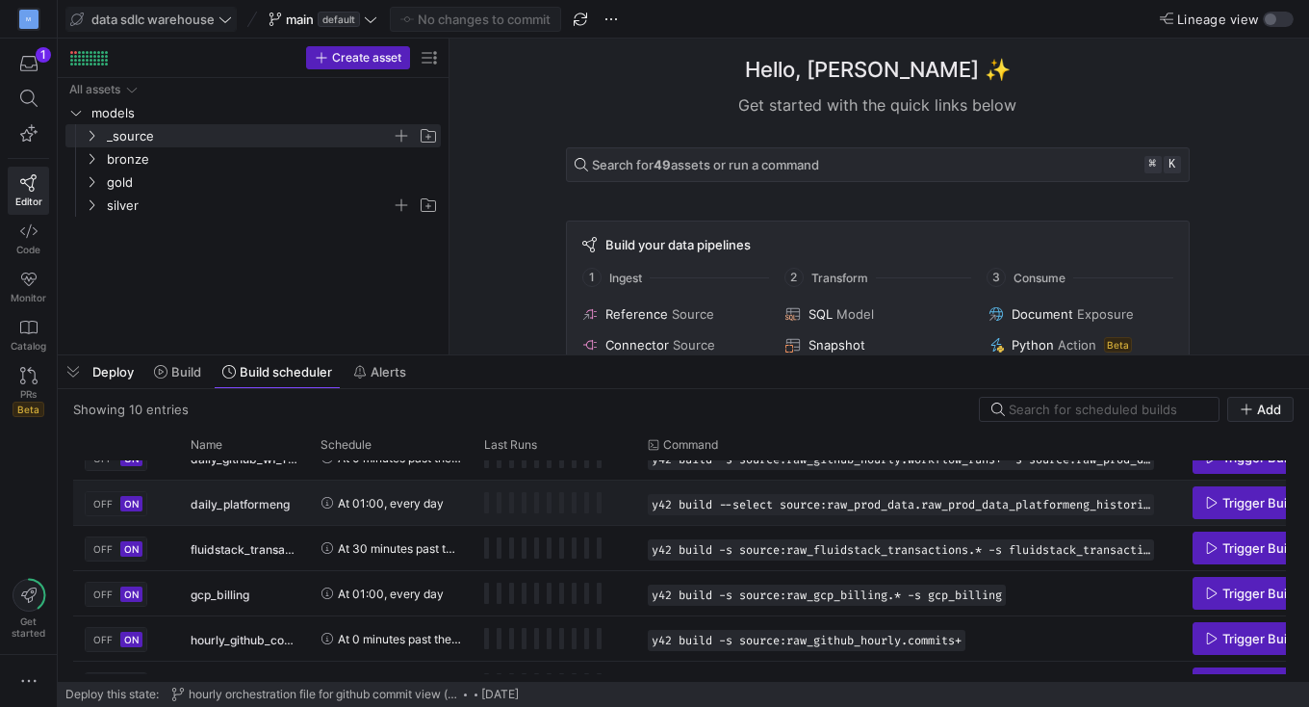
scroll to position [145, 0]
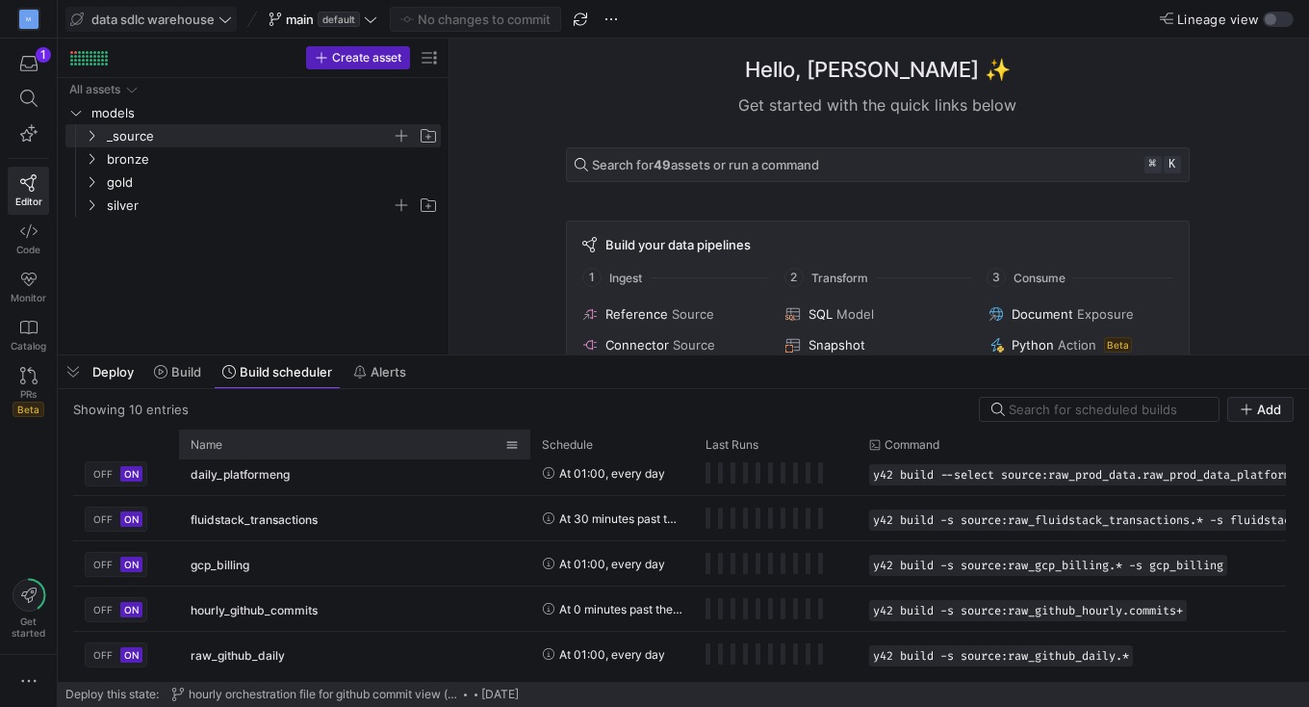
drag, startPoint x: 306, startPoint y: 446, endPoint x: 528, endPoint y: 454, distance: 221.6
click at [528, 454] on div at bounding box center [531, 444] width 8 height 30
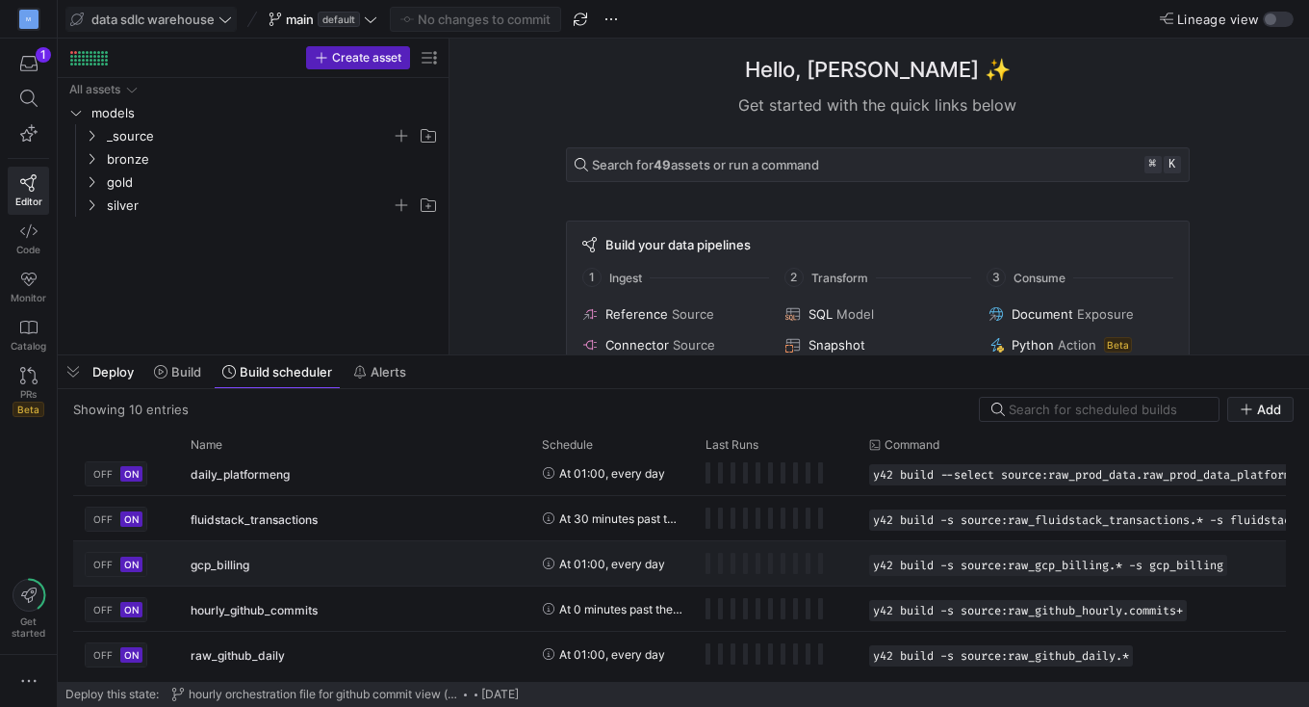
scroll to position [238, 0]
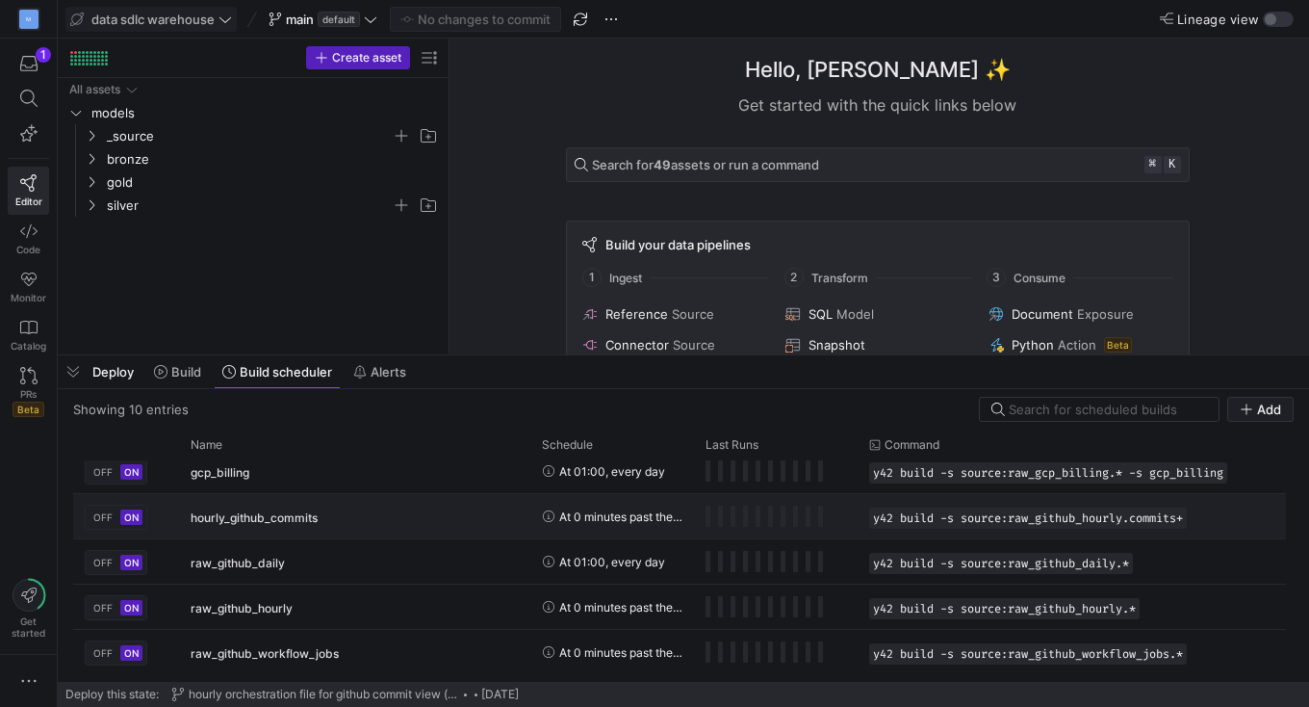
click at [369, 519] on div "hourly_github_commits" at bounding box center [355, 517] width 328 height 45
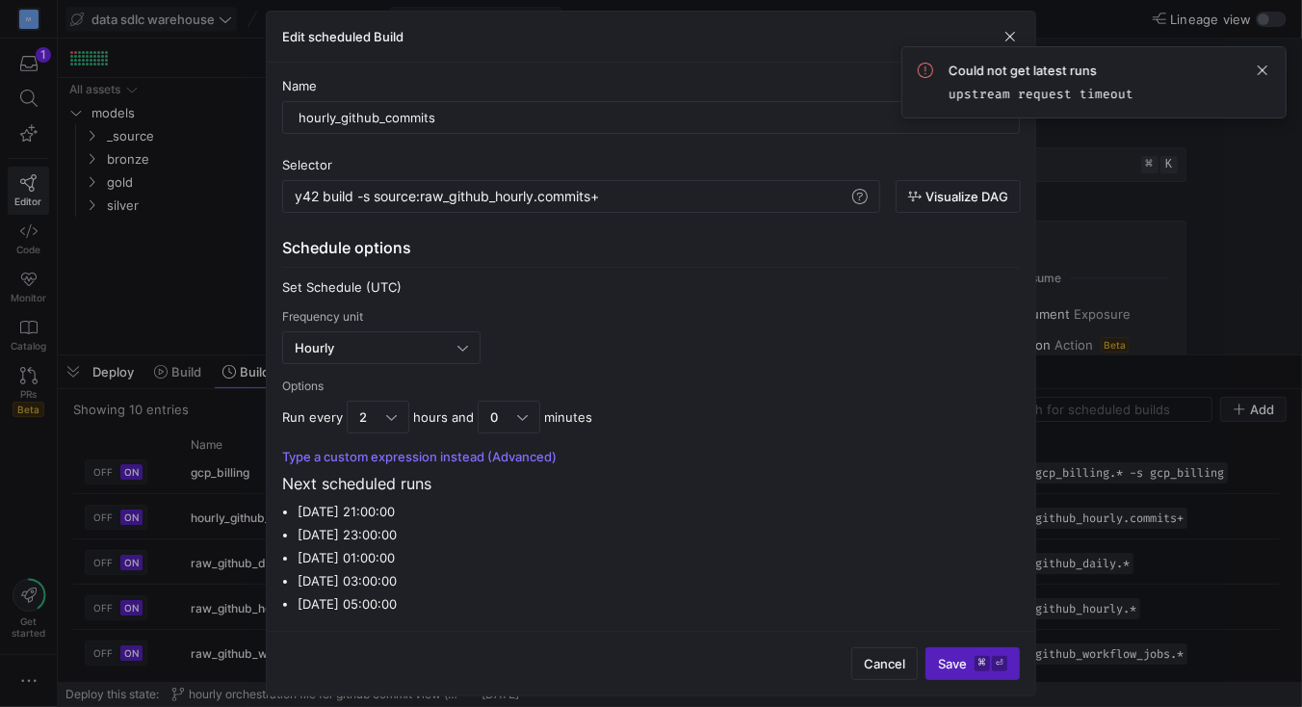
click at [196, 290] on div at bounding box center [651, 353] width 1302 height 707
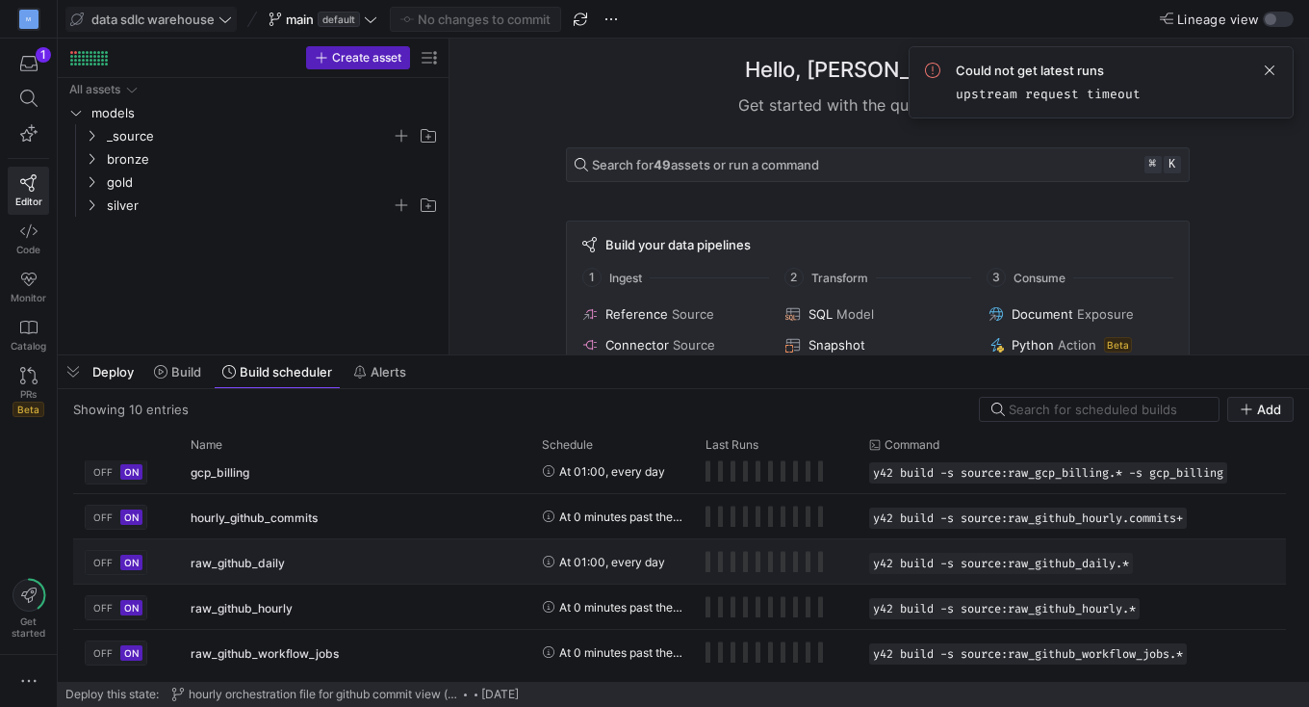
click at [292, 556] on div "raw_github_daily" at bounding box center [355, 562] width 328 height 45
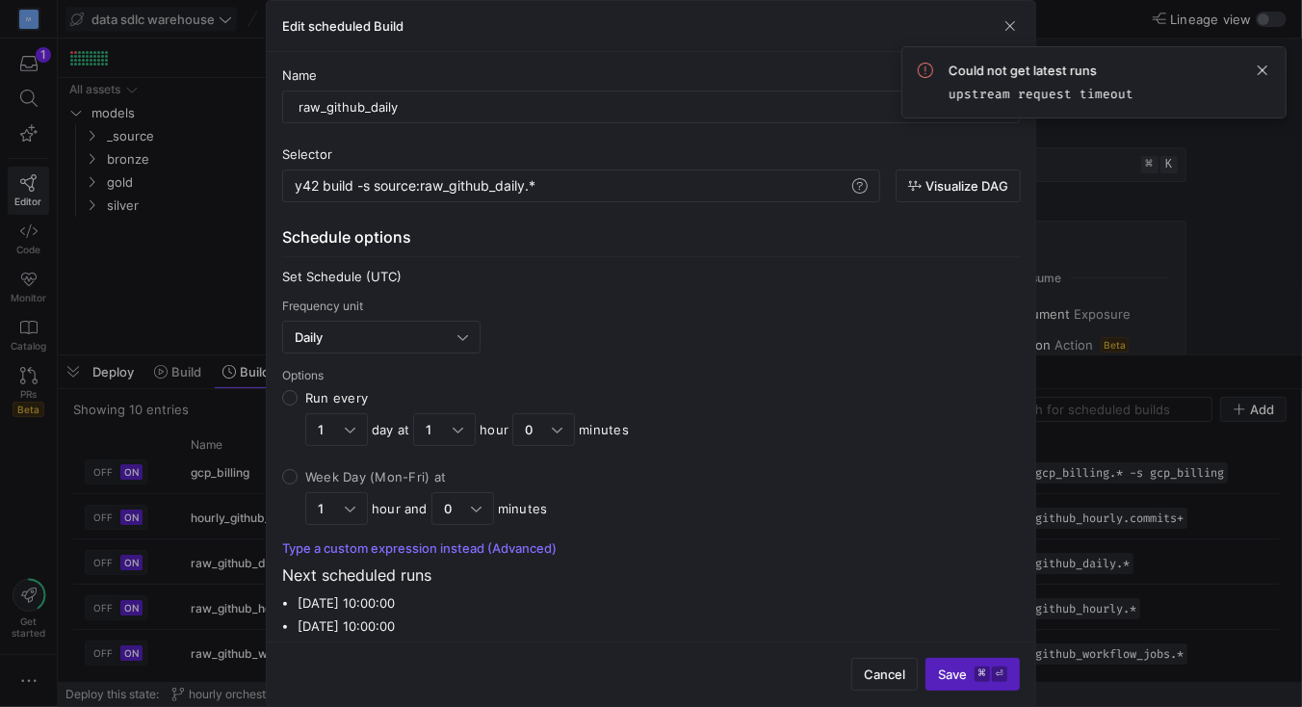
click at [231, 253] on div at bounding box center [651, 353] width 1302 height 707
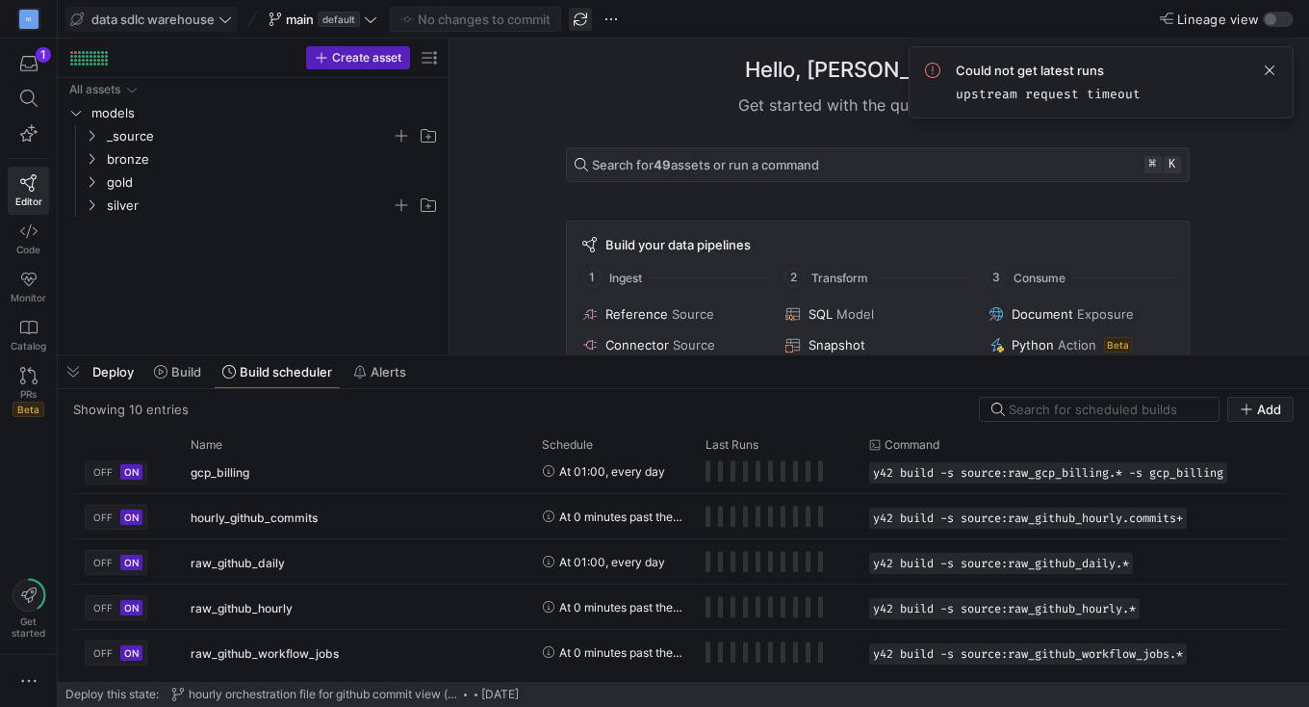
click at [580, 10] on span "button" at bounding box center [580, 19] width 23 height 23
click at [1275, 68] on span at bounding box center [1269, 70] width 23 height 23
click at [370, 19] on icon at bounding box center [371, 19] width 12 height 6
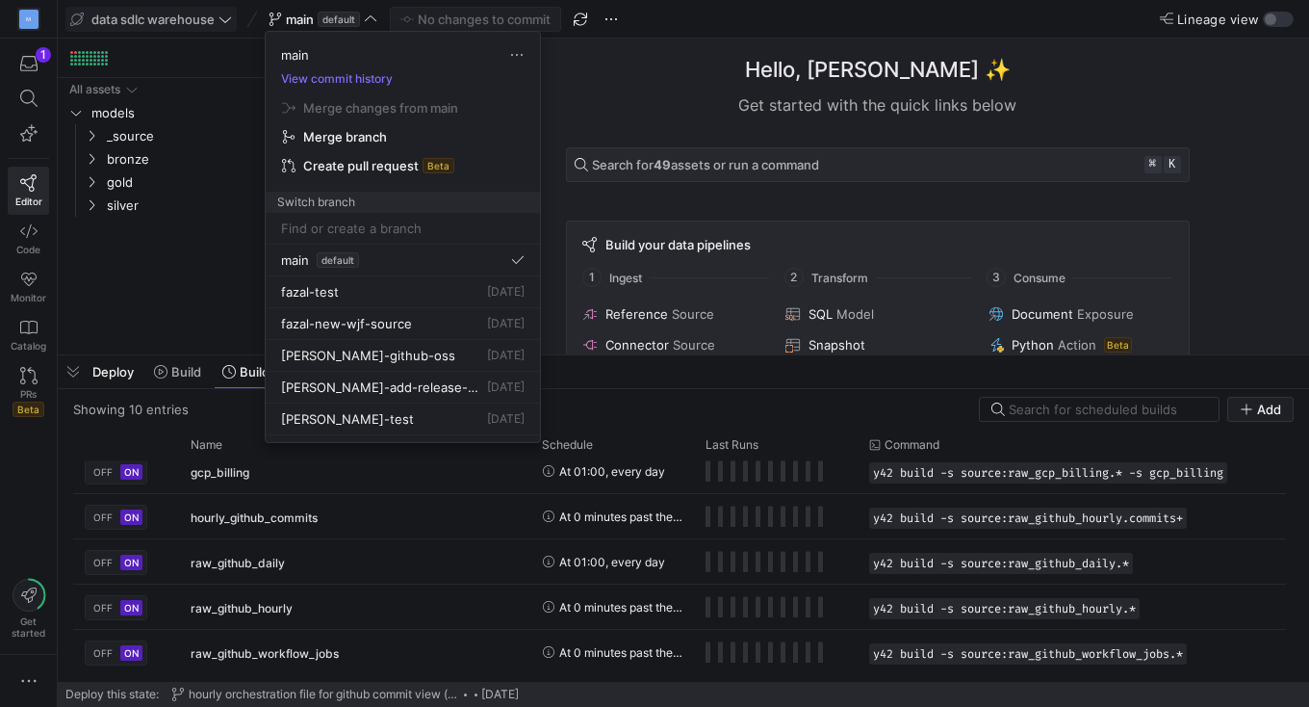
type input "g"
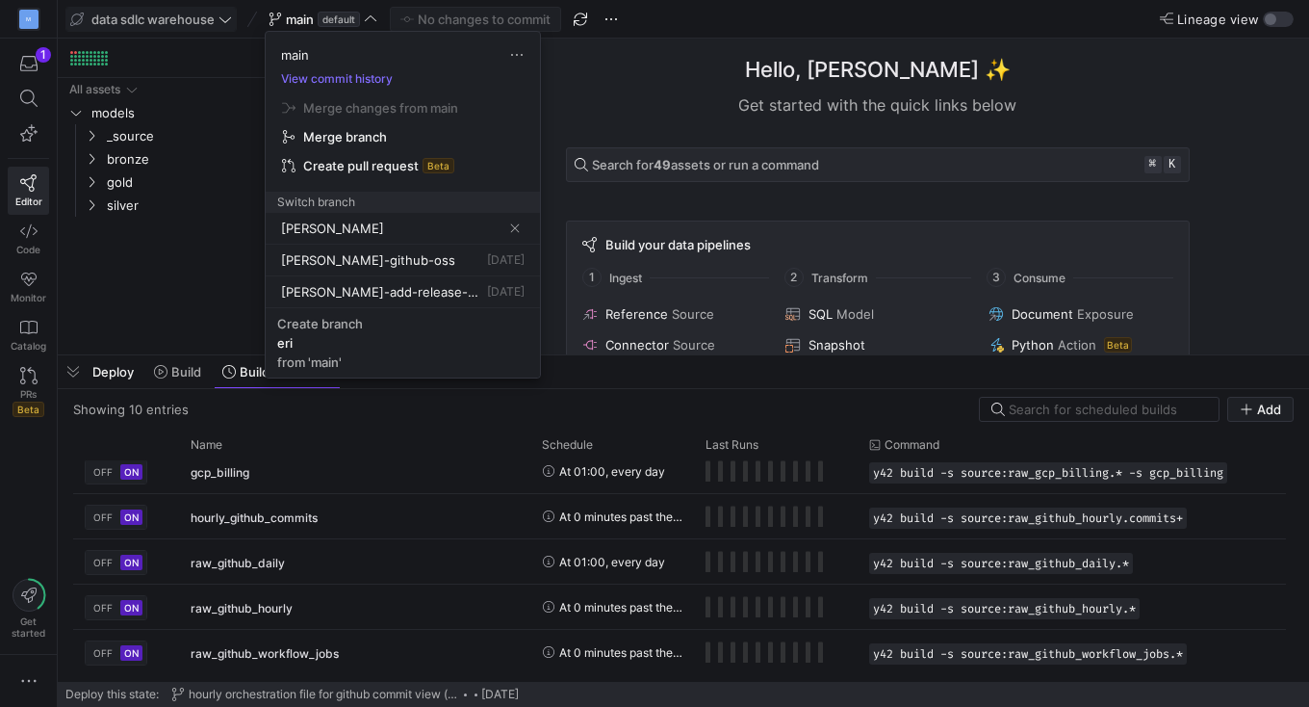
type input "erica-"
click at [346, 230] on input "erica-" at bounding box center [391, 227] width 220 height 15
drag, startPoint x: 342, startPoint y: 230, endPoint x: 236, endPoint y: 222, distance: 106.2
click at [237, 222] on div "main View commit history Merge changes from main Merge branch Create pull reque…" at bounding box center [654, 353] width 1309 height 707
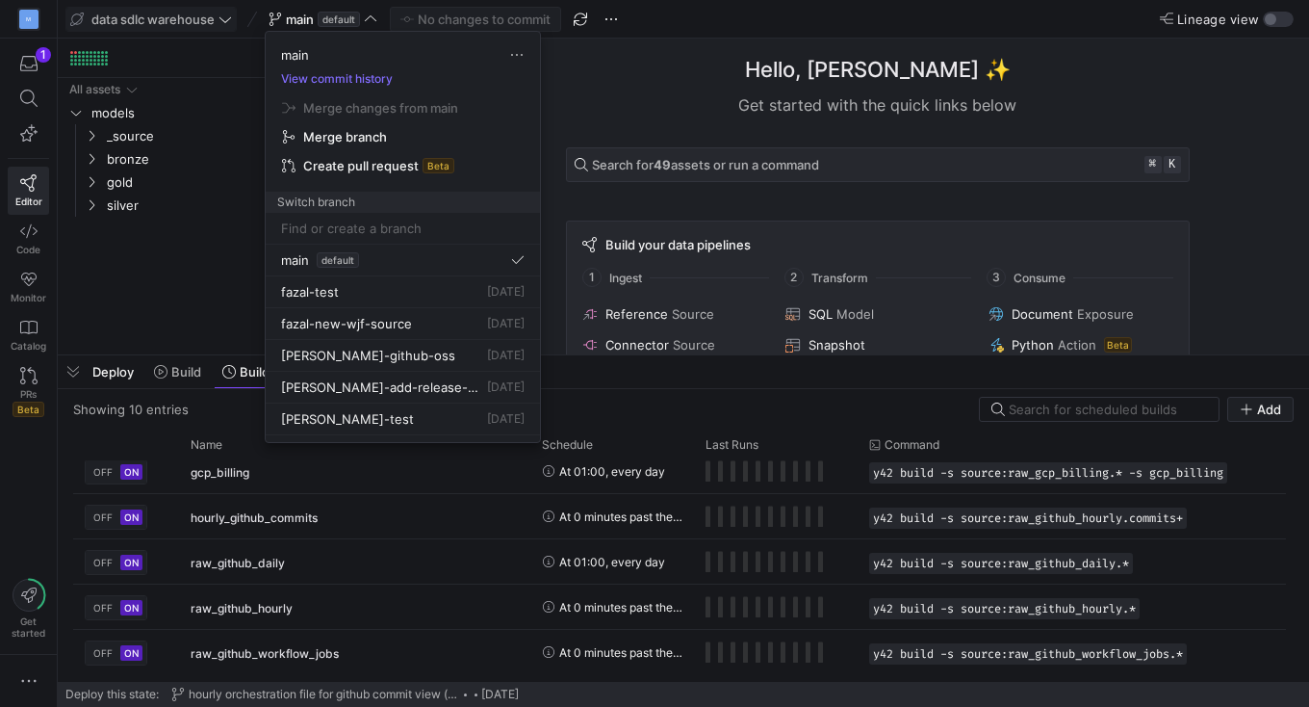
click at [581, 23] on div at bounding box center [654, 353] width 1309 height 707
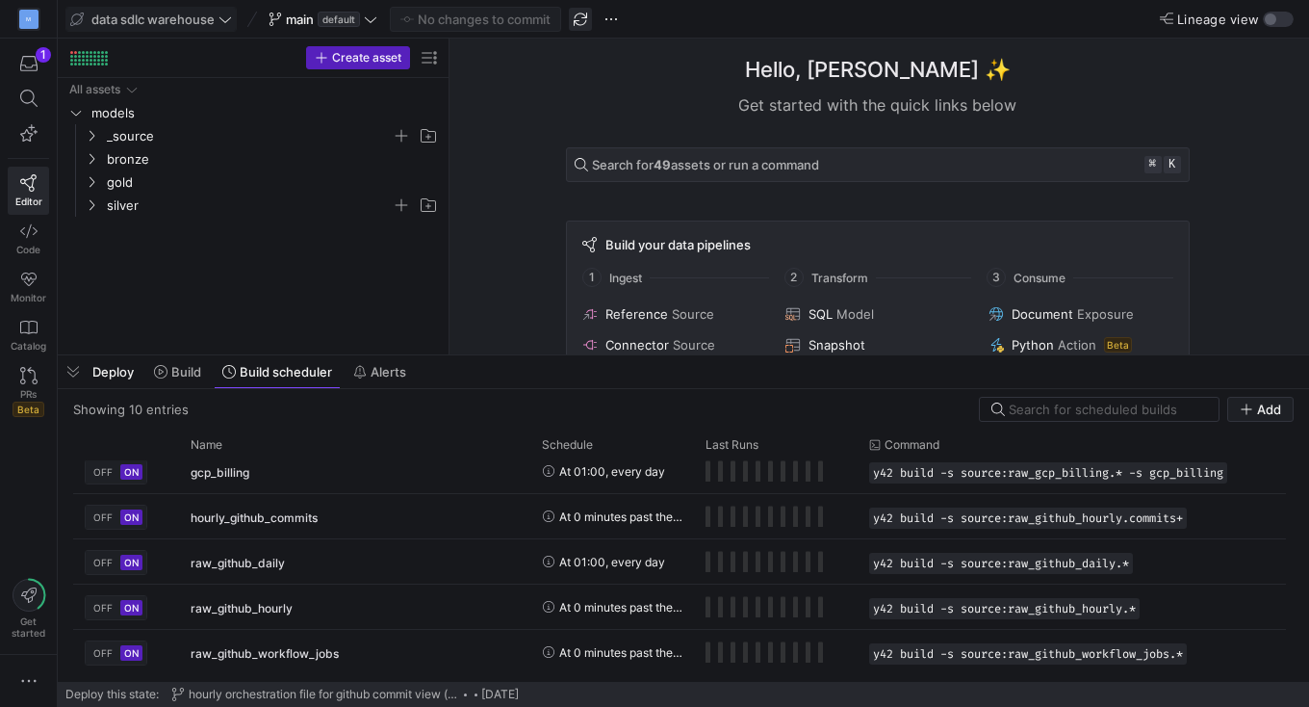
click at [581, 22] on span "button" at bounding box center [580, 19] width 23 height 23
click at [378, 19] on span at bounding box center [323, 19] width 116 height 23
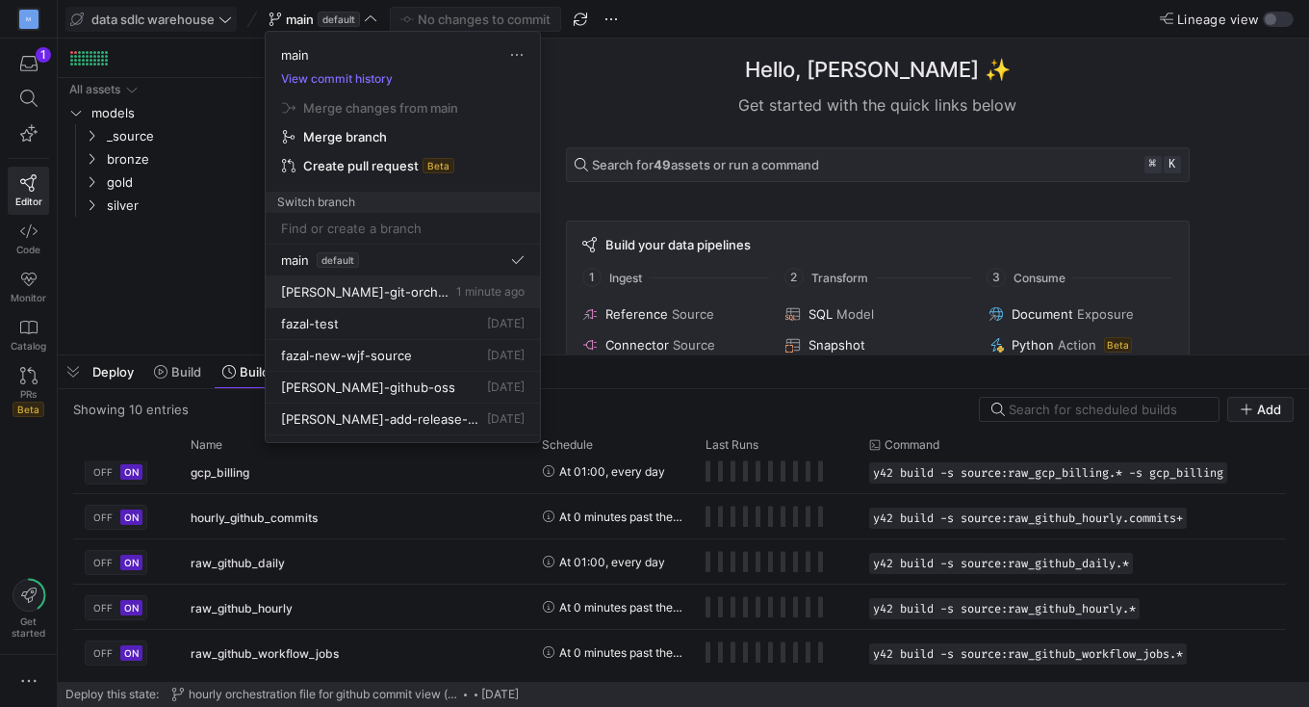
click at [399, 296] on span "erica-git-orchestration-alerts" at bounding box center [366, 291] width 171 height 15
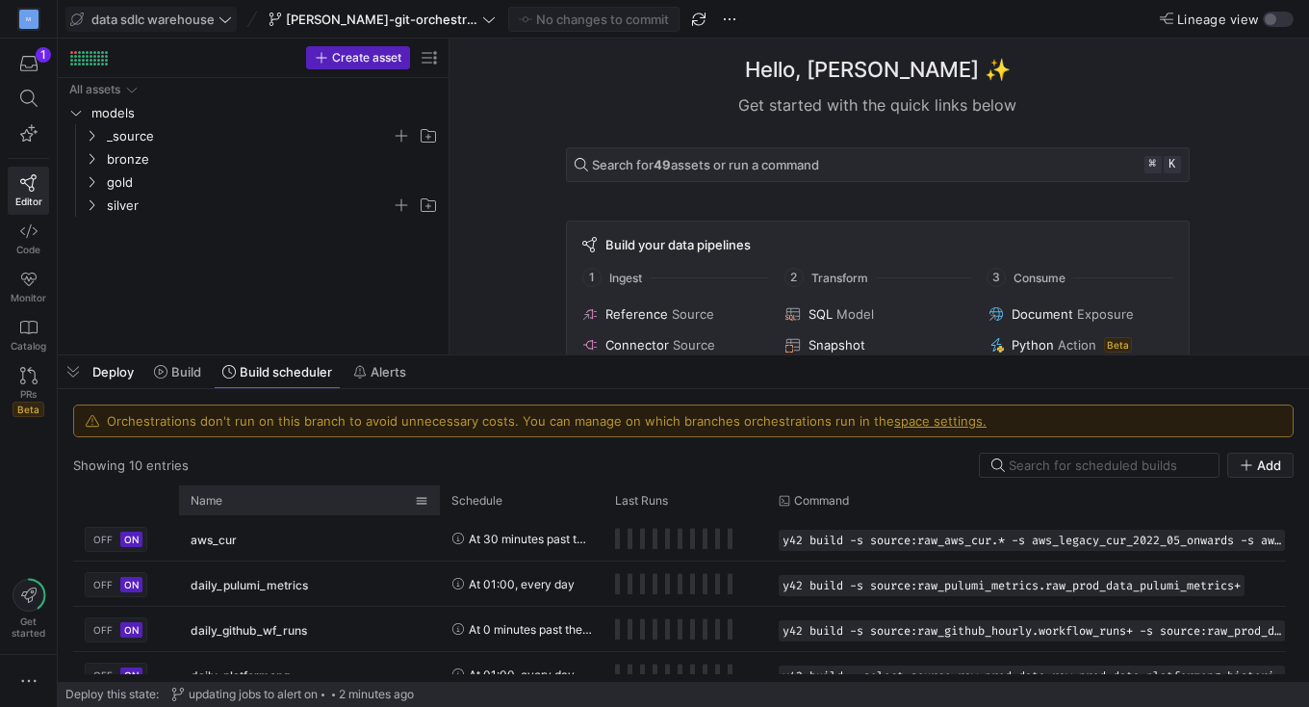
drag, startPoint x: 307, startPoint y: 501, endPoint x: 508, endPoint y: 503, distance: 201.2
click at [444, 503] on div at bounding box center [440, 500] width 8 height 30
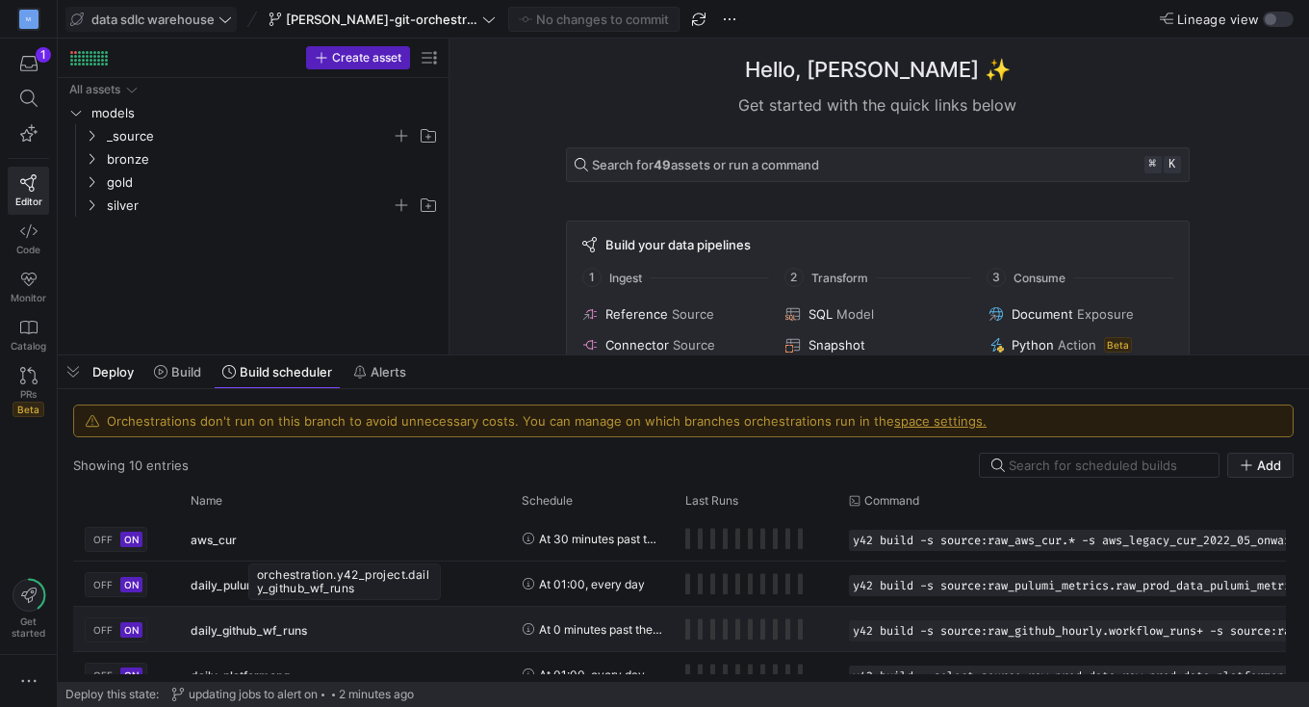
click at [367, 638] on div "daily_github_wf_runs" at bounding box center [345, 629] width 308 height 45
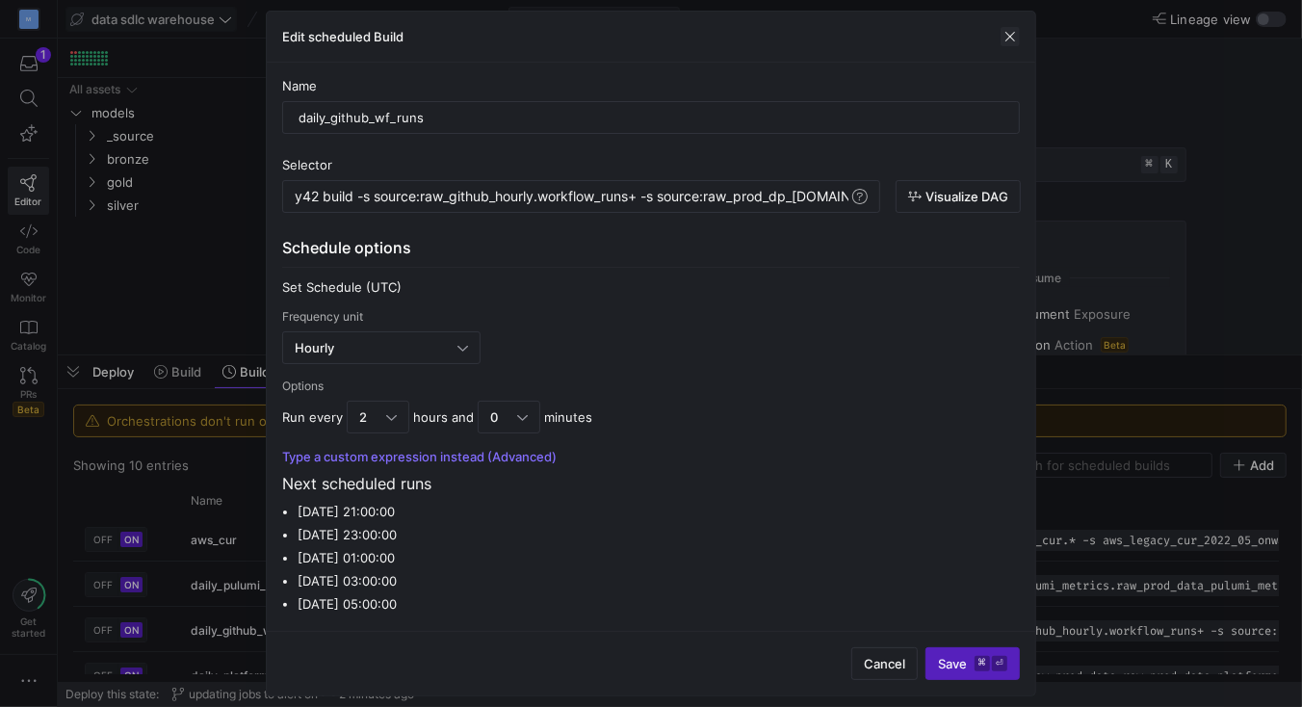
click at [1010, 37] on span "button" at bounding box center [1009, 36] width 19 height 19
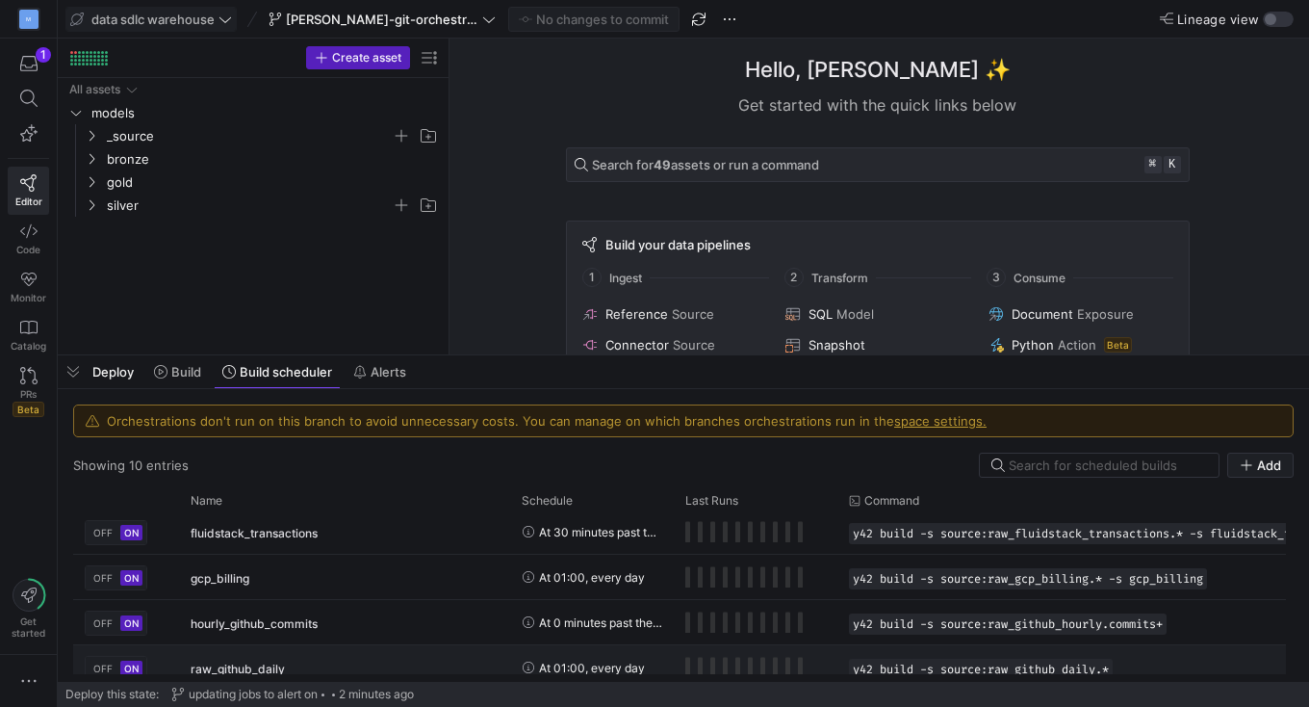
scroll to position [217, 0]
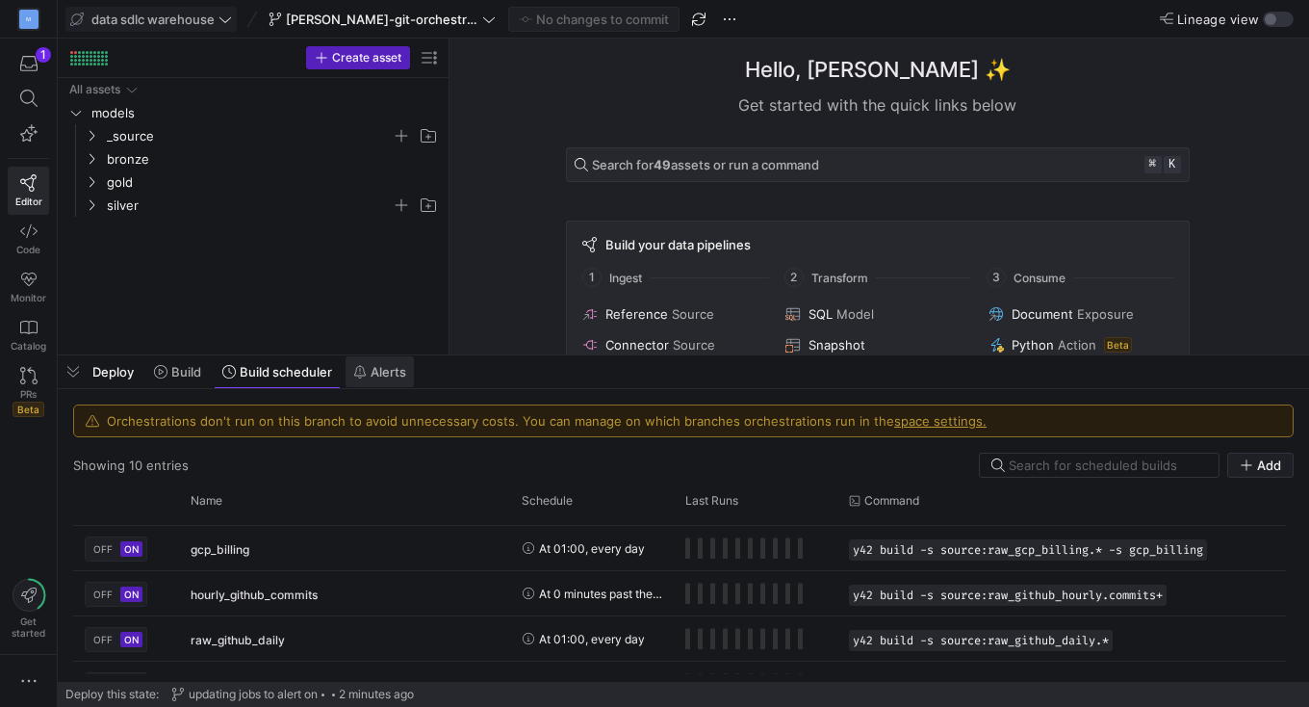
click at [390, 367] on span "Alerts" at bounding box center [389, 371] width 36 height 15
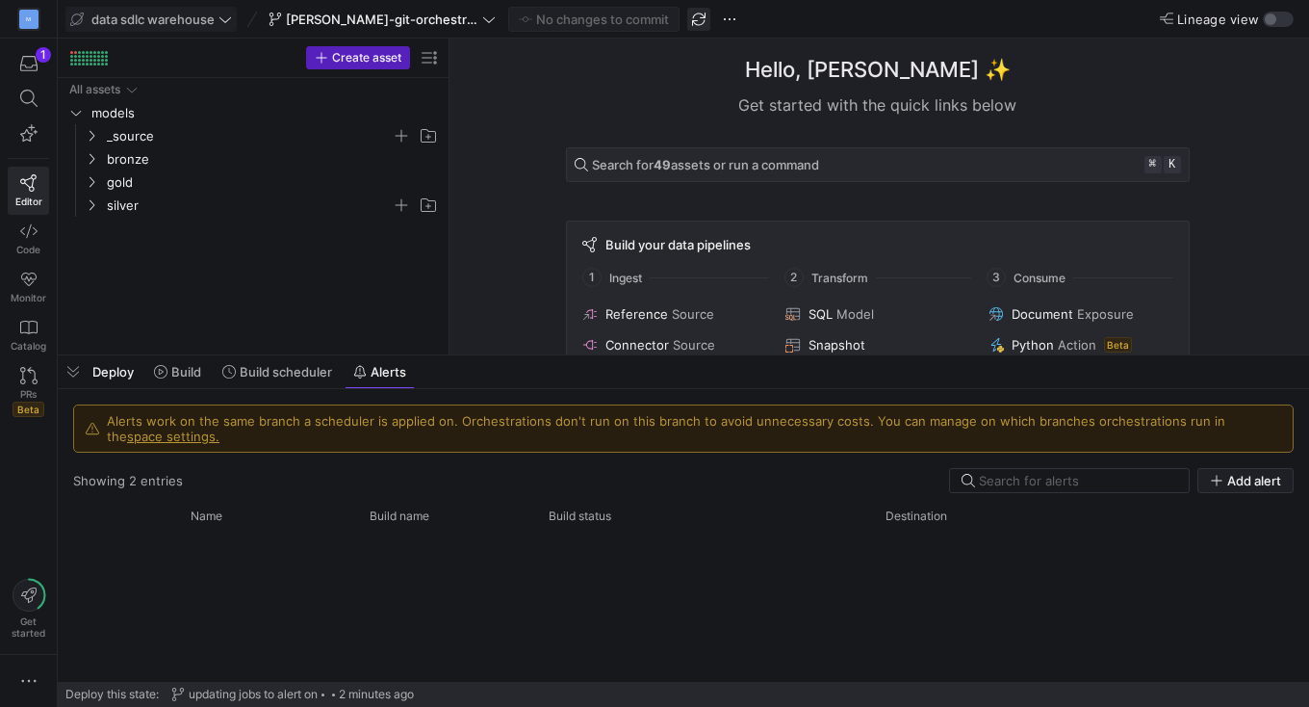
click at [687, 20] on span "button" at bounding box center [698, 19] width 23 height 23
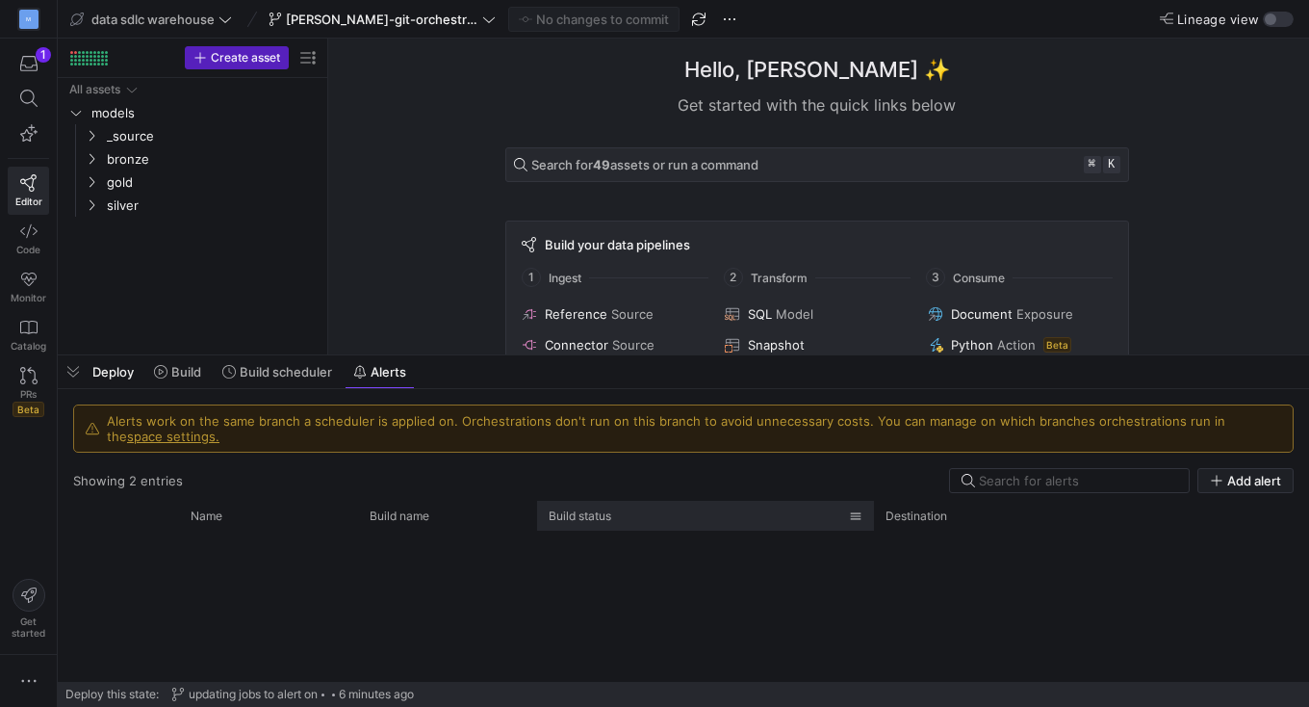
click at [783, 509] on div "Build status" at bounding box center [699, 515] width 300 height 20
click at [134, 478] on div "Showing 2 entries" at bounding box center [128, 480] width 110 height 15
click at [482, 20] on icon at bounding box center [488, 19] width 13 height 13
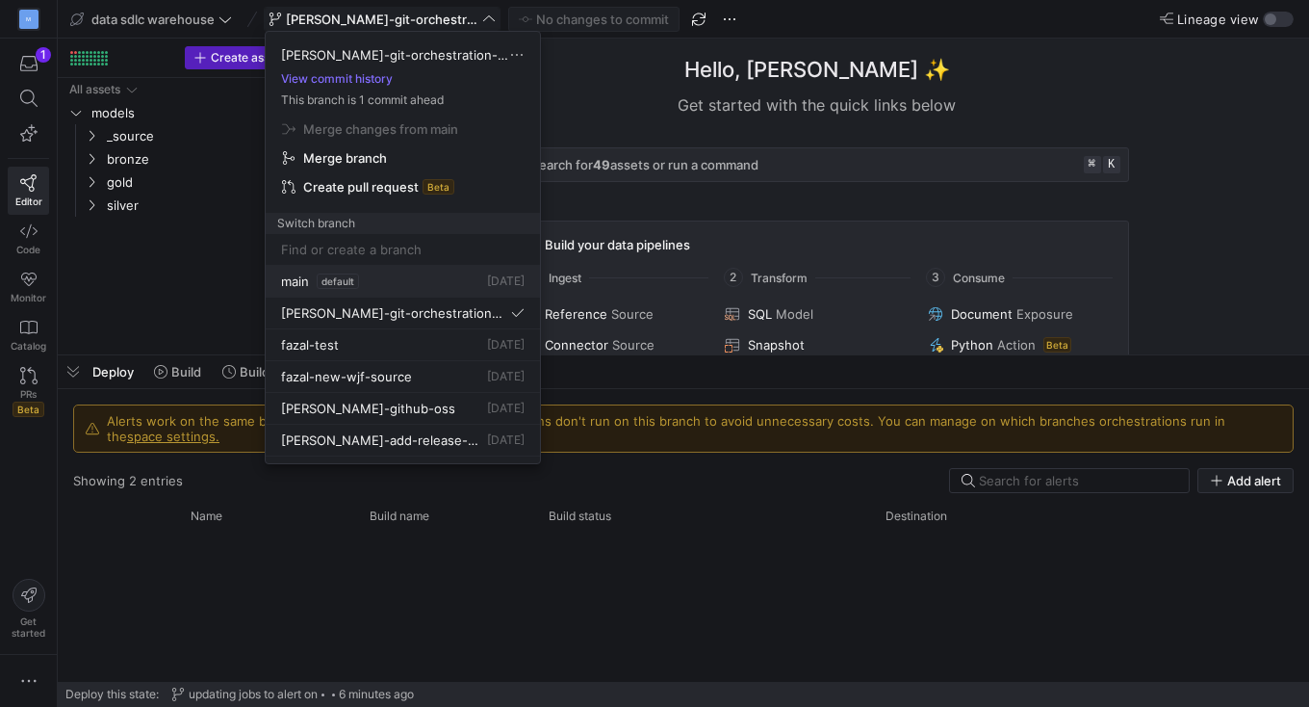
click at [297, 283] on span "main" at bounding box center [295, 280] width 28 height 15
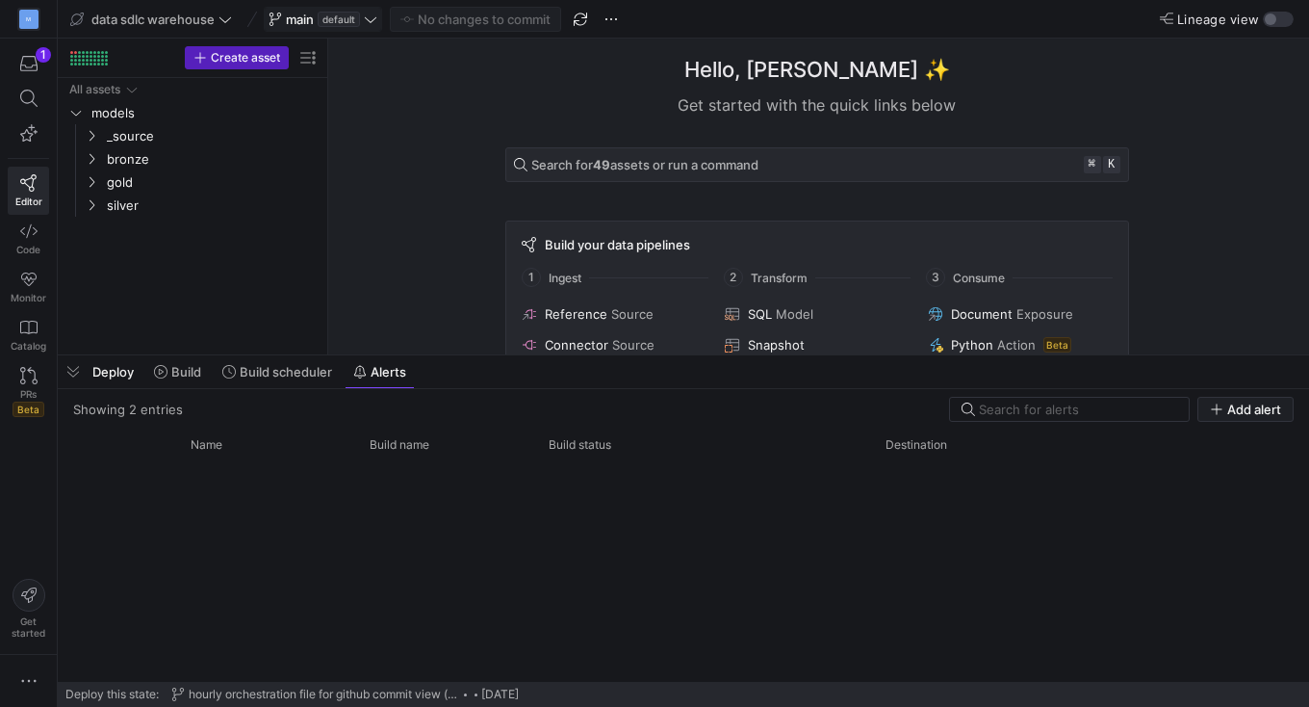
click at [375, 21] on icon at bounding box center [370, 19] width 13 height 13
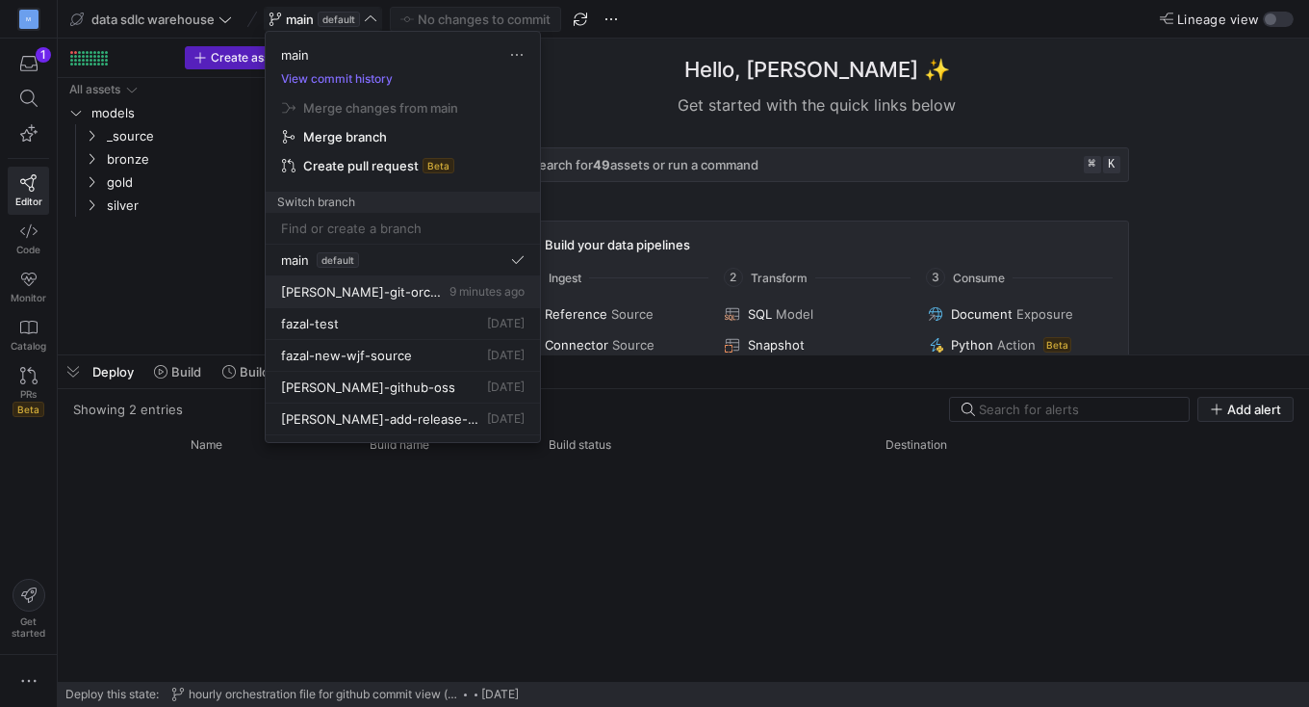
click at [299, 296] on span "erica-git-orchestration-alerts" at bounding box center [363, 291] width 165 height 15
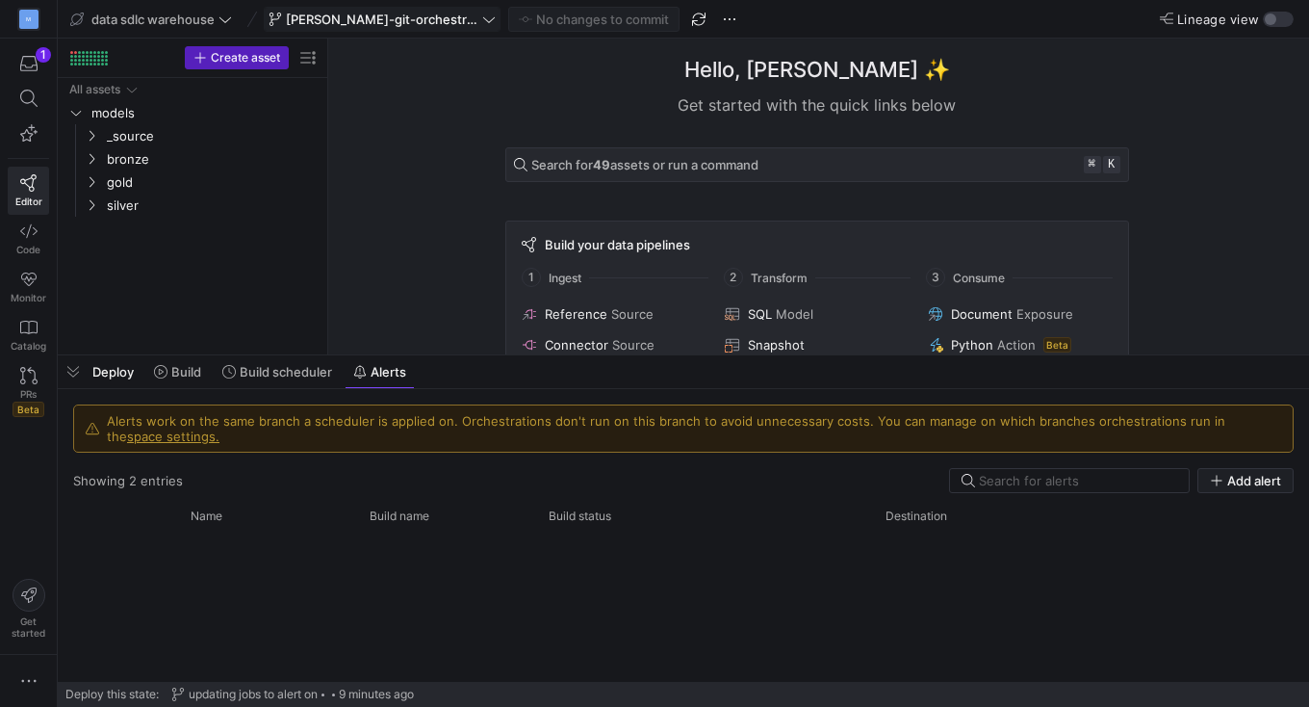
click at [482, 19] on icon at bounding box center [488, 19] width 13 height 13
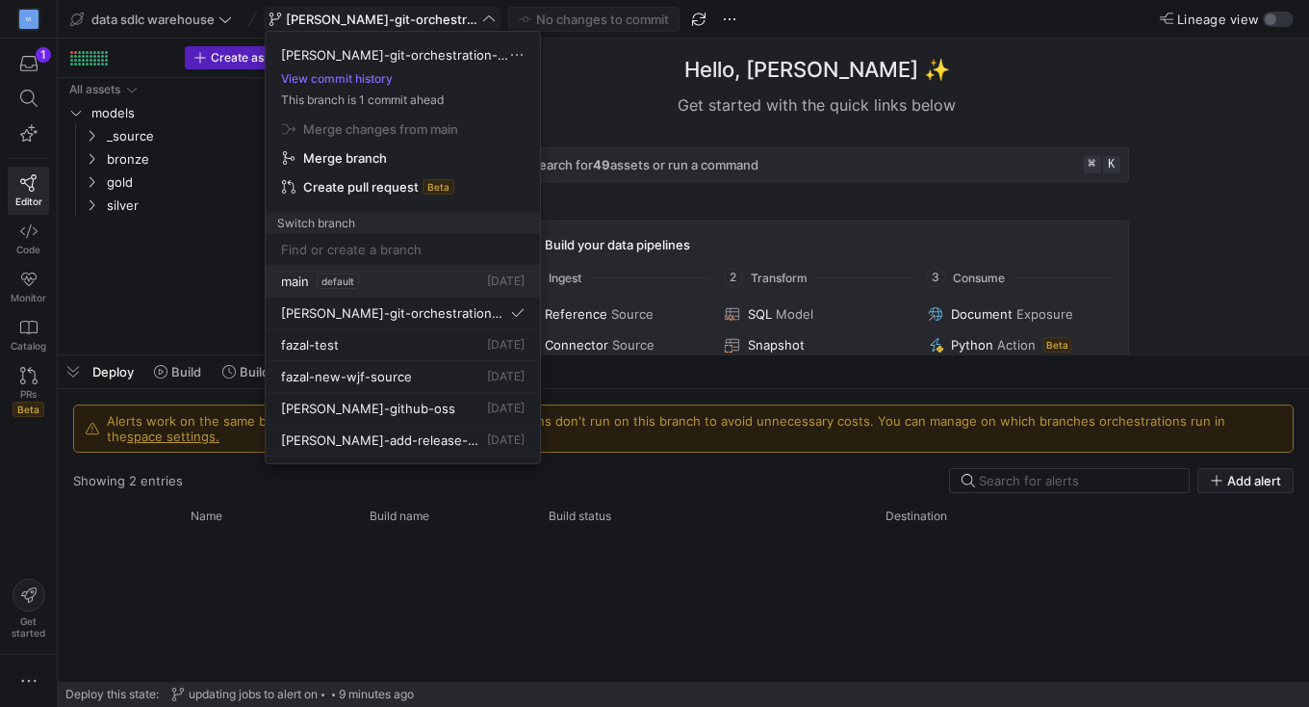
click at [289, 282] on span "main" at bounding box center [295, 280] width 28 height 15
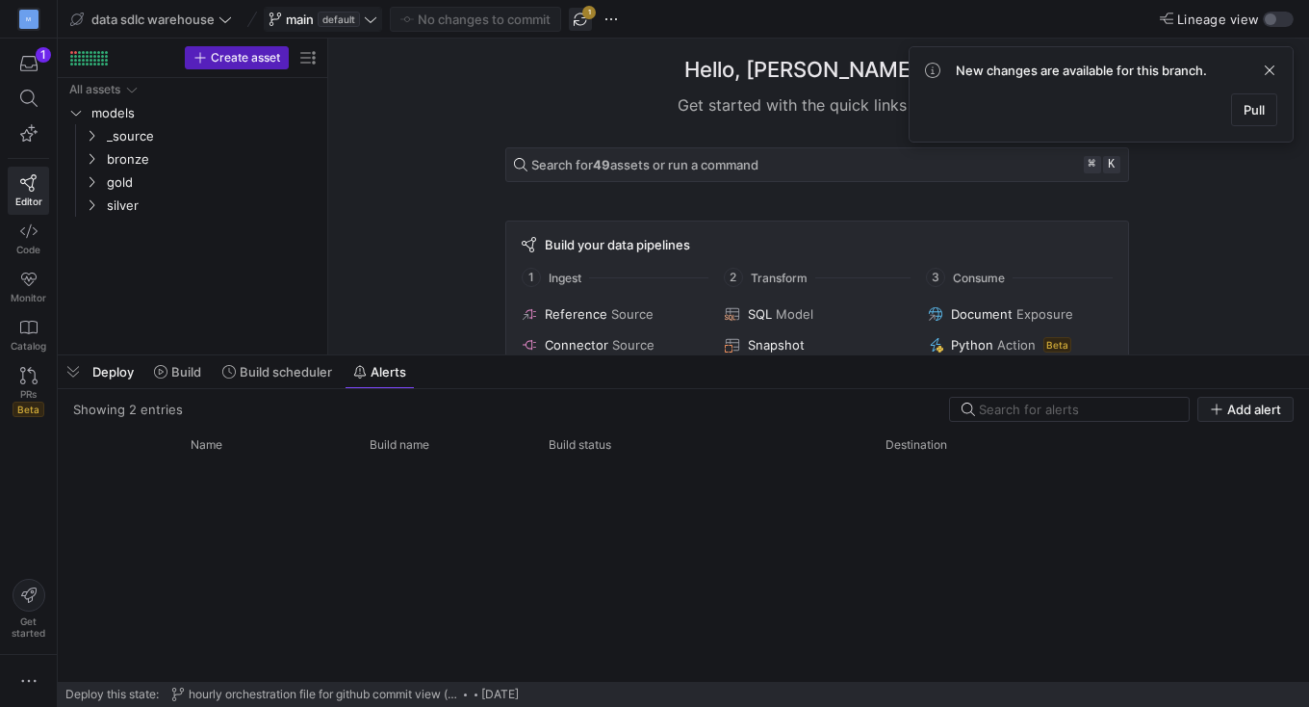
click at [580, 23] on span "button" at bounding box center [580, 19] width 23 height 23
click at [1270, 72] on span at bounding box center [1269, 70] width 23 height 23
click at [1256, 417] on span "button" at bounding box center [1246, 409] width 94 height 23
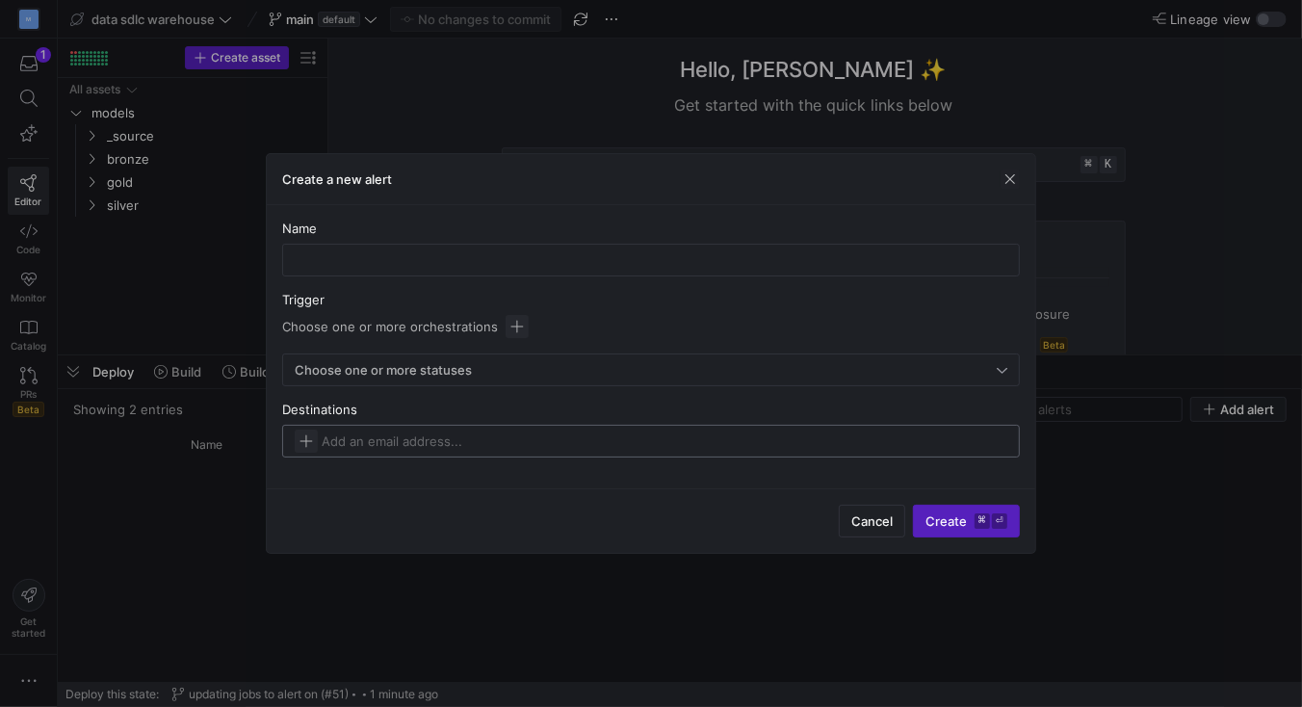
click at [393, 437] on input at bounding box center [420, 440] width 196 height 15
